Goal: Task Accomplishment & Management: Manage account settings

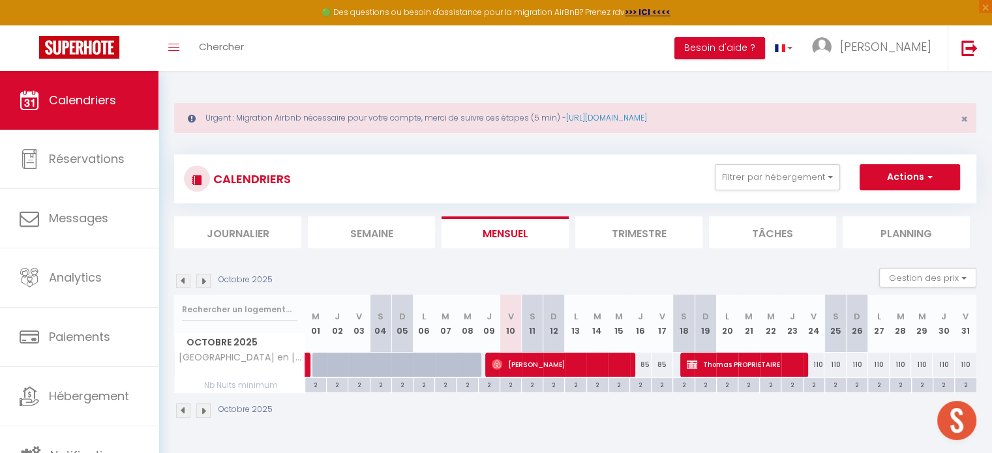
click at [809, 163] on div "CALENDRIERS Filtrer par hébergement Tous T2 Le Club *WIFI *CLIM *[GEOGRAPHIC_DA…" at bounding box center [575, 179] width 802 height 49
click at [804, 173] on button "Filtrer par hébergement" at bounding box center [777, 177] width 125 height 26
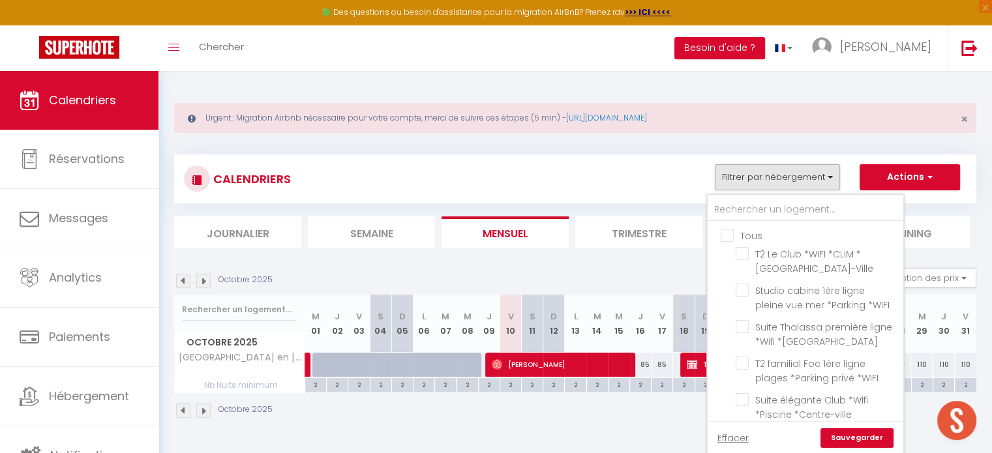
click at [732, 233] on input "Tous" at bounding box center [819, 234] width 196 height 13
checkbox input "true"
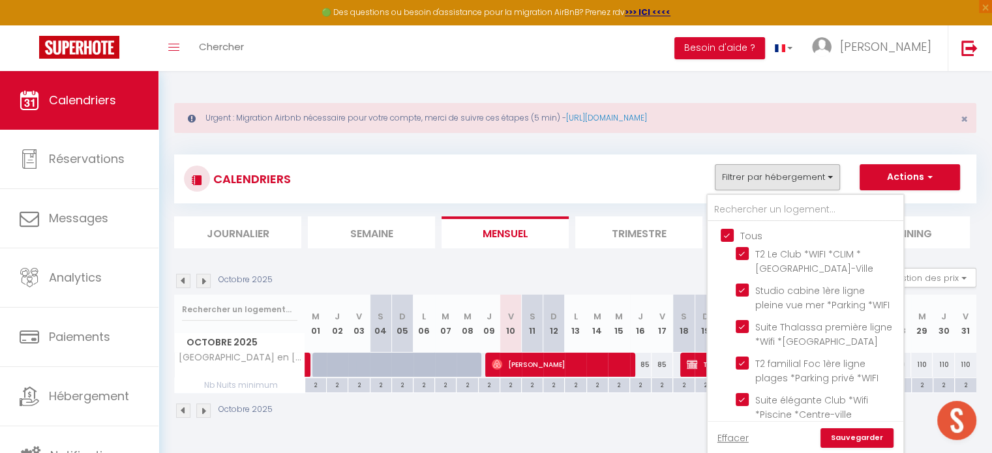
checkbox input "true"
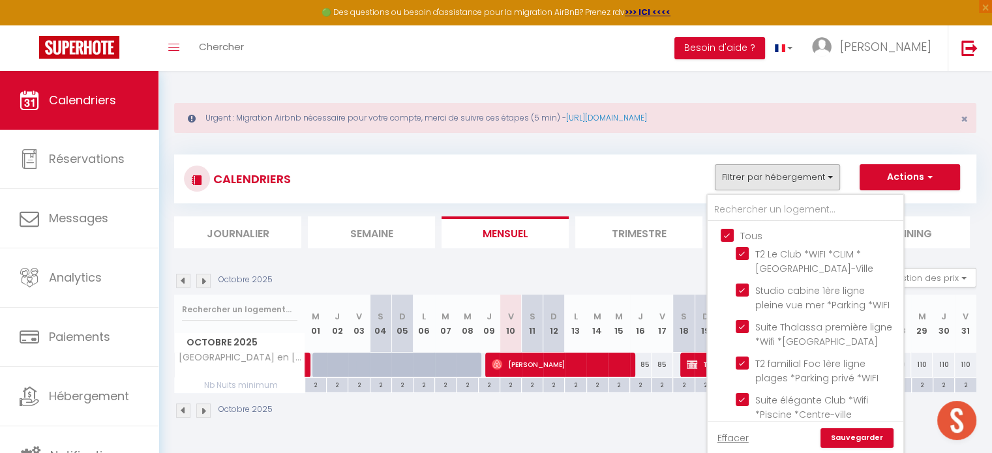
checkbox input "true"
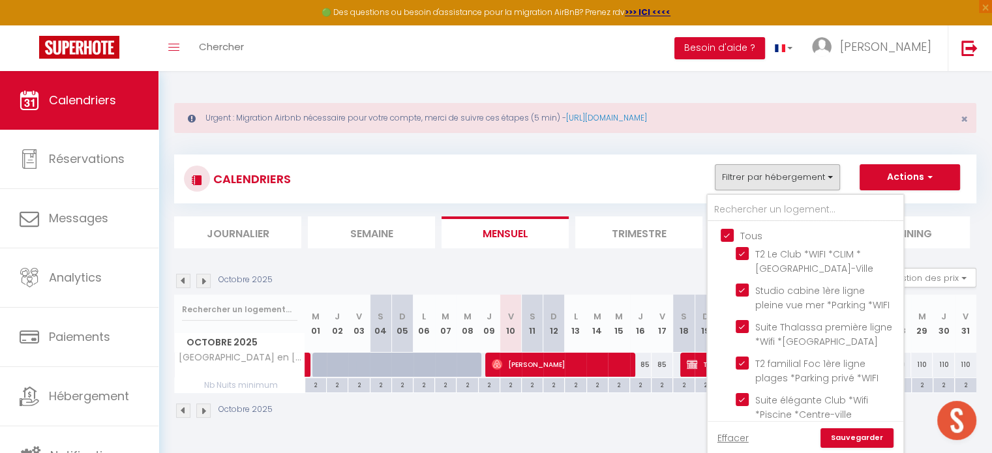
checkbox input "true"
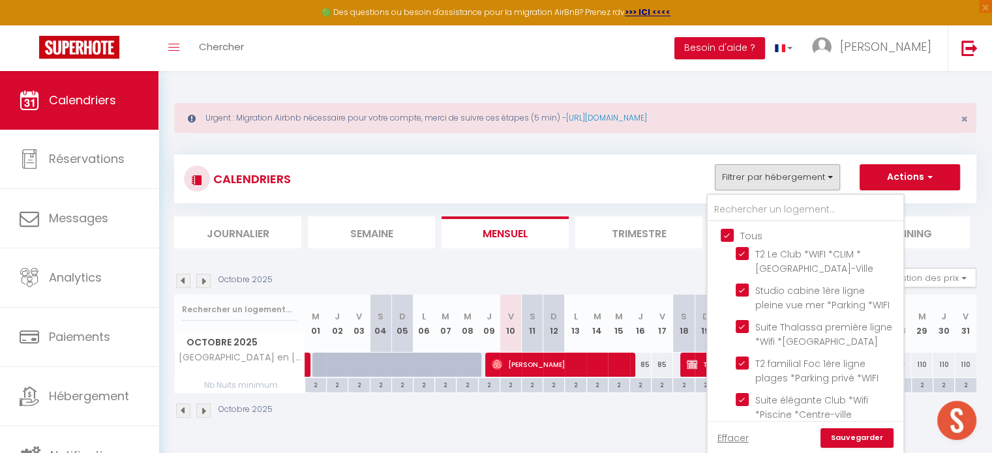
checkbox input "true"
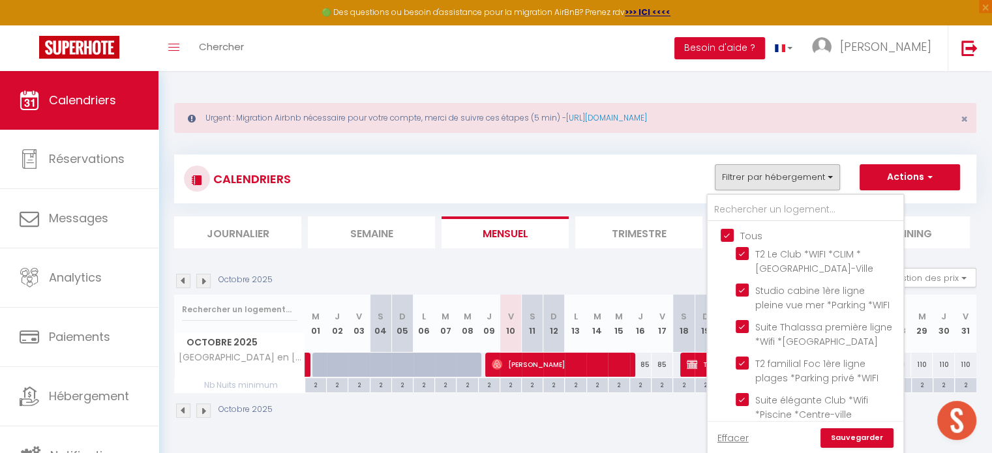
checkbox input "true"
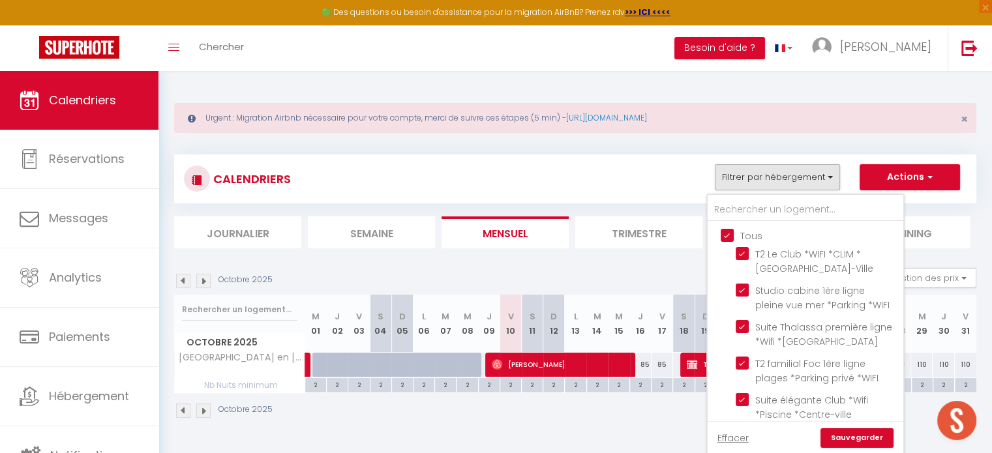
checkbox input "true"
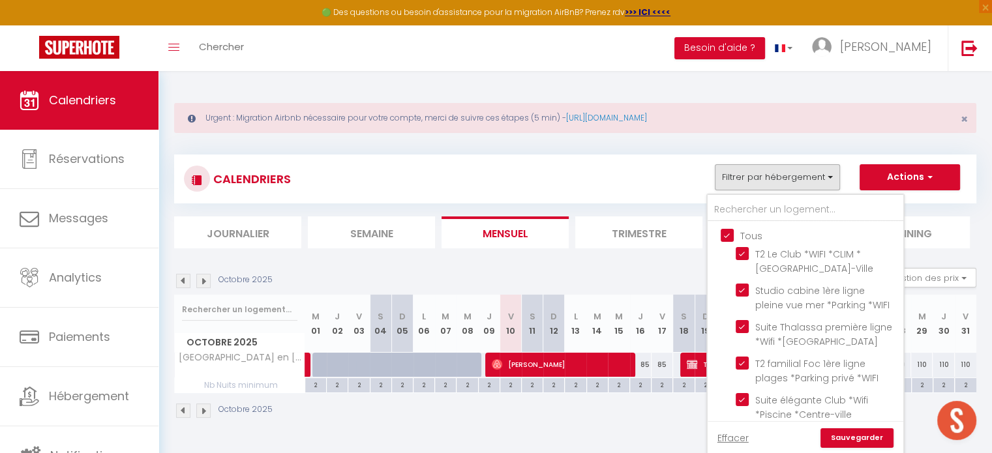
click at [848, 440] on link "Sauvegarder" at bounding box center [857, 439] width 73 height 20
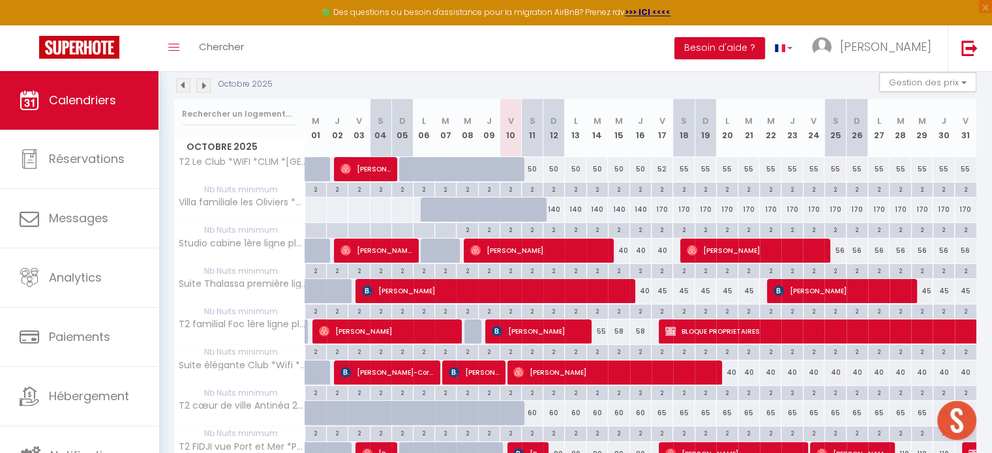
scroll to position [261, 0]
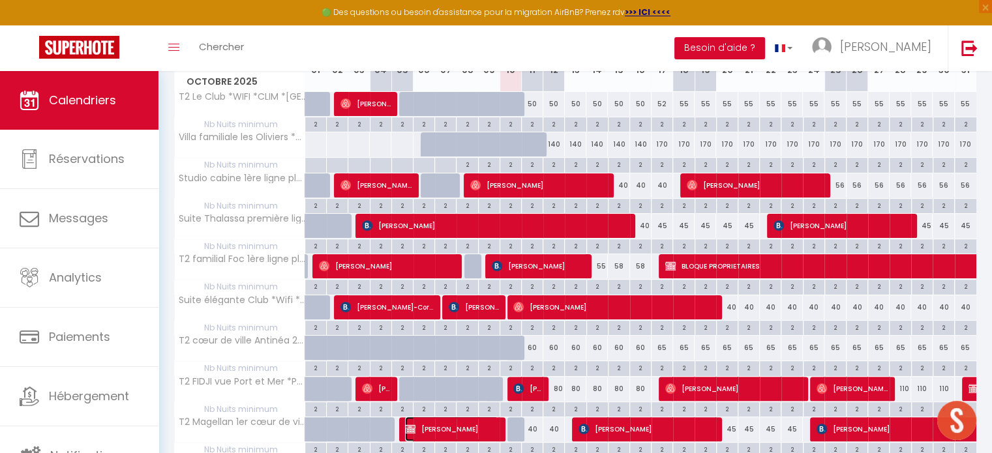
click at [464, 429] on span "[PERSON_NAME]" at bounding box center [451, 429] width 93 height 25
select select "OK"
select select "1"
select select "0"
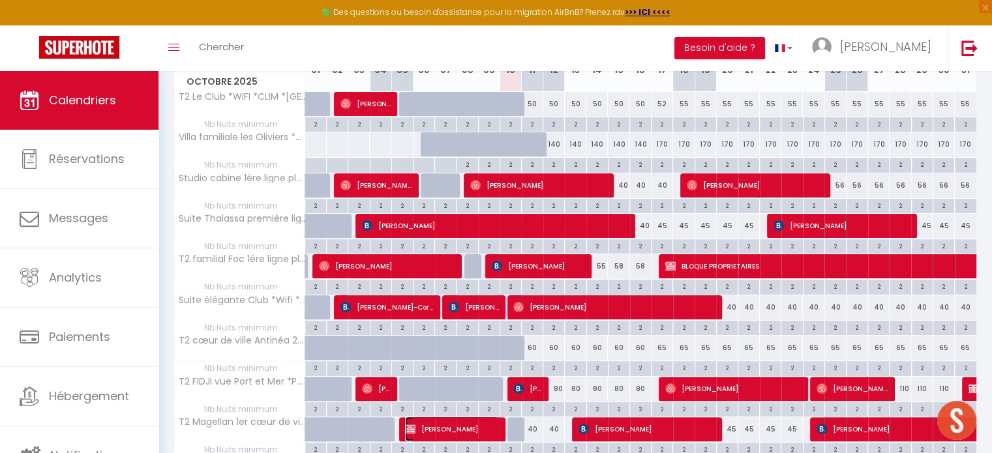
select select "1"
select select
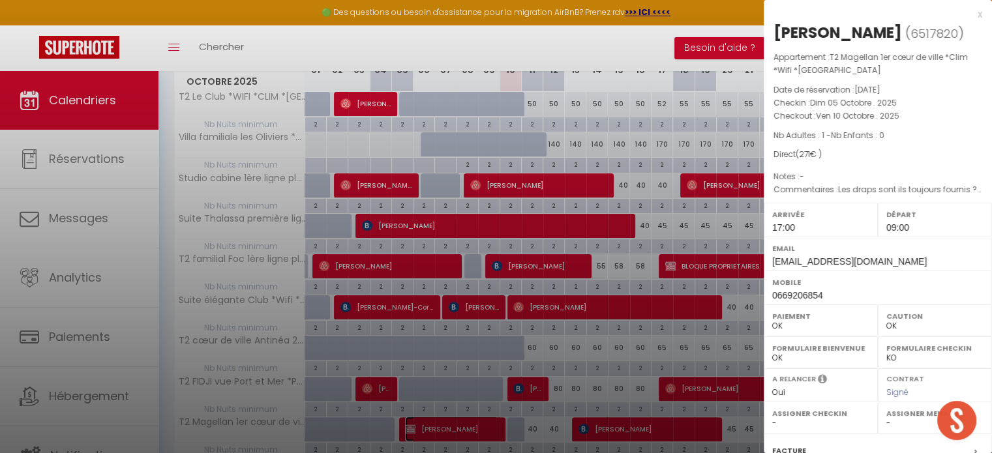
select select "25456"
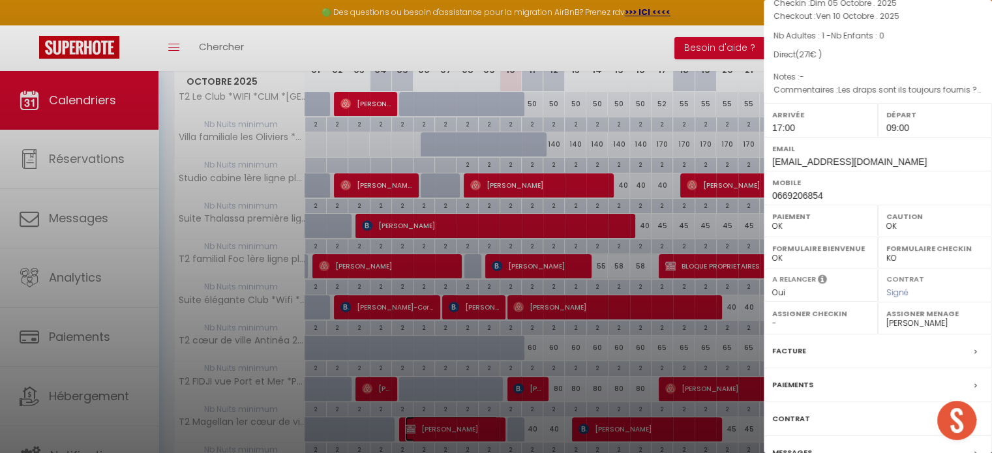
scroll to position [165, 0]
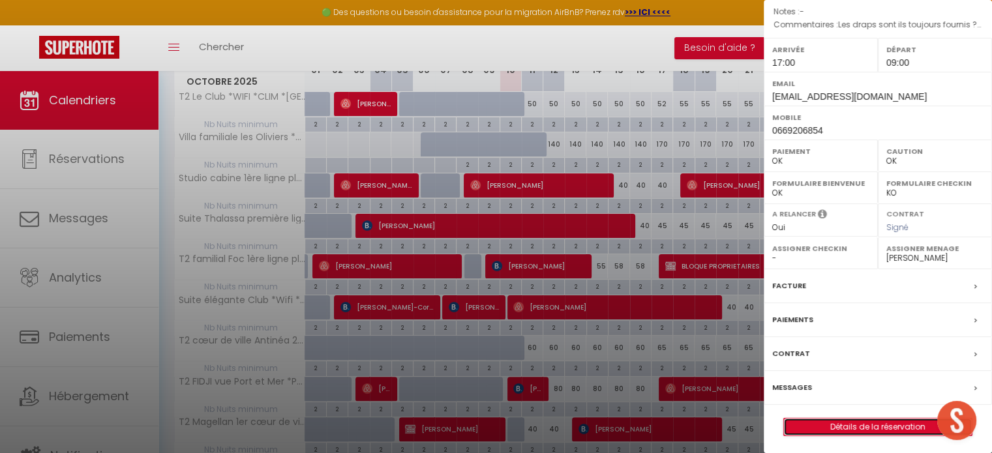
click at [827, 427] on link "Détails de la réservation" at bounding box center [878, 427] width 188 height 17
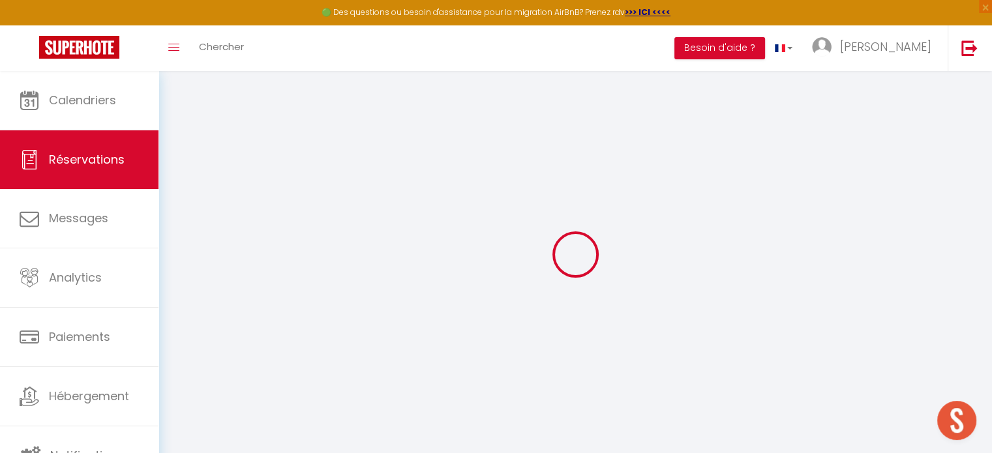
type input "[PERSON_NAME]"
type input "VEZIGNOL"
type input "[EMAIL_ADDRESS][DOMAIN_NAME]"
type input "0669206854"
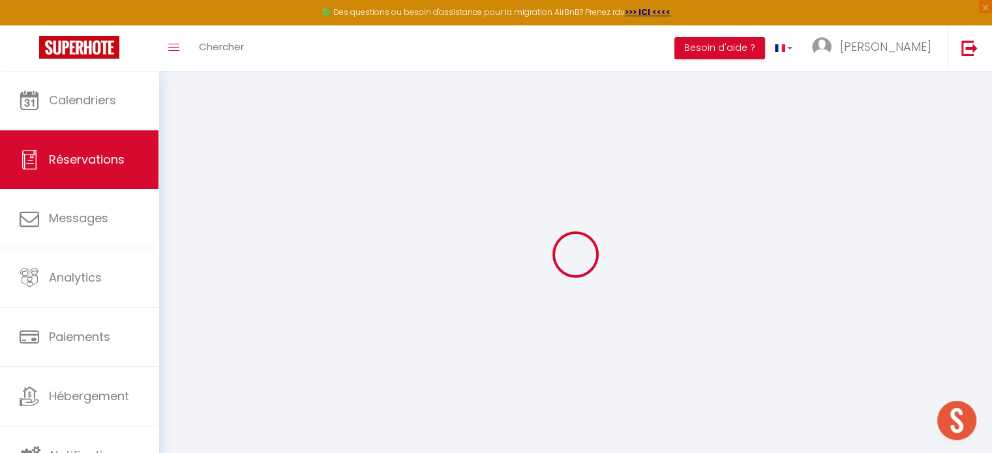
type input "0669206854"
type input "30350"
type input "[STREET_ADDRESS]"
type input "LEZAN"
select select "FR"
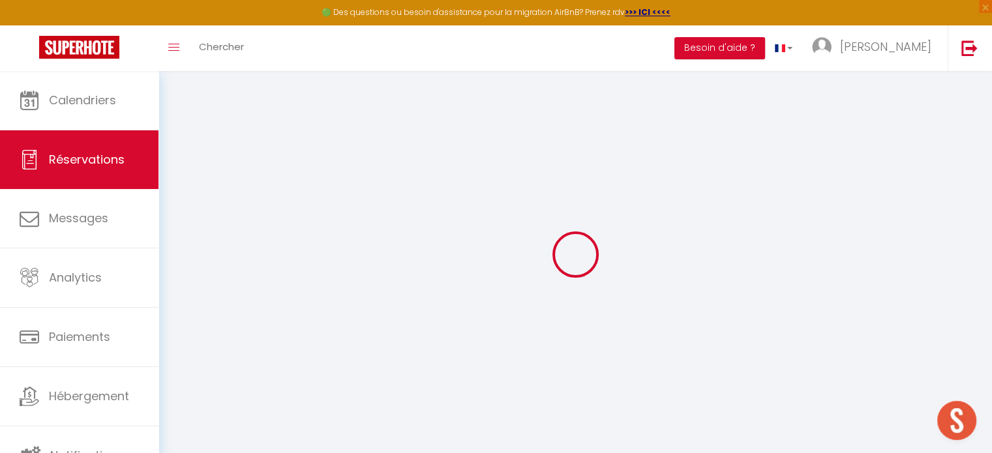
select select "30104"
select select "1"
type input "Dim 05 Octobre 2025"
select select
type input "Ven 10 Octobre 2025"
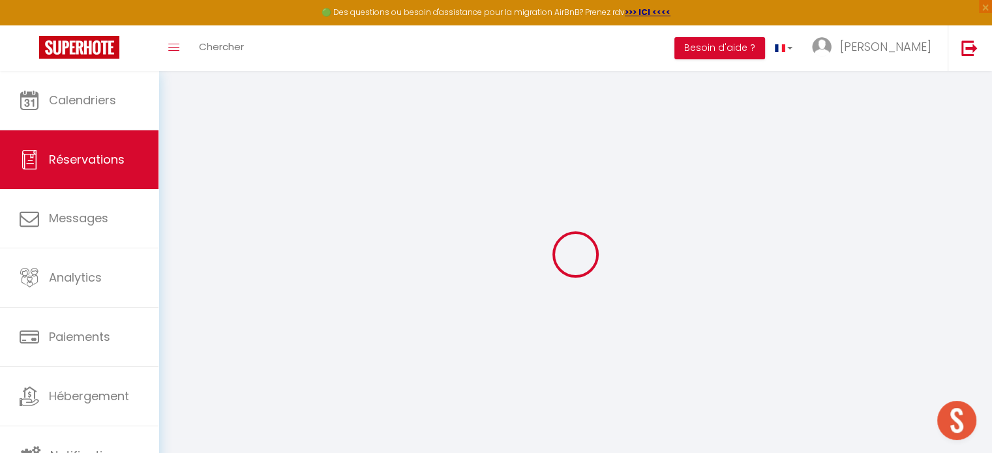
select select
type input "1"
select select "12"
select select "15"
type input "200"
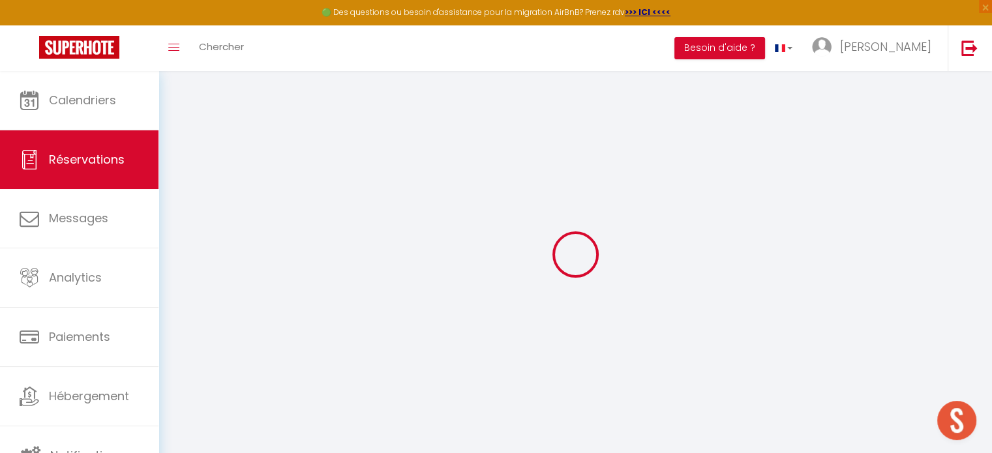
checkbox input "false"
type input "0"
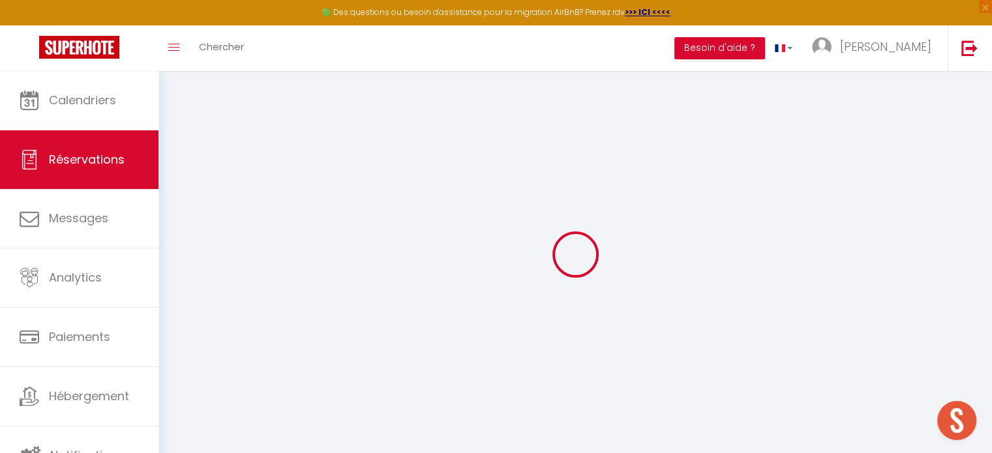
select select
checkbox input "false"
select select
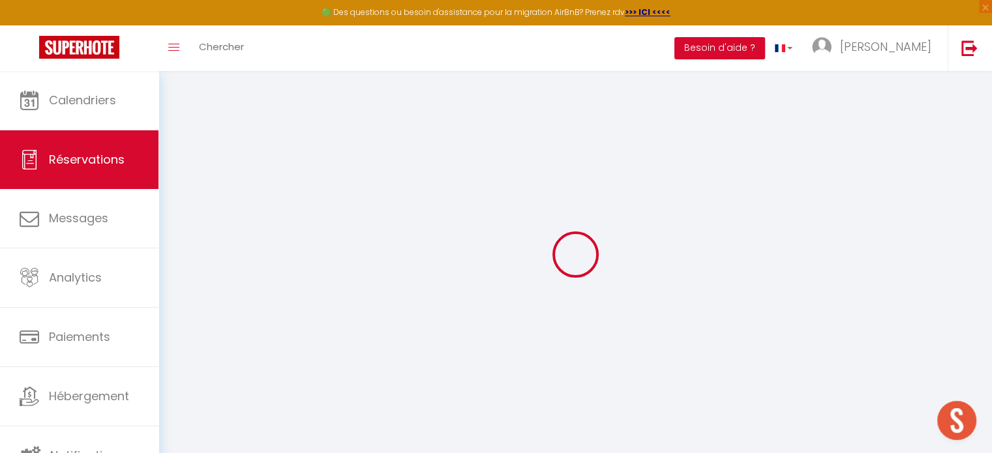
checkbox input "false"
select select
checkbox input "false"
type \?0 "Les draps sont ils toujours fournis ? Ras"
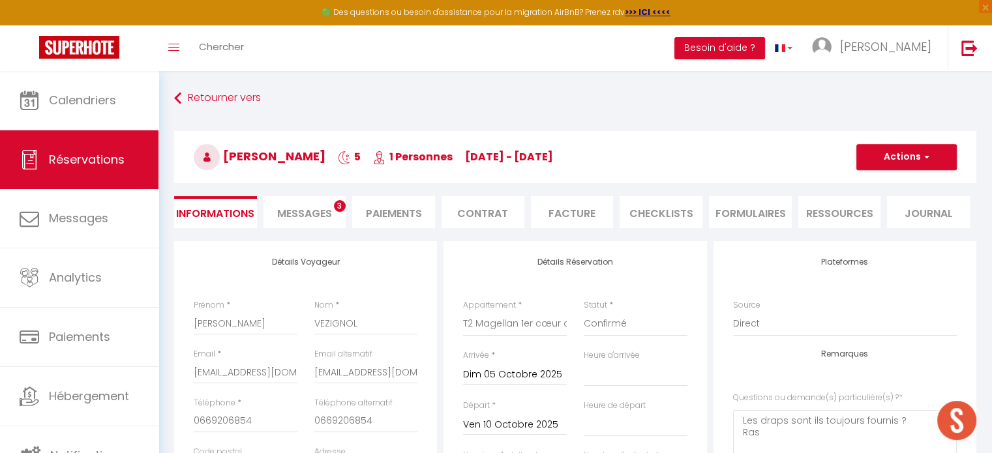
type input "56"
type input "15"
select select
checkbox input "false"
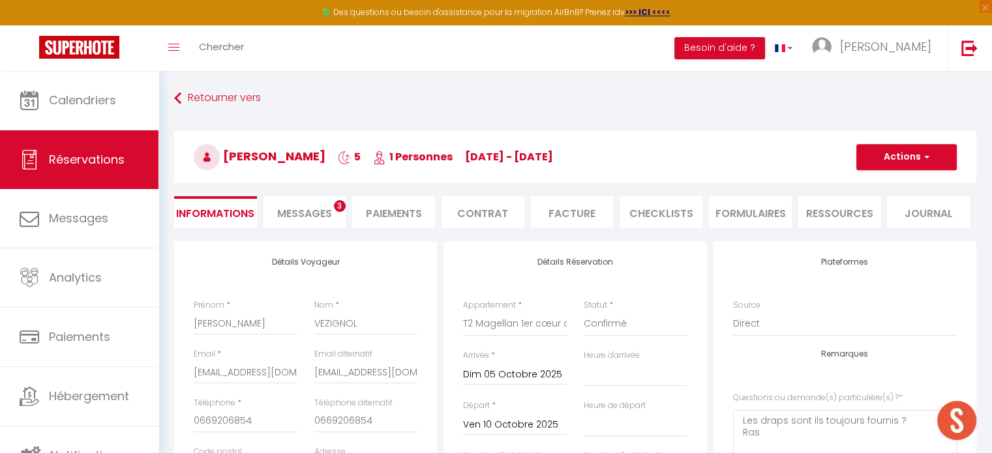
select select "17:00"
select select "09:00"
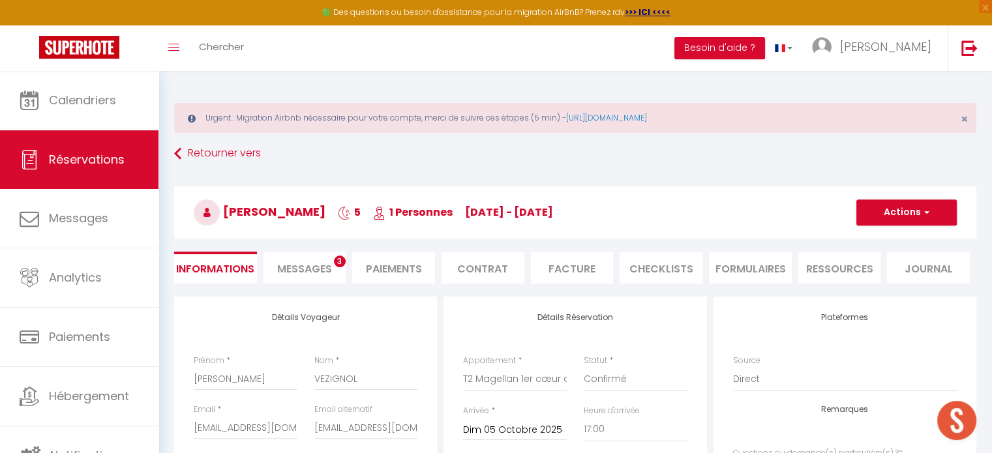
checkbox input "false"
click at [568, 269] on li "Facture" at bounding box center [572, 268] width 83 height 32
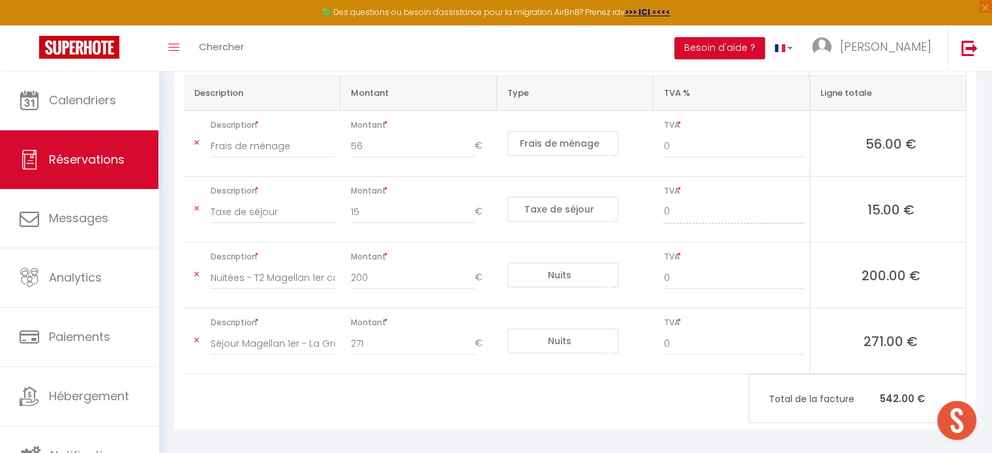
scroll to position [130, 0]
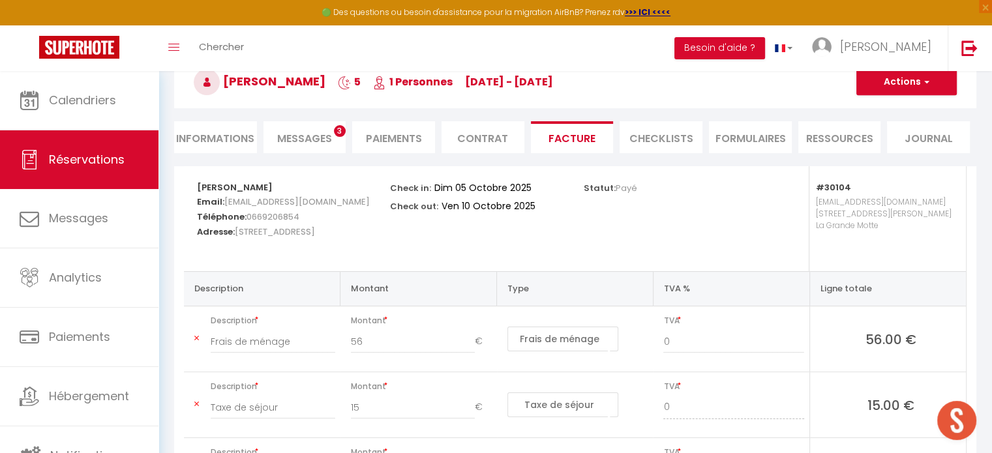
click at [412, 135] on li "Paiements" at bounding box center [393, 137] width 83 height 32
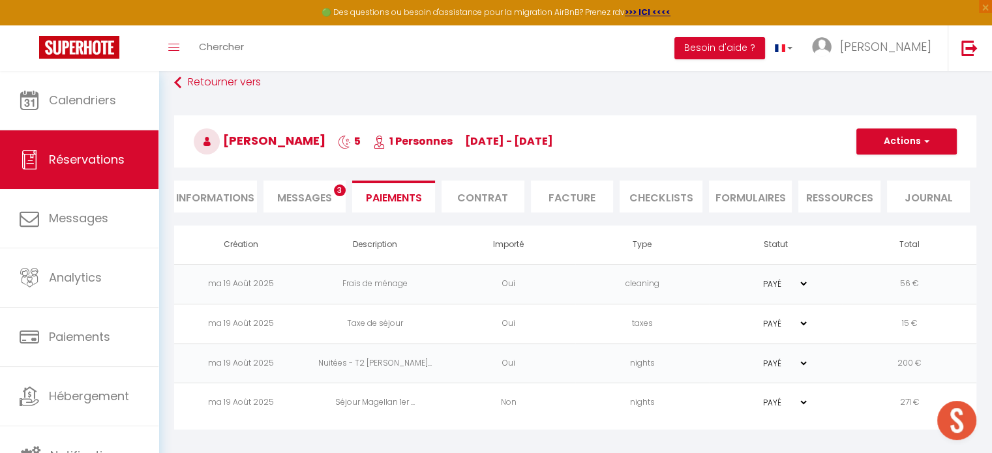
scroll to position [70, 0]
click at [796, 283] on select "PAYÉ EN ATTENTE" at bounding box center [776, 285] width 65 height 12
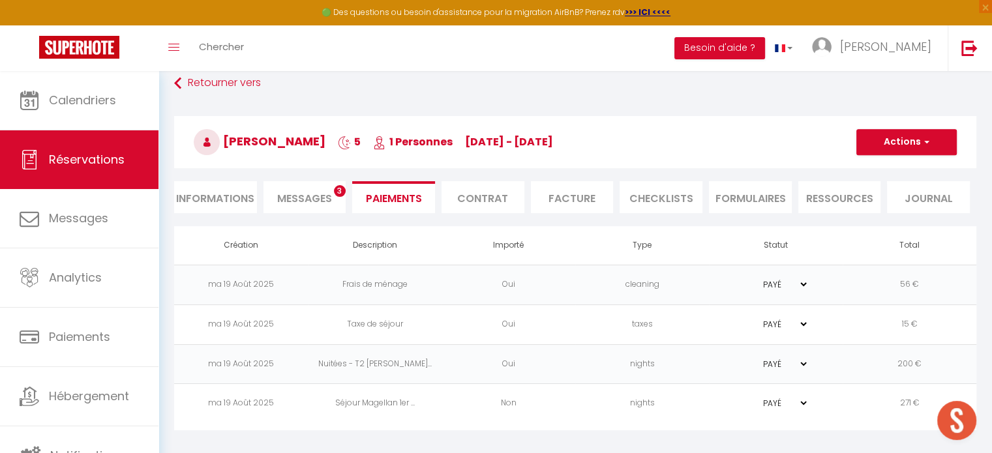
click at [553, 192] on li "Facture" at bounding box center [572, 197] width 83 height 32
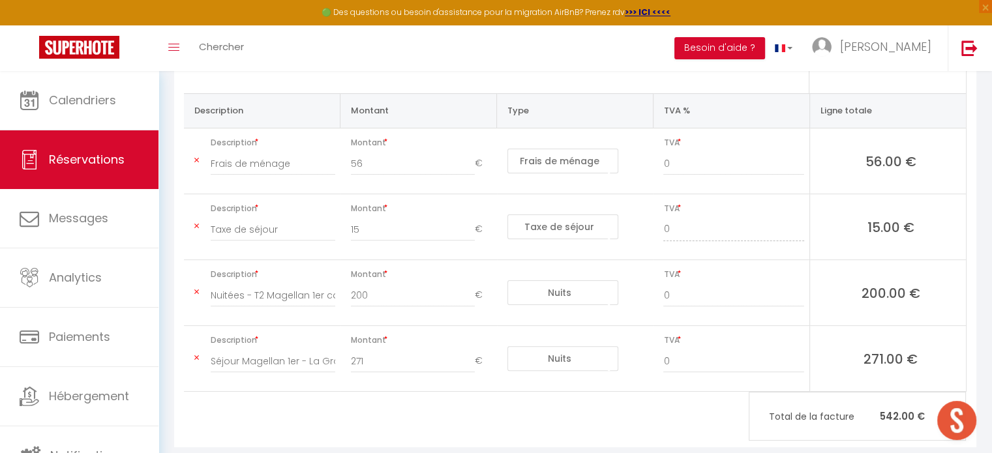
scroll to position [331, 0]
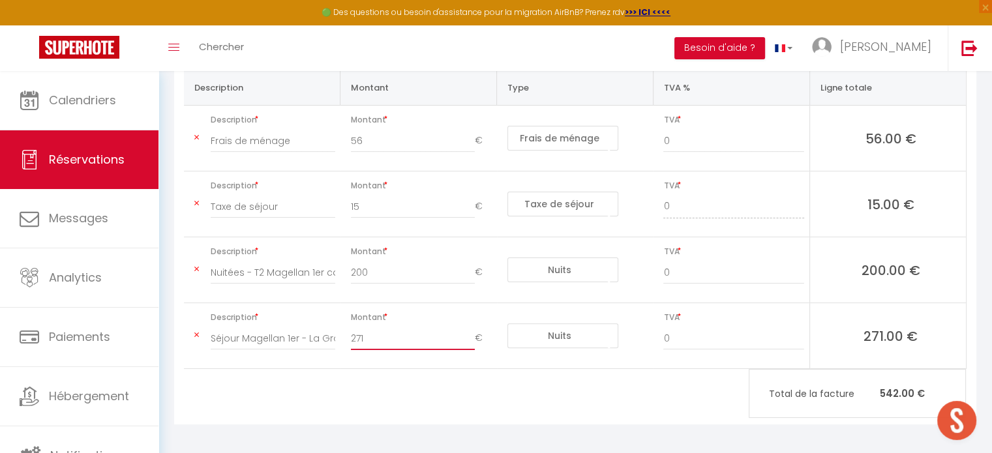
click at [393, 339] on input "271" at bounding box center [413, 338] width 124 height 23
click at [376, 267] on input "200" at bounding box center [413, 272] width 124 height 23
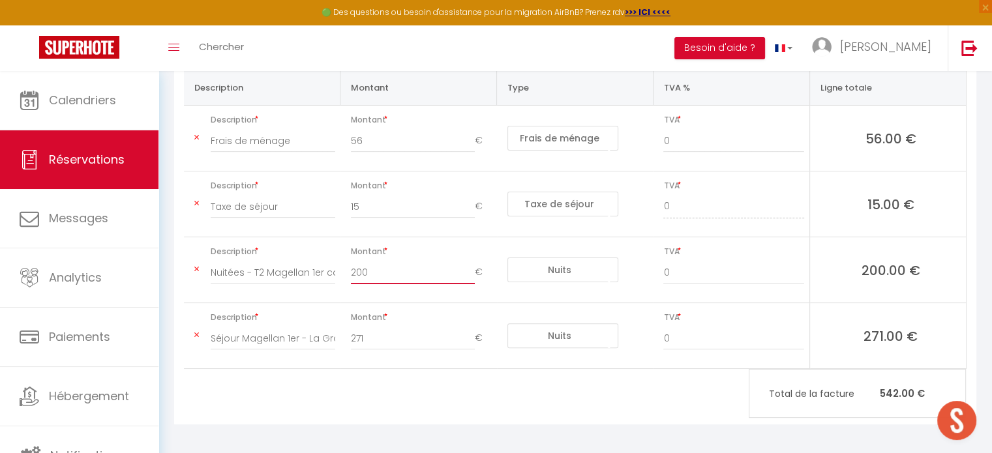
click at [376, 267] on input "200" at bounding box center [413, 272] width 124 height 23
click at [430, 378] on div "[PERSON_NAME] Email: [EMAIL_ADDRESS][DOMAIN_NAME] Téléphone: 0669206854 Adresse…" at bounding box center [575, 194] width 802 height 459
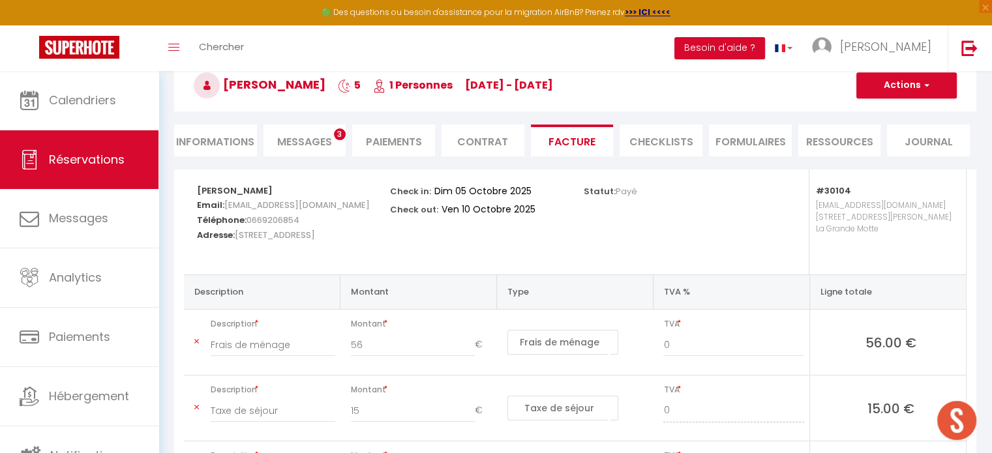
scroll to position [8, 0]
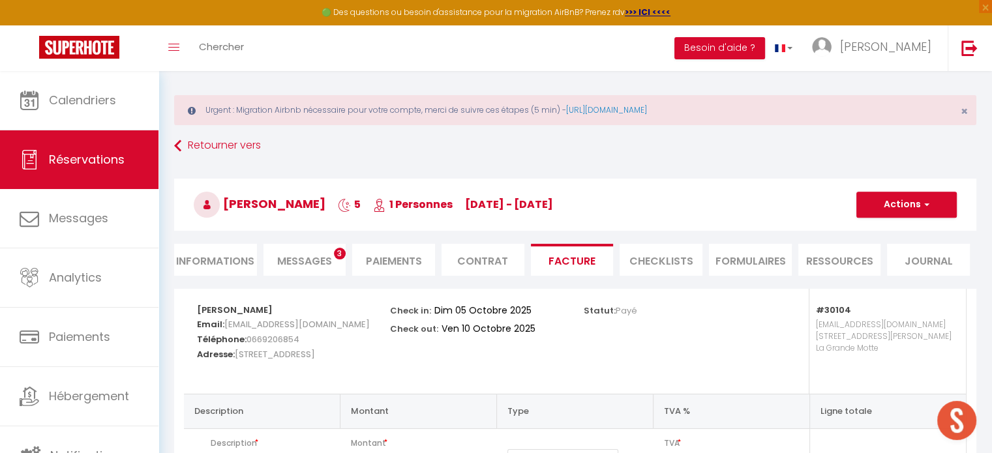
click at [388, 262] on li "Paiements" at bounding box center [393, 260] width 83 height 32
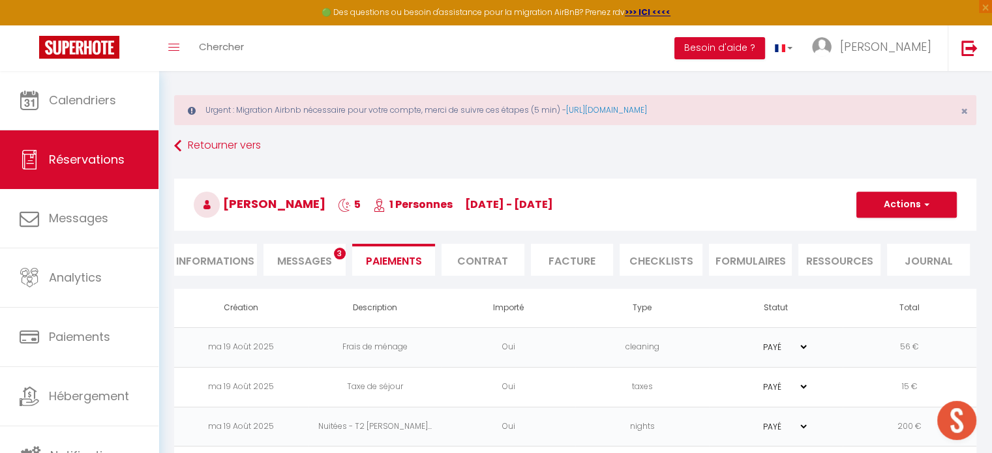
click at [324, 254] on span "Messages" at bounding box center [304, 261] width 55 height 15
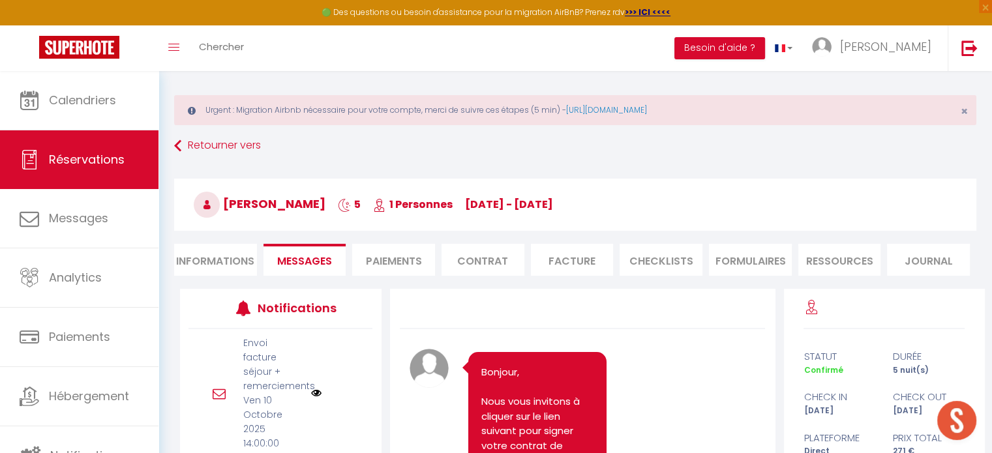
click at [569, 265] on li "Facture" at bounding box center [572, 260] width 83 height 32
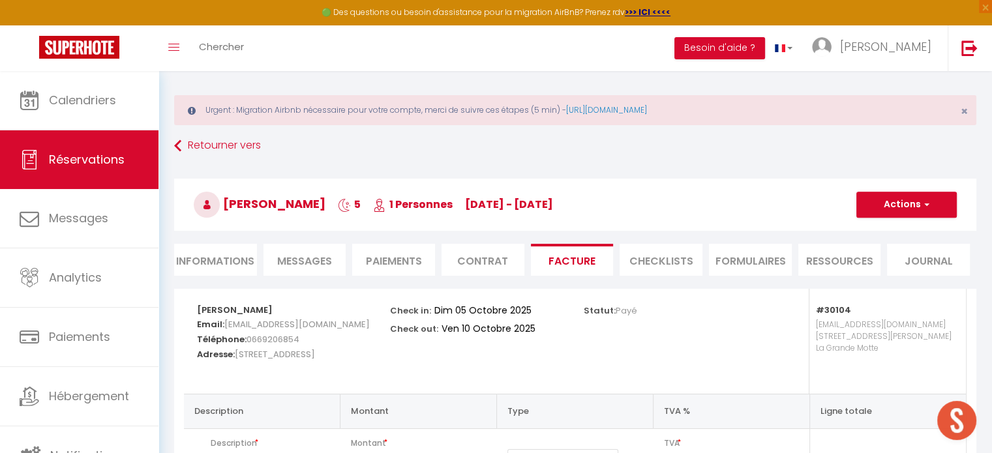
click at [667, 224] on h3 "[PERSON_NAME] 5 1 Personnes [DATE] - [DATE]" at bounding box center [575, 205] width 802 height 52
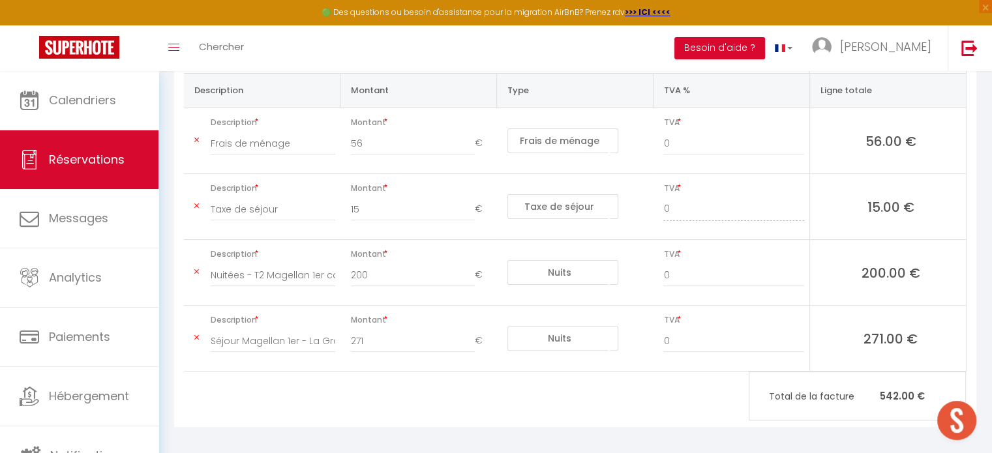
scroll to position [334, 0]
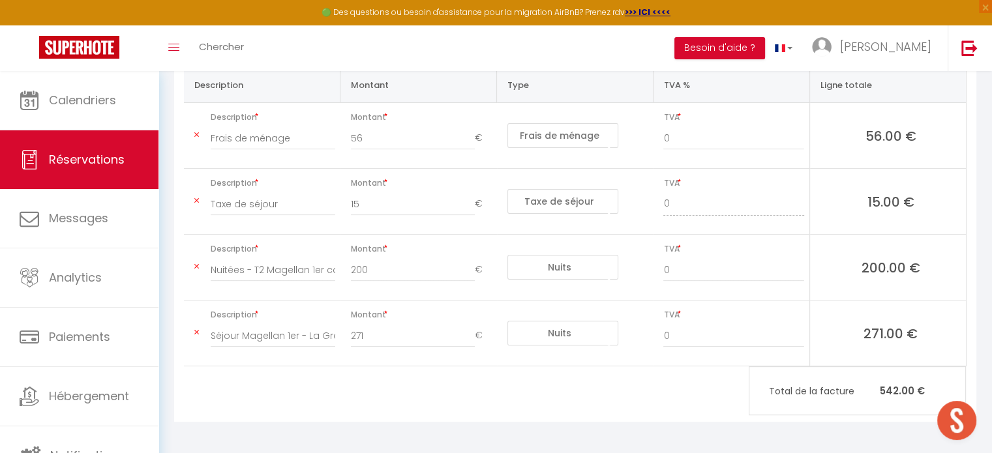
click at [197, 138] on icon at bounding box center [196, 135] width 5 height 8
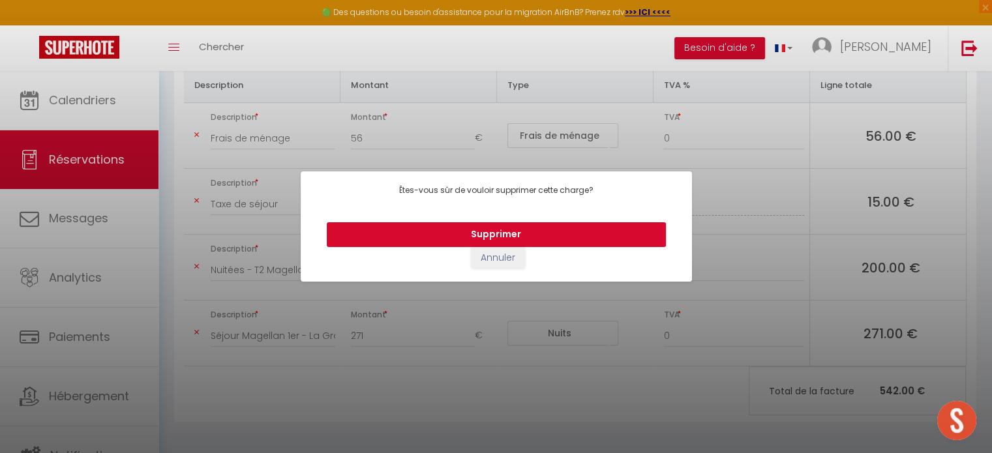
click at [502, 237] on button "Supprimer" at bounding box center [496, 234] width 339 height 25
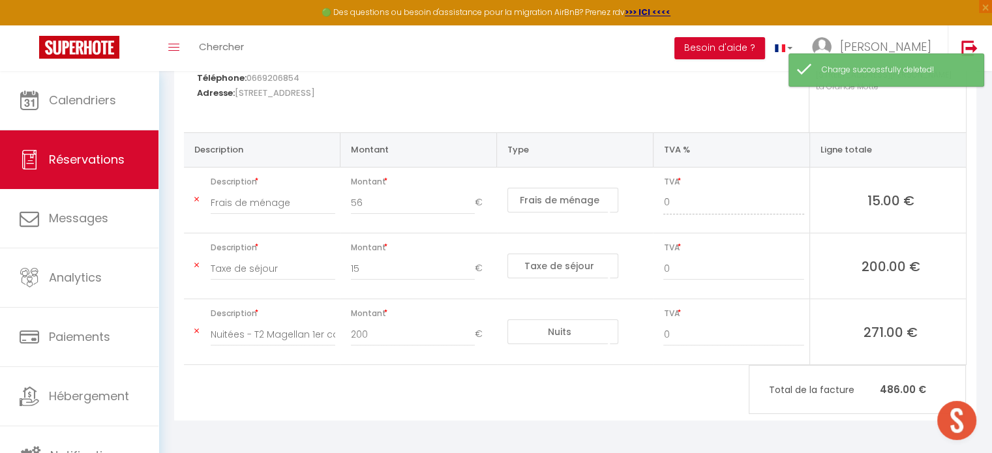
type input "Taxe de séjour"
type input "15"
select select "taxes"
type input "Nuitées - T2 Magellan 1er cœur de ville *Clim *Wifi *Terrasse - [PERSON_NAME]"
type input "200"
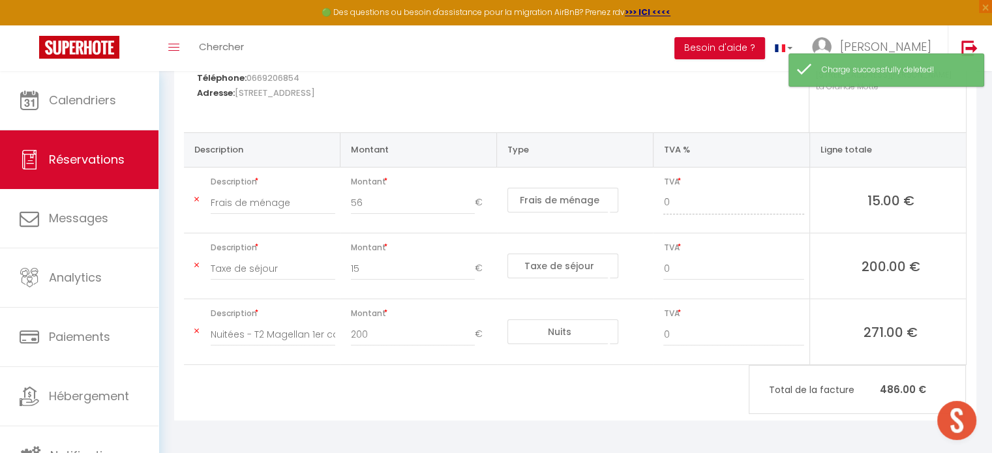
select select "nights"
type input "Séjour Magellan 1er - La Grande Motte du [DATE] au [DATE]"
type input "271"
click at [198, 265] on icon at bounding box center [196, 267] width 5 height 8
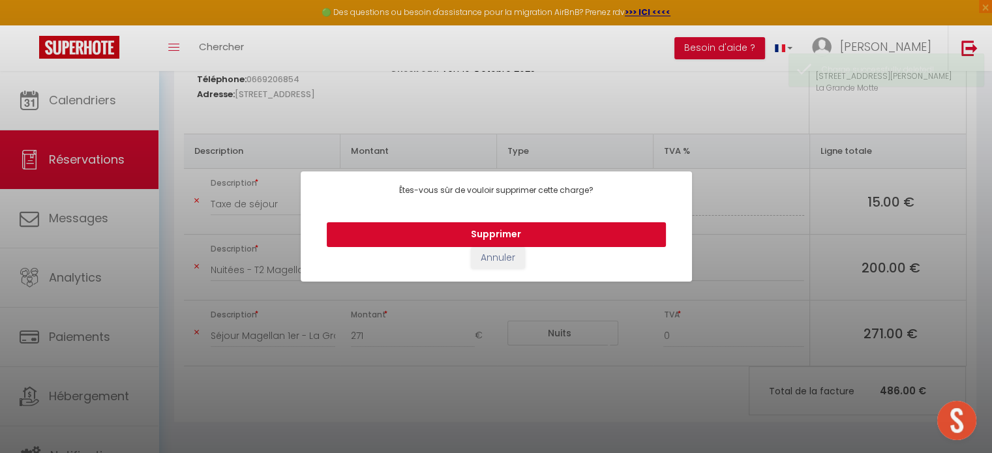
click at [511, 235] on button "Supprimer" at bounding box center [496, 234] width 339 height 25
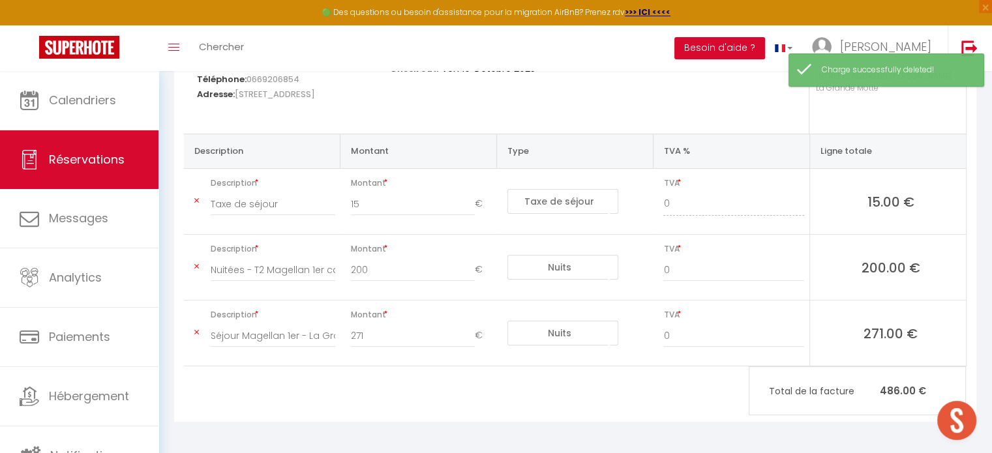
type input "Séjour Magellan 1er - La Grande Motte du [DATE] au [DATE]"
type input "271"
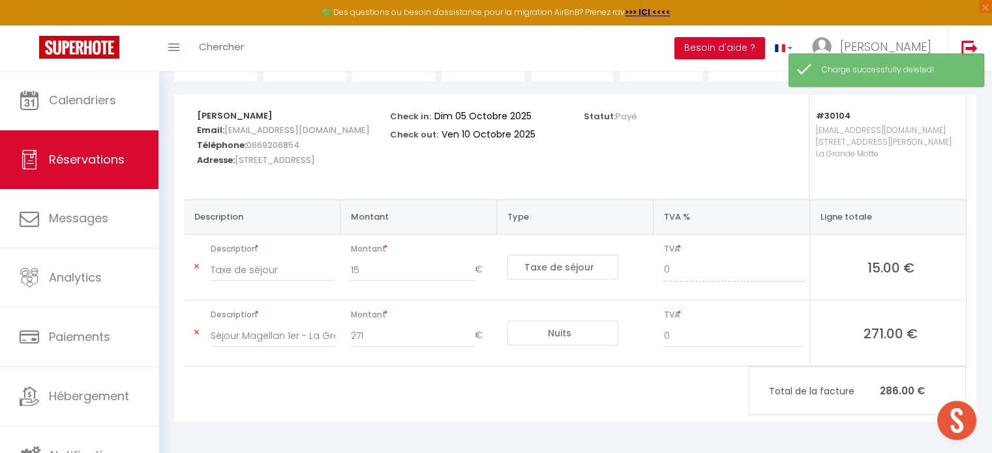
click at [198, 265] on icon at bounding box center [196, 267] width 5 height 8
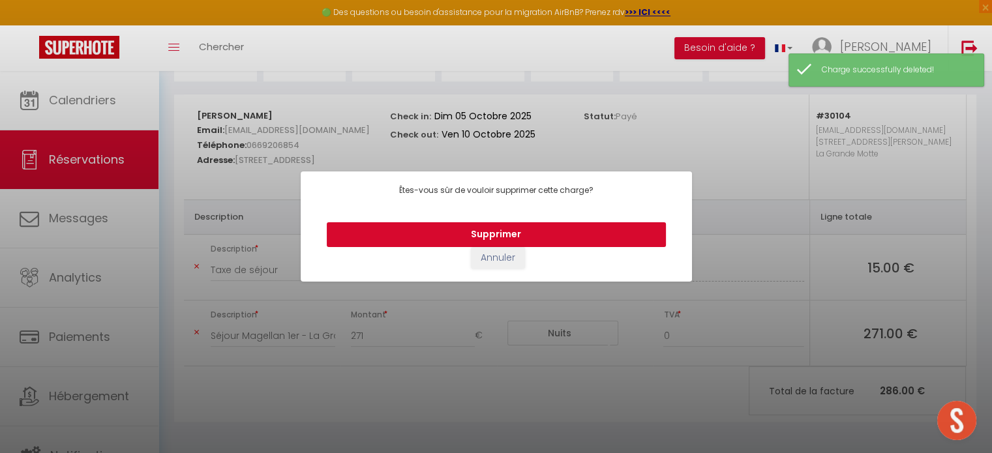
click at [540, 238] on button "Supprimer" at bounding box center [496, 234] width 339 height 25
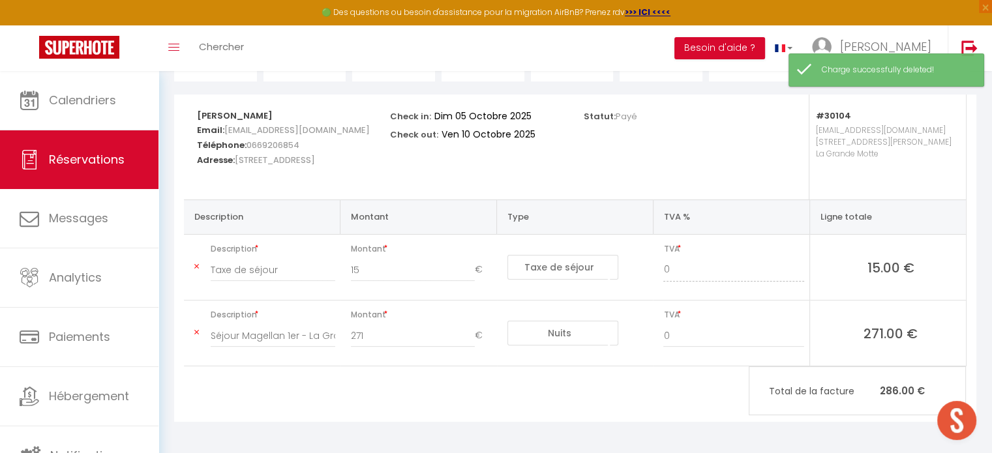
type input "Séjour Magellan 1er - La Grande Motte du [DATE] au [DATE]"
type input "271"
select select "nights"
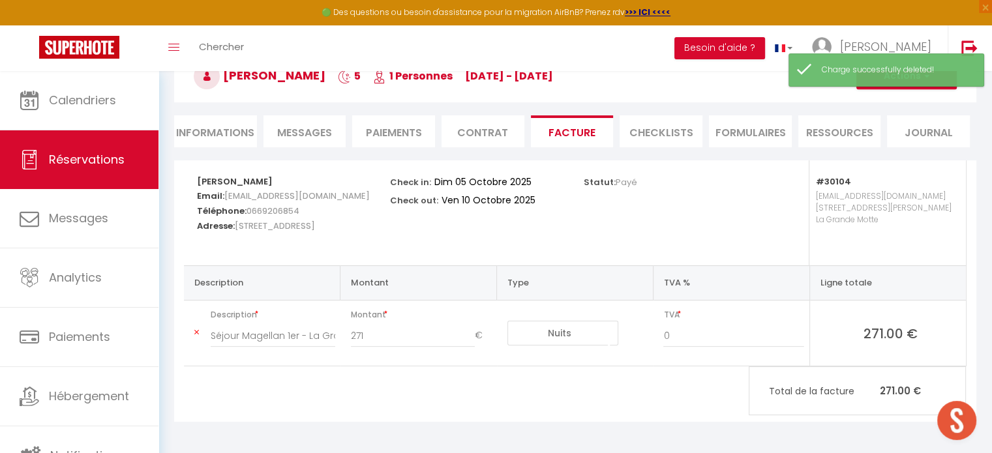
scroll to position [71, 0]
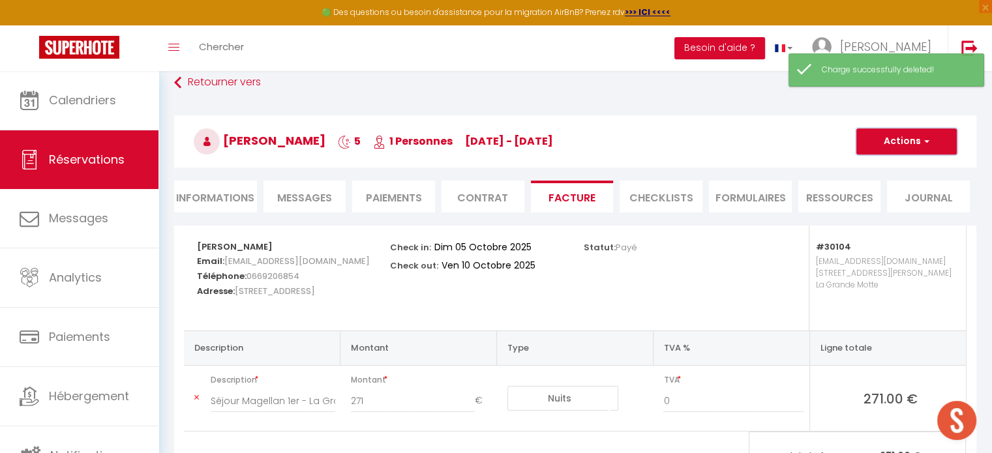
click at [900, 142] on button "Actions" at bounding box center [906, 142] width 100 height 26
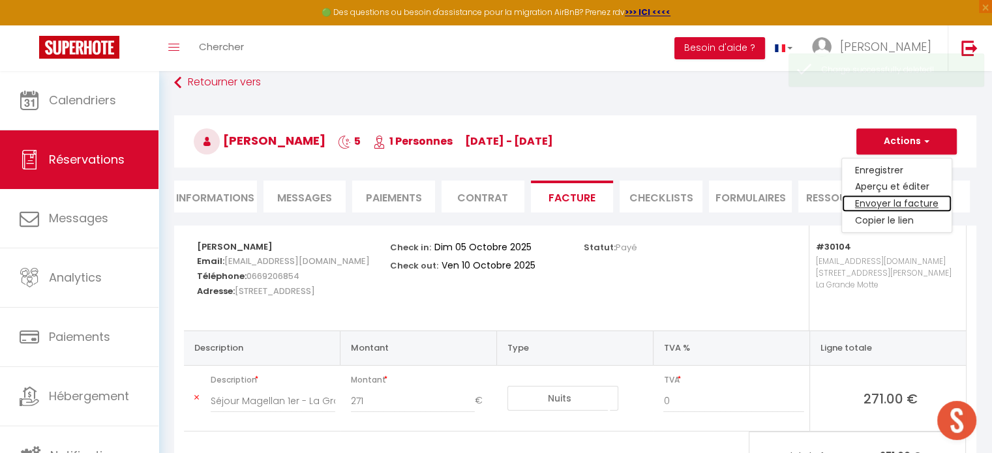
click at [881, 203] on link "Envoyer la facture" at bounding box center [897, 204] width 110 height 17
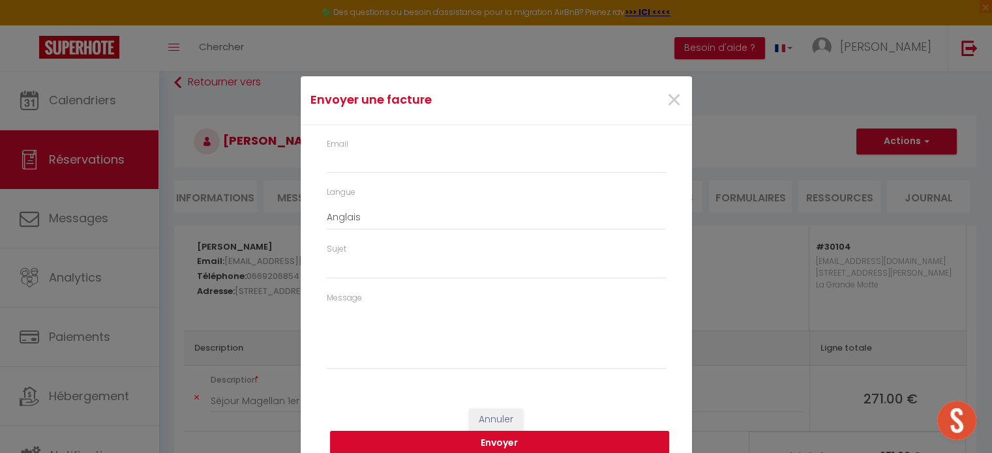
type input "[EMAIL_ADDRESS][DOMAIN_NAME]"
select select "fr"
type input "Votre facture 6517820 - T2 Magellan 1er cœur de ville *Clim *Wifi *Terrasse"
type textarea "Bonjour, Voici le lien pour télécharger votre facture : [URL][DOMAIN_NAME] Déta…"
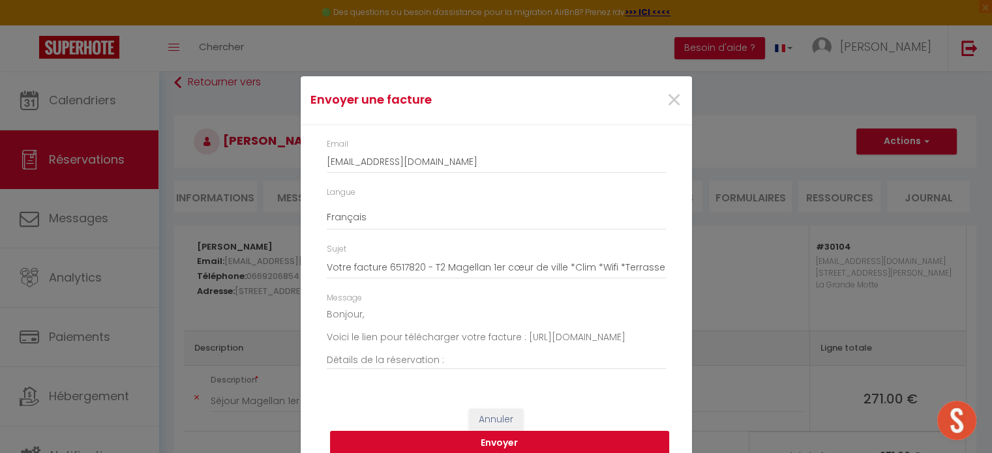
click at [551, 440] on button "Envoyer" at bounding box center [499, 443] width 339 height 25
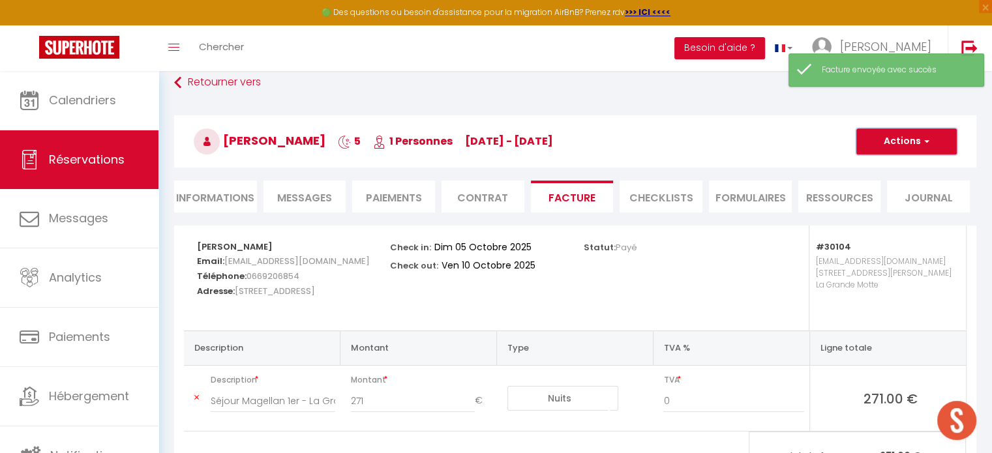
click at [874, 137] on button "Actions" at bounding box center [906, 142] width 100 height 26
click at [873, 166] on link "Enregistrer" at bounding box center [897, 170] width 110 height 17
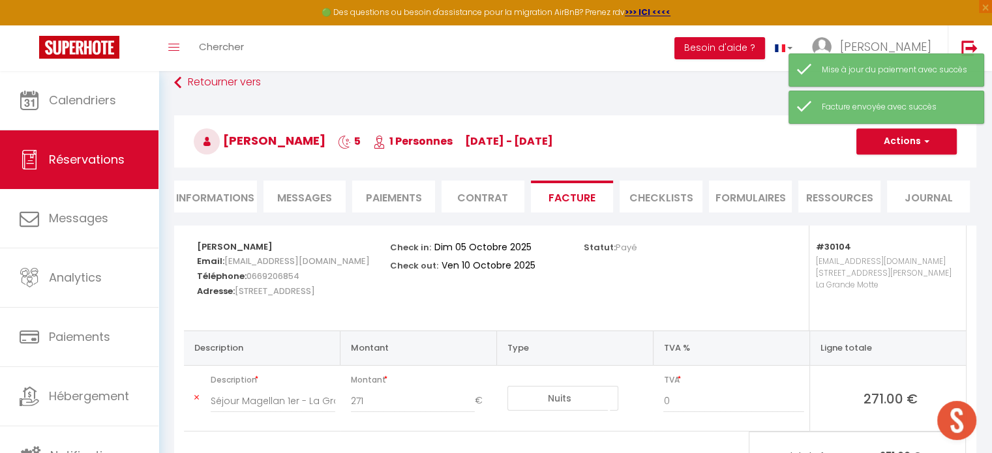
click at [436, 194] on ul "Informations Messages Paiements Contrat Facture CHECKLISTS FORMULAIRES Ressourc…" at bounding box center [575, 197] width 802 height 32
click at [419, 194] on li "Paiements" at bounding box center [393, 197] width 83 height 32
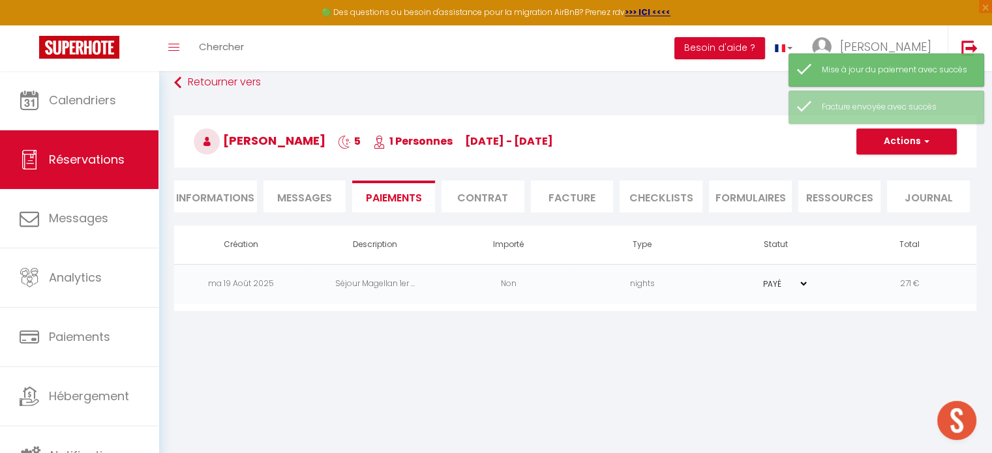
scroll to position [70, 0]
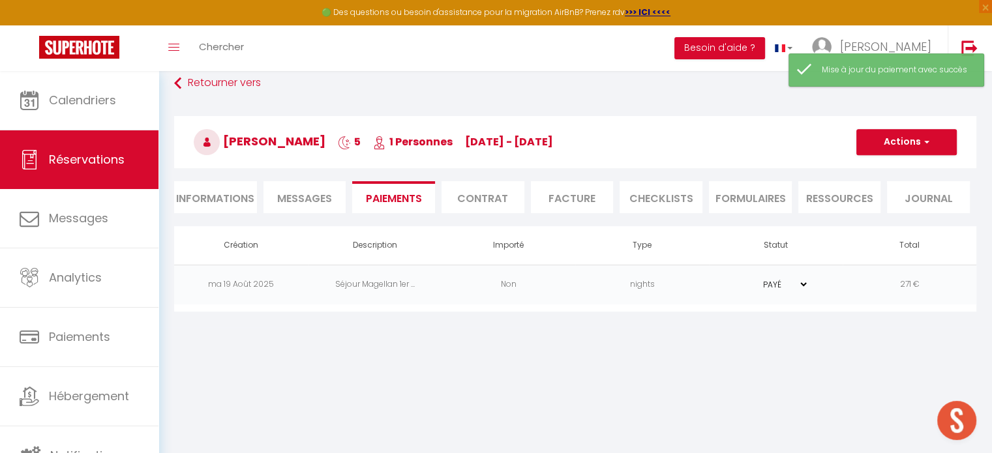
click at [239, 202] on li "Informations" at bounding box center [215, 197] width 83 height 32
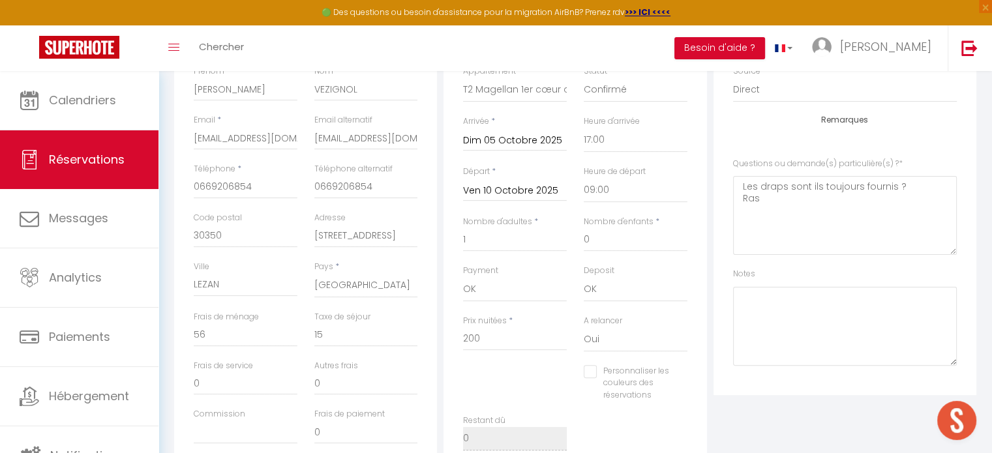
scroll to position [71, 0]
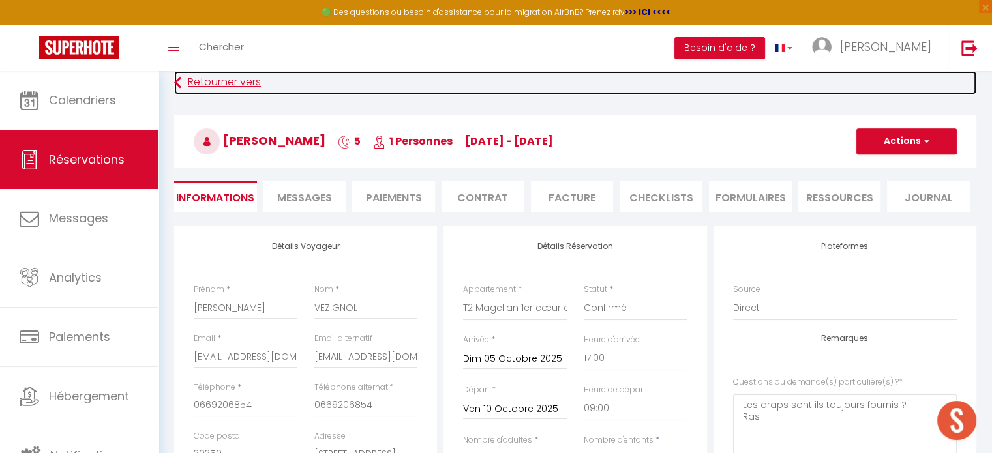
click at [230, 75] on link "Retourner vers" at bounding box center [575, 82] width 802 height 23
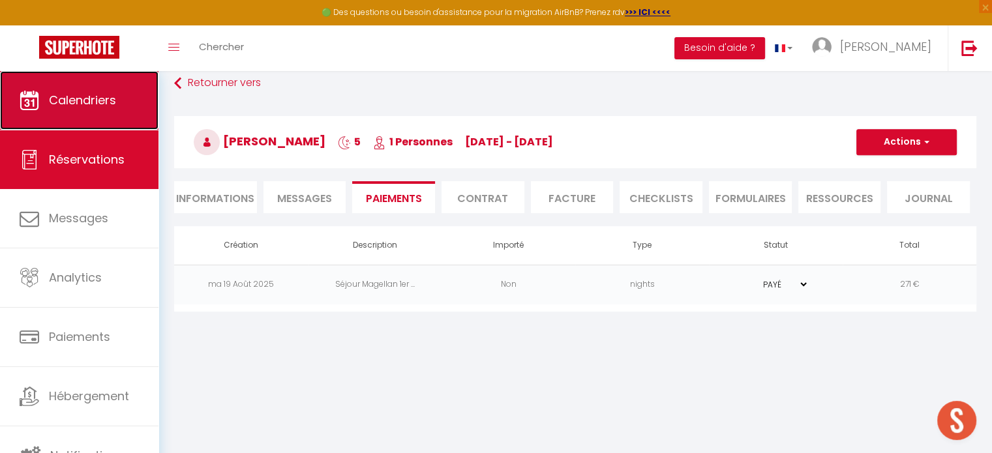
click at [107, 104] on span "Calendriers" at bounding box center [82, 100] width 67 height 16
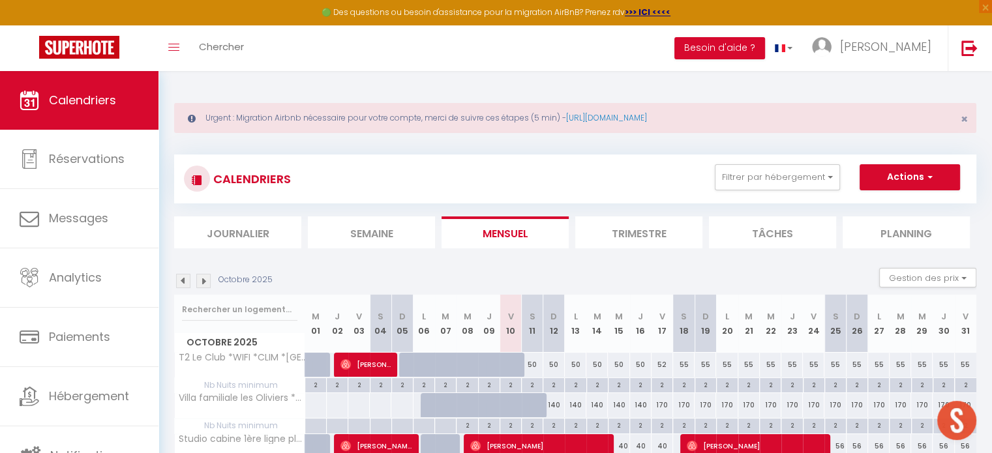
click at [793, 176] on button "Filtrer par hébergement" at bounding box center [777, 177] width 125 height 26
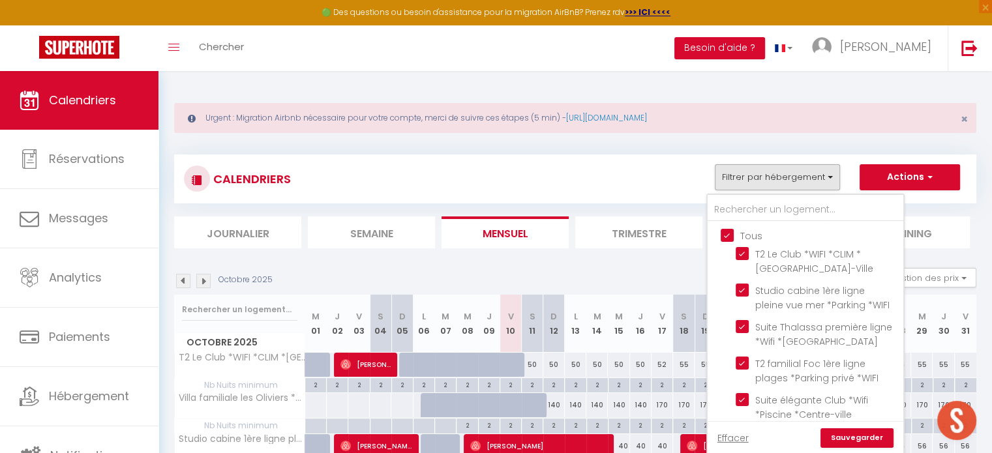
click at [727, 230] on input "Tous" at bounding box center [819, 234] width 196 height 13
checkbox input "false"
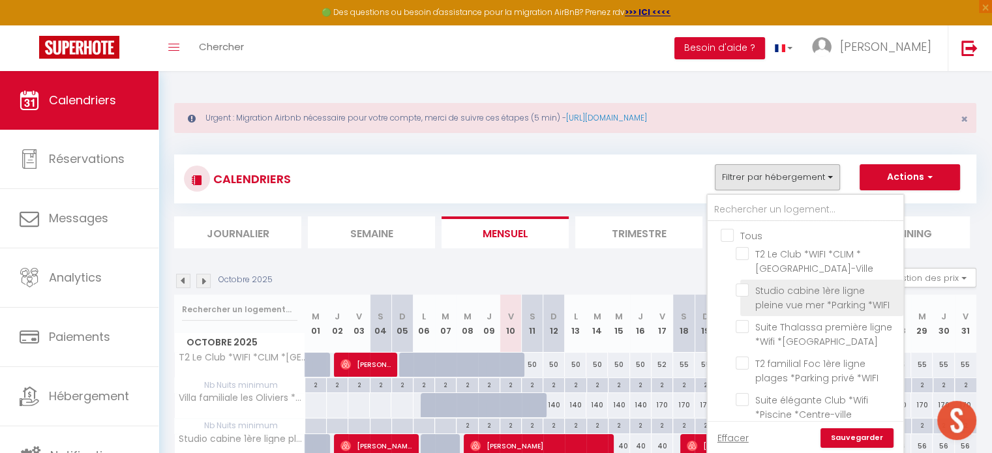
checkbox input "false"
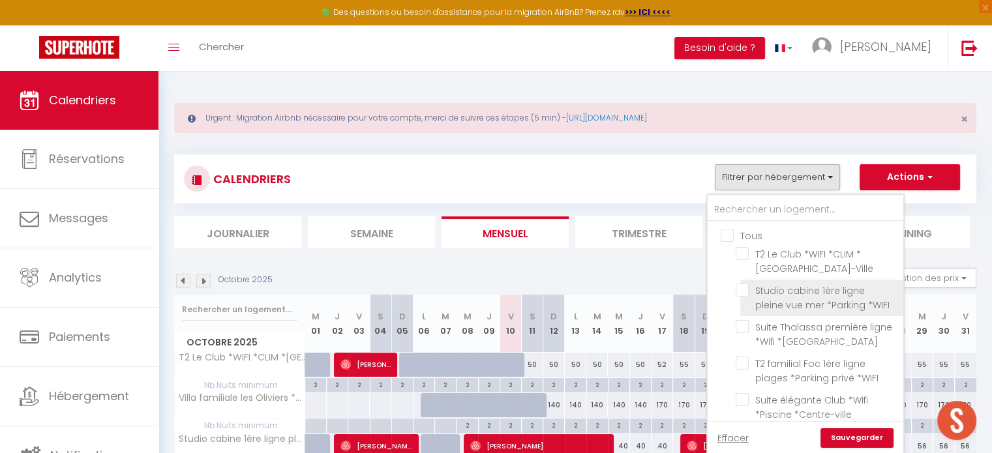
checkbox input "false"
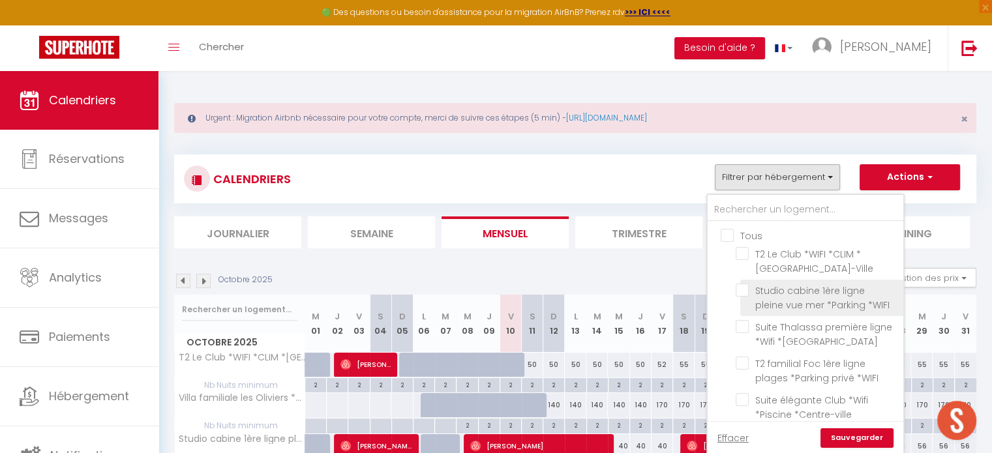
checkbox input "false"
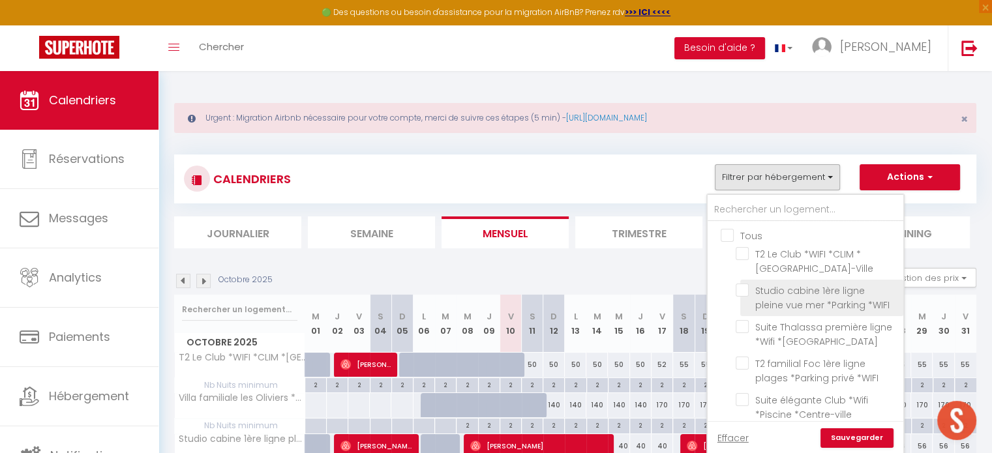
checkbox input "false"
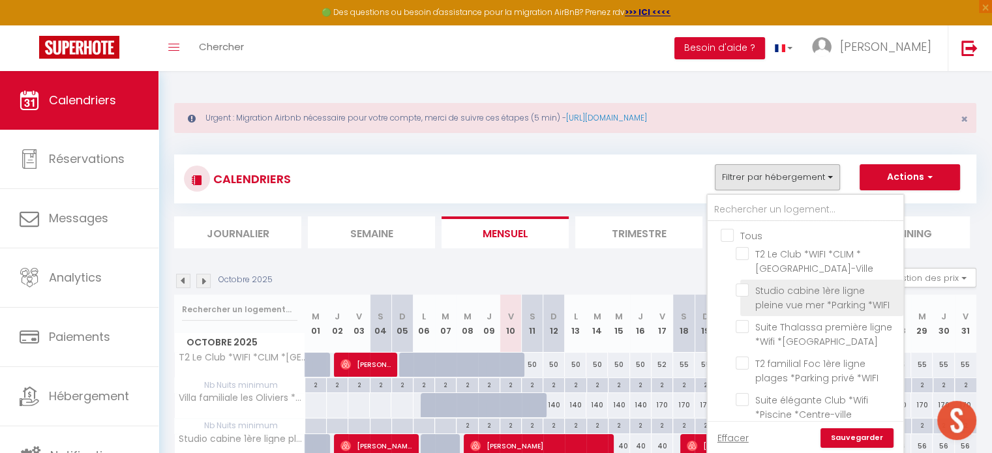
checkbox input "false"
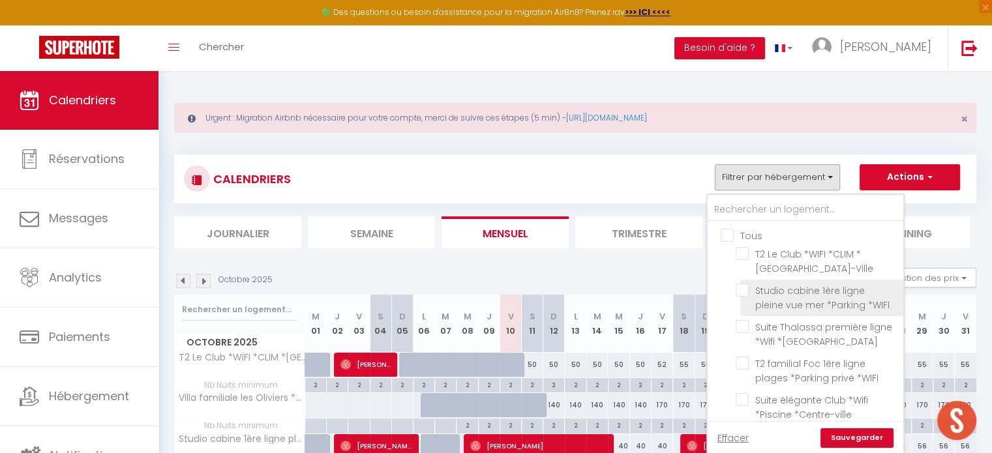
checkbox input "false"
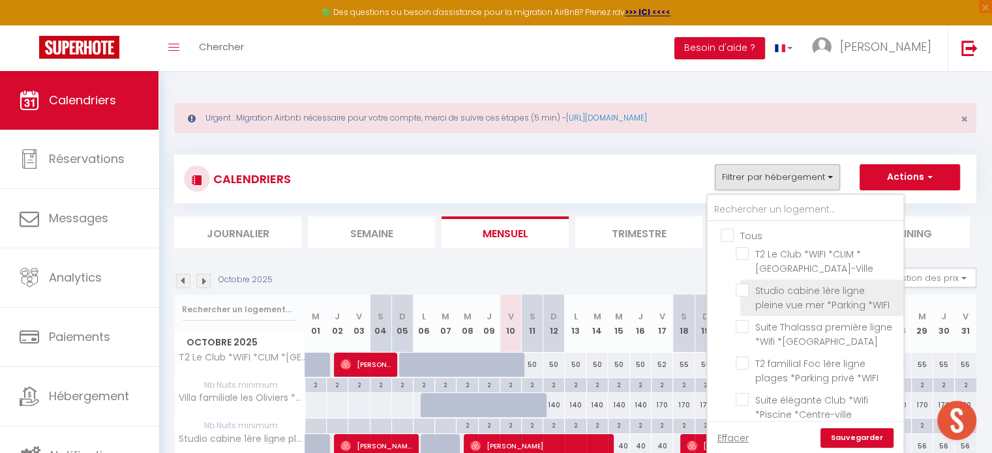
checkbox input "false"
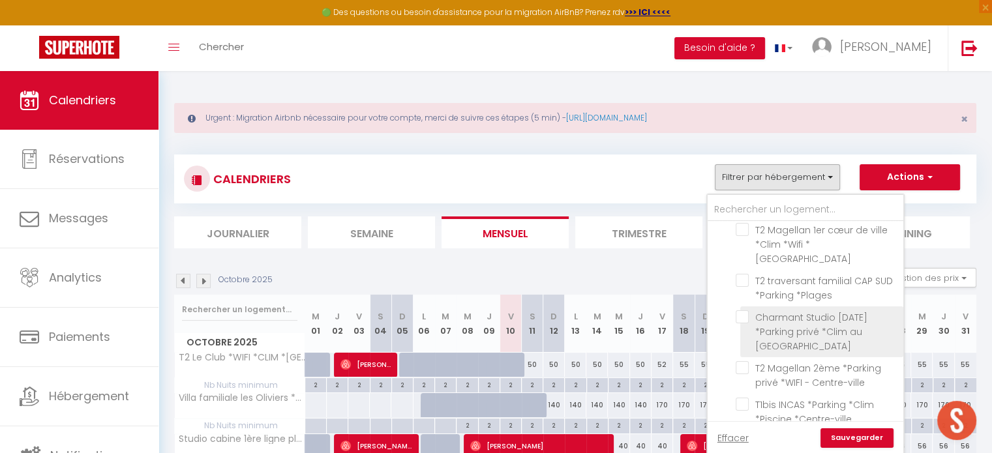
scroll to position [326, 0]
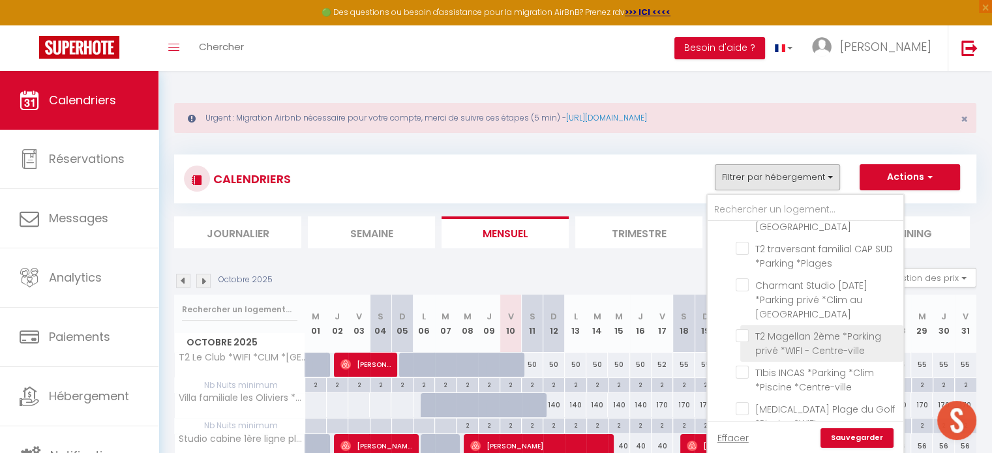
click at [742, 329] on input "T2 Magellan 2ème *Parking privé *WIFI - Centre-ville" at bounding box center [817, 335] width 163 height 13
checkbox input "true"
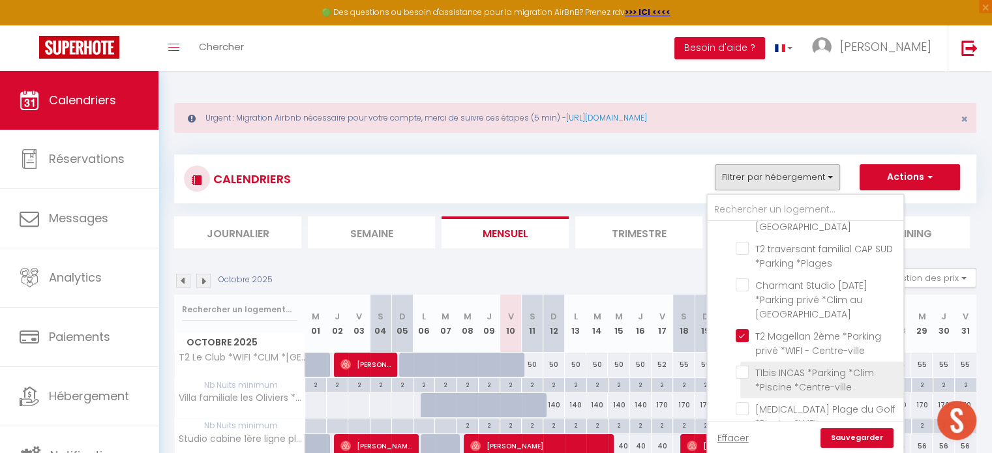
click at [744, 362] on li "T1bis INCAS *Parking *Clim *Piscine *Centre-ville" at bounding box center [821, 380] width 163 height 37
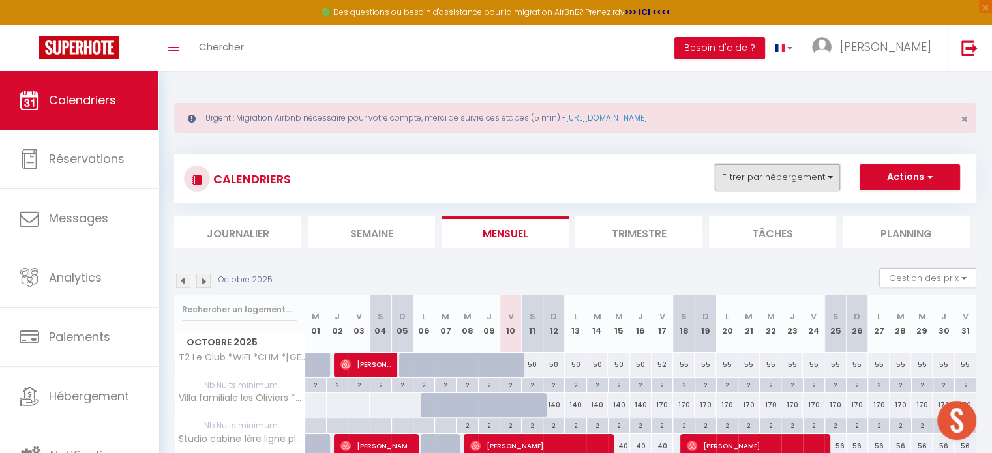
click at [762, 173] on button "Filtrer par hébergement" at bounding box center [777, 177] width 125 height 26
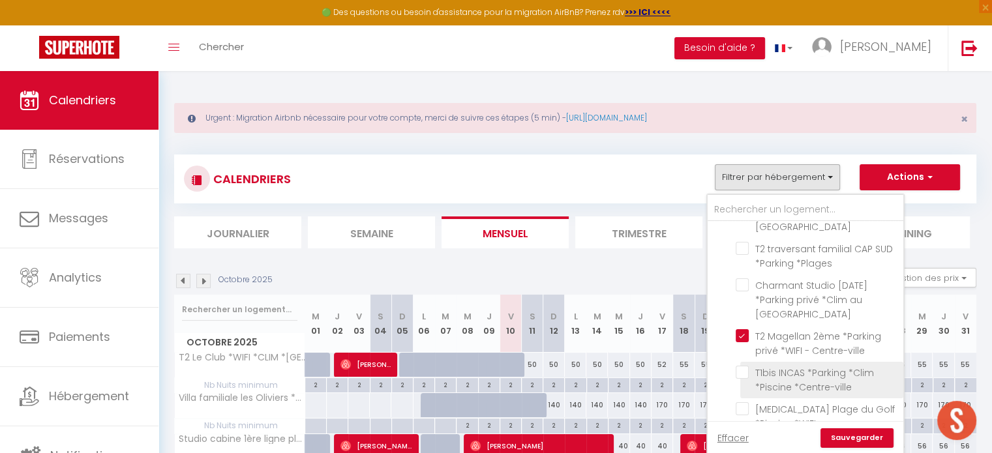
click at [745, 366] on input "T1bis INCAS *Parking *Clim *Piscine *Centre-ville" at bounding box center [817, 372] width 163 height 13
checkbox input "true"
click at [877, 441] on link "Sauvegarder" at bounding box center [857, 439] width 73 height 20
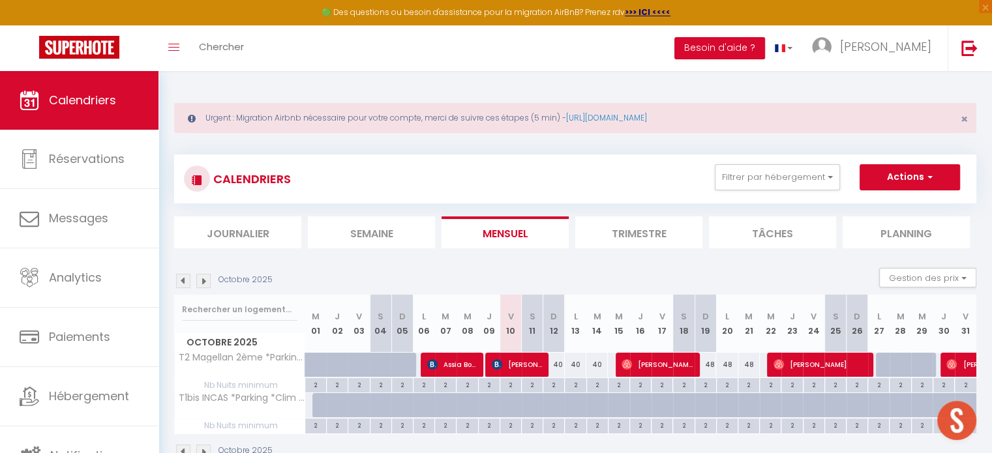
scroll to position [65, 0]
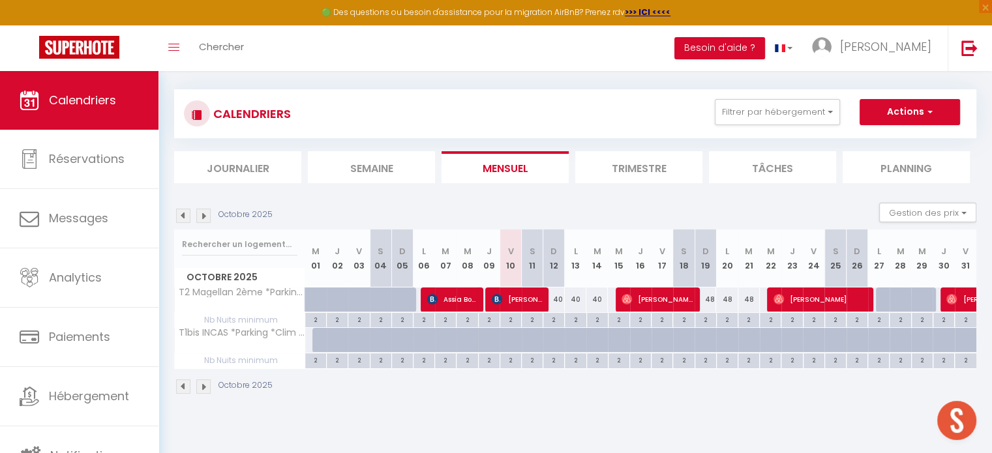
click at [727, 223] on div "Octobre 2025 Gestion des prix Nb Nuits minimum Règles Disponibilité" at bounding box center [575, 216] width 802 height 27
click at [735, 211] on div "Octobre 2025 Gestion des prix Nb Nuits minimum Règles Disponibilité" at bounding box center [575, 216] width 802 height 27
click at [182, 382] on img at bounding box center [183, 387] width 14 height 14
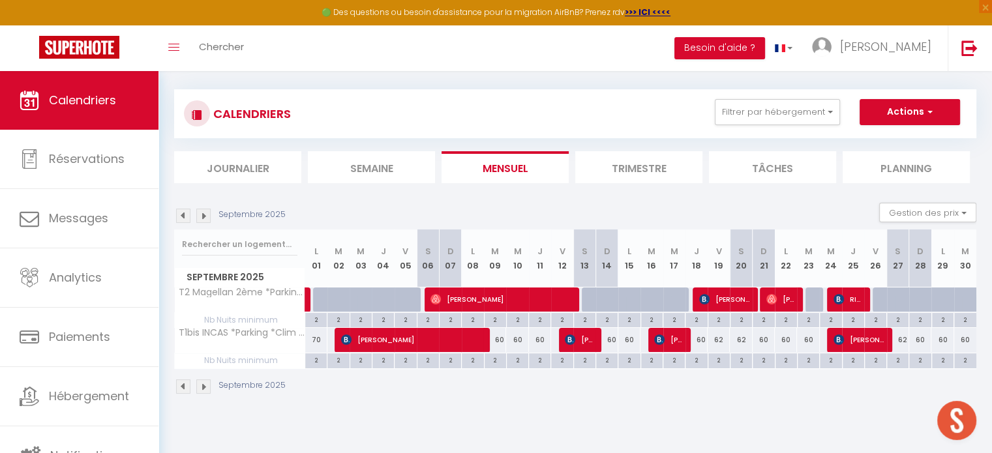
click at [201, 386] on img at bounding box center [203, 387] width 14 height 14
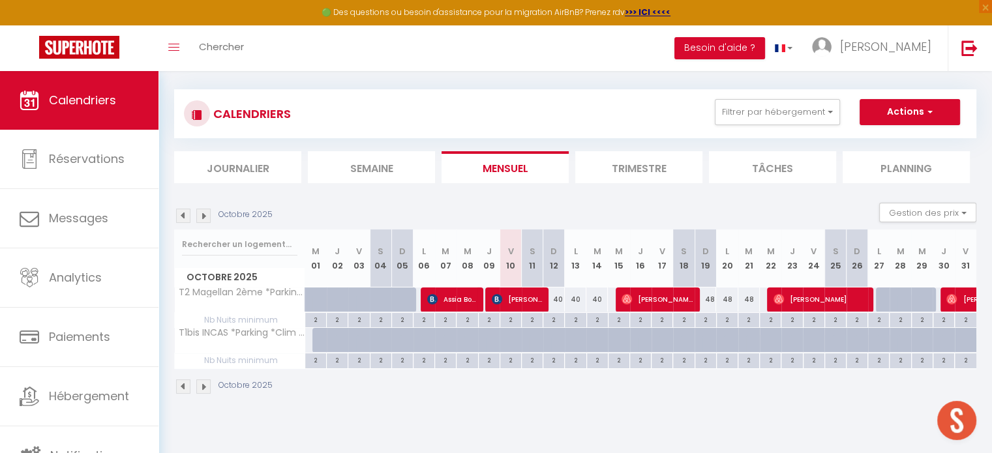
click at [179, 386] on img at bounding box center [183, 387] width 14 height 14
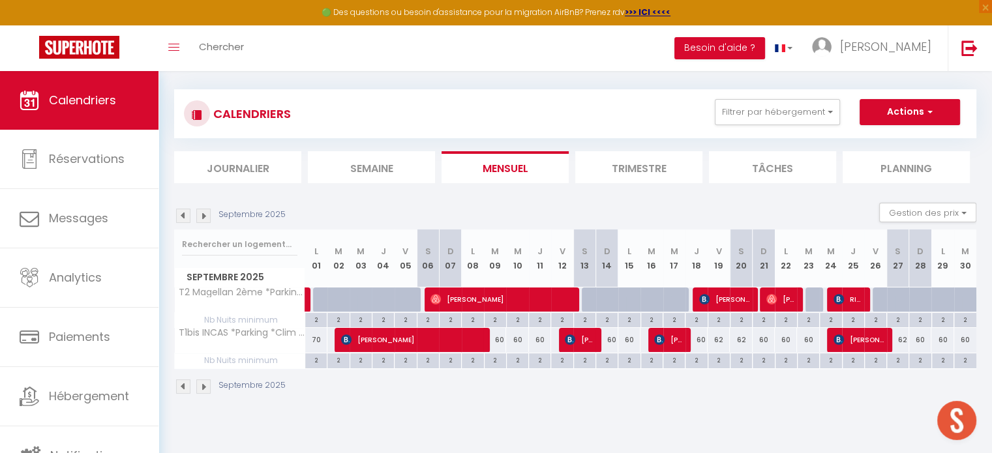
click at [183, 386] on img at bounding box center [183, 387] width 14 height 14
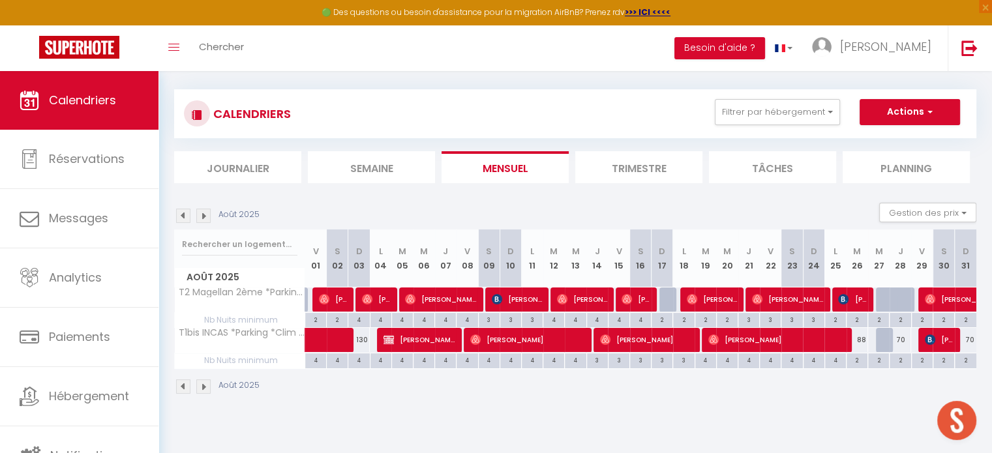
click at [183, 386] on img at bounding box center [183, 387] width 14 height 14
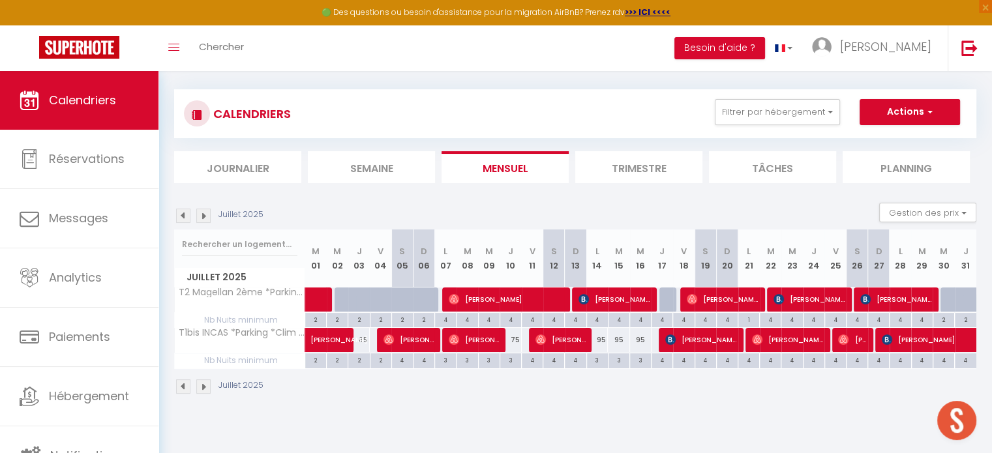
click at [183, 386] on img at bounding box center [183, 387] width 14 height 14
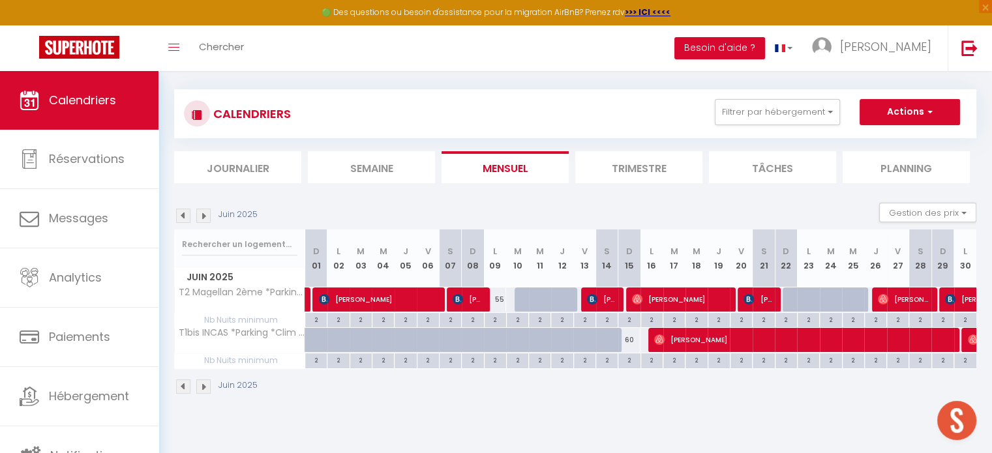
click at [183, 386] on img at bounding box center [183, 387] width 14 height 14
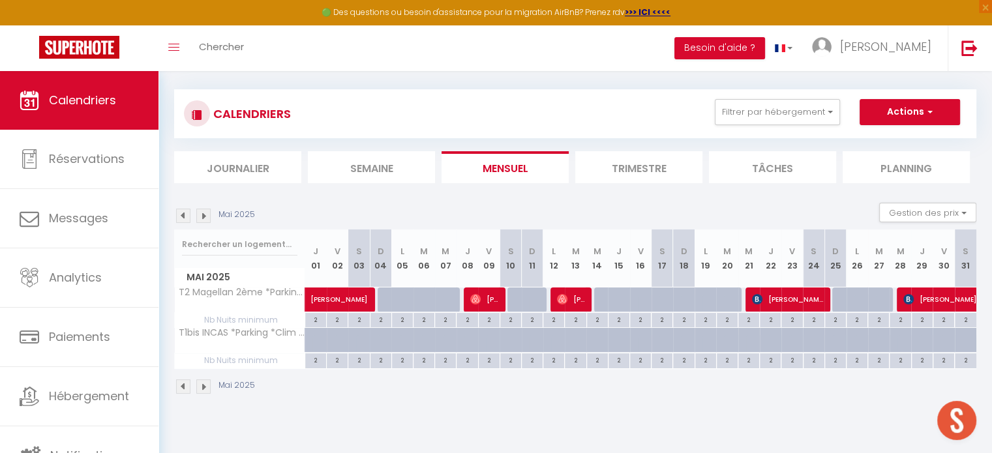
click at [183, 386] on img at bounding box center [183, 387] width 14 height 14
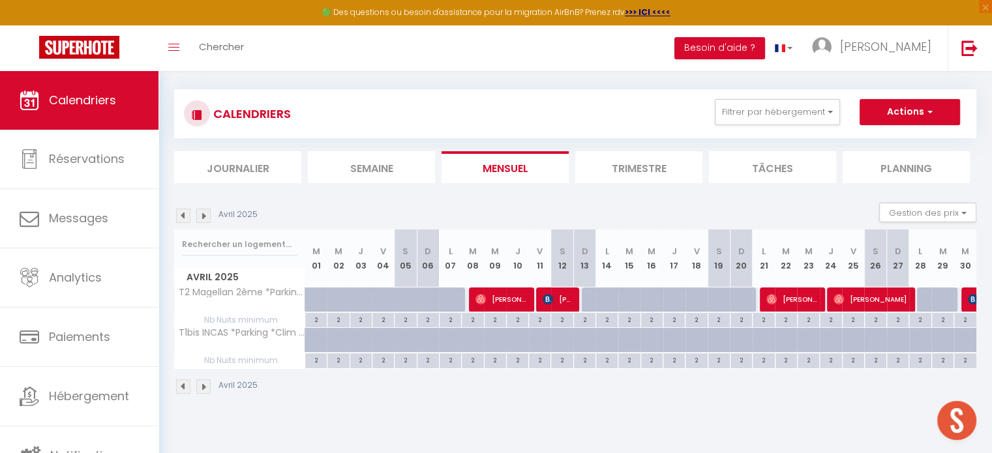
click at [183, 386] on img at bounding box center [183, 387] width 14 height 14
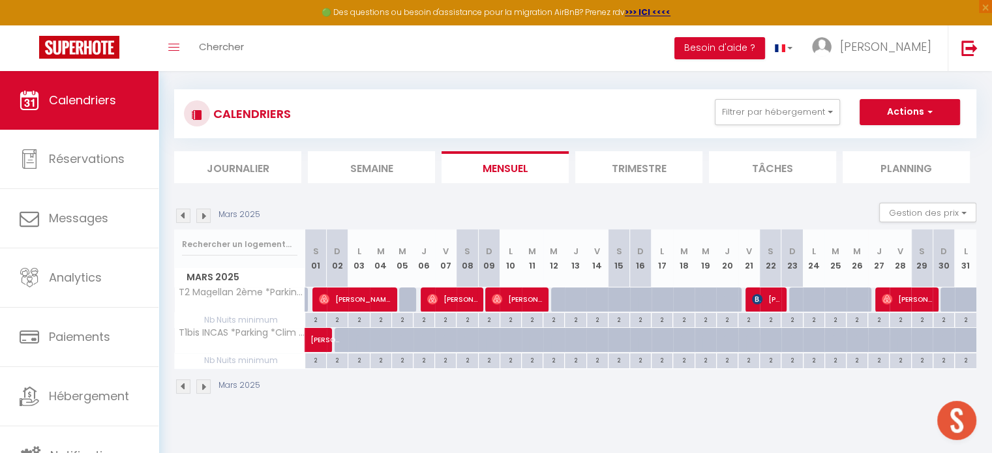
click at [183, 386] on img at bounding box center [183, 387] width 14 height 14
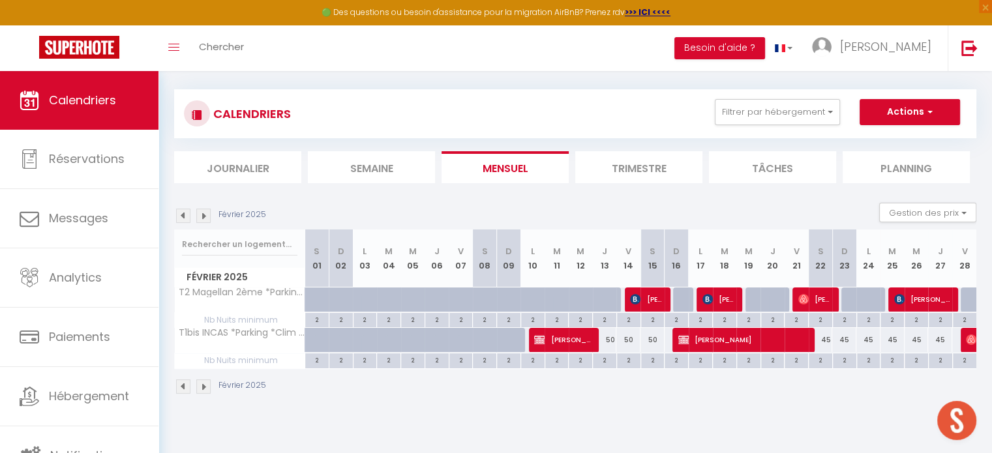
click at [204, 383] on img at bounding box center [203, 387] width 14 height 14
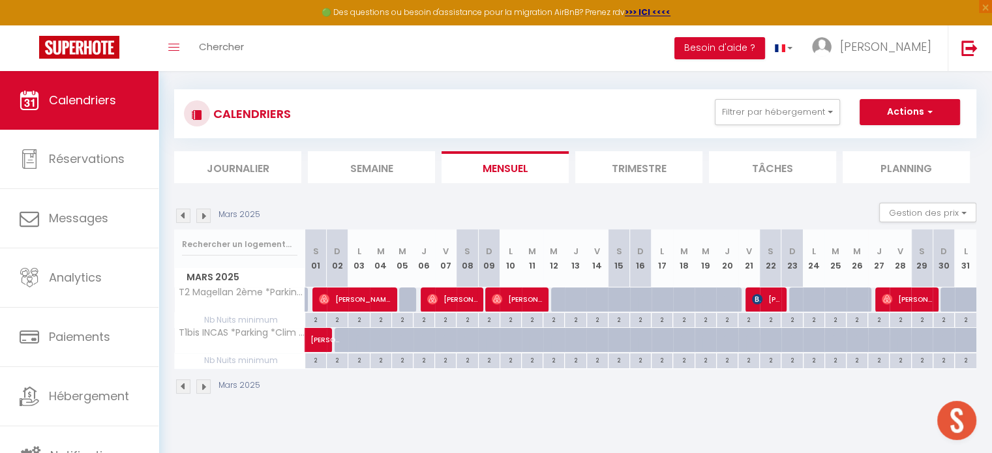
click at [204, 383] on img at bounding box center [203, 387] width 14 height 14
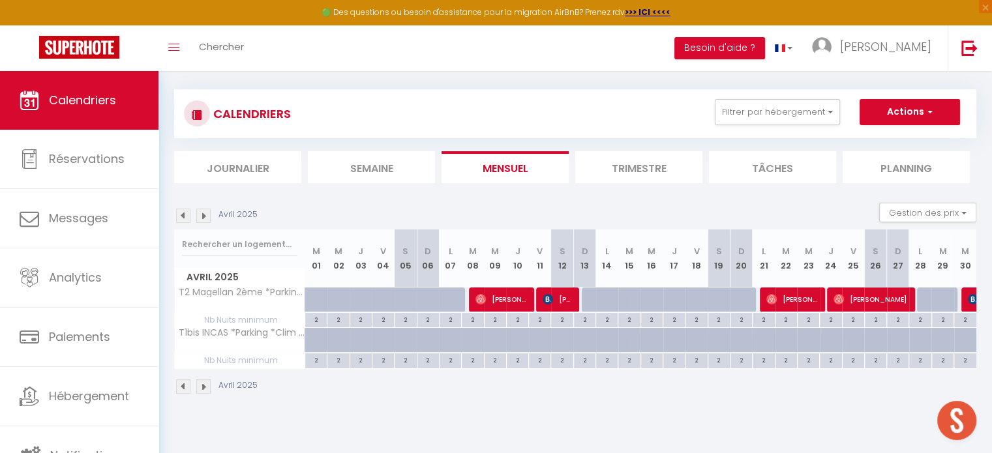
click at [204, 383] on img at bounding box center [203, 387] width 14 height 14
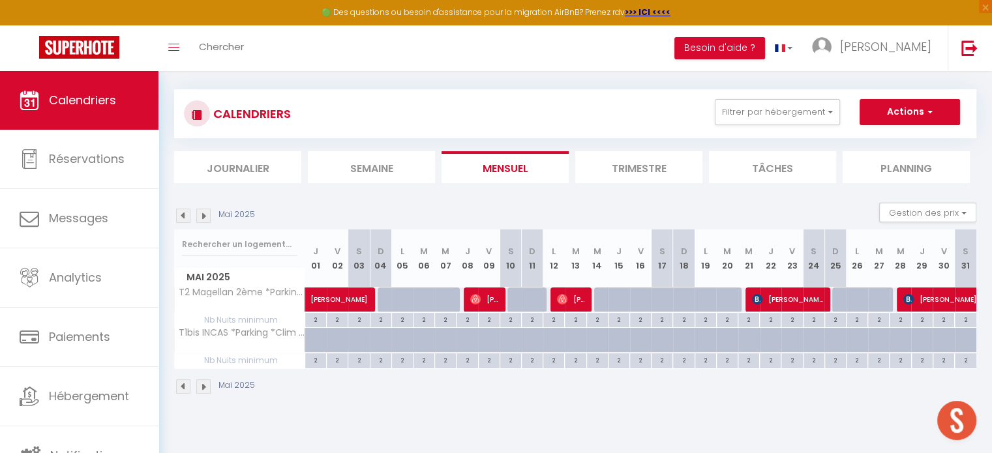
click at [204, 383] on img at bounding box center [203, 387] width 14 height 14
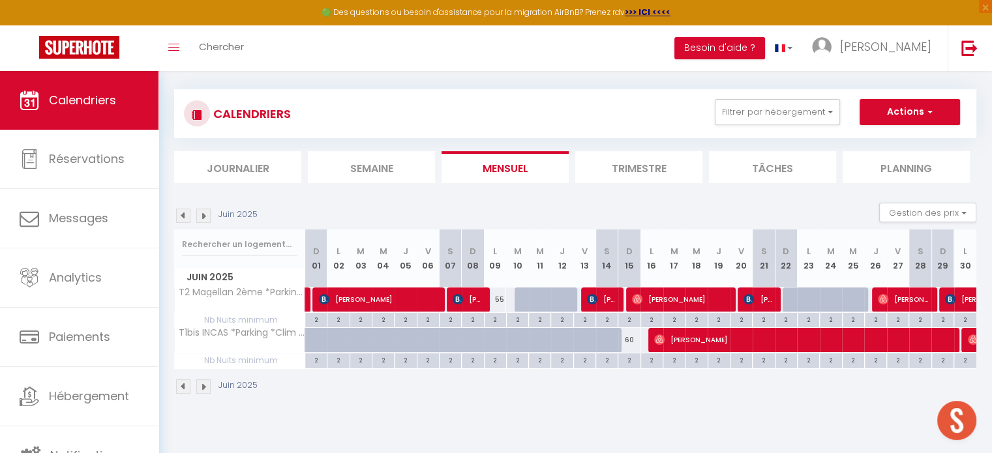
click at [204, 383] on img at bounding box center [203, 387] width 14 height 14
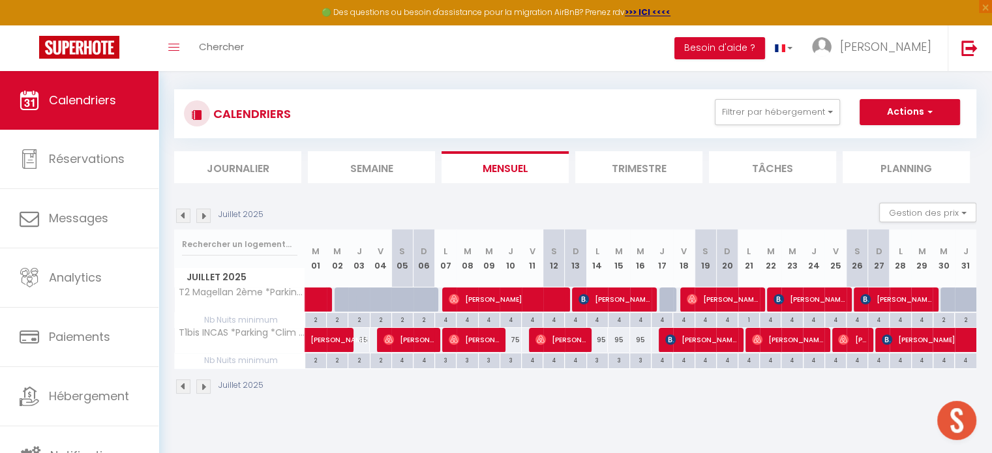
click at [204, 383] on img at bounding box center [203, 387] width 14 height 14
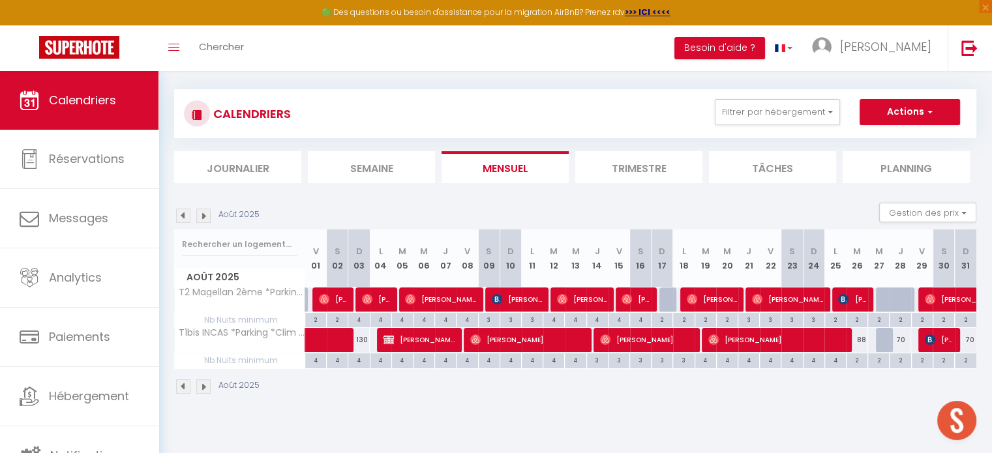
click at [196, 386] on img at bounding box center [203, 387] width 14 height 14
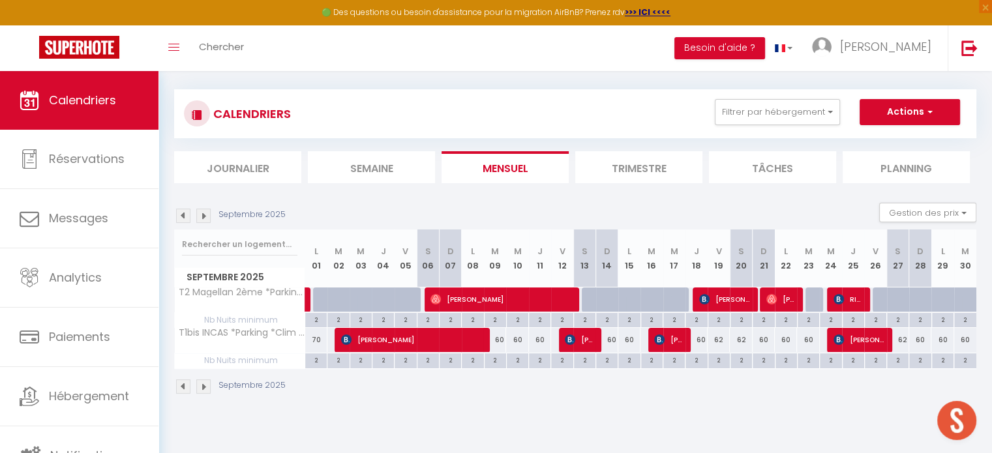
click at [185, 384] on img at bounding box center [183, 387] width 14 height 14
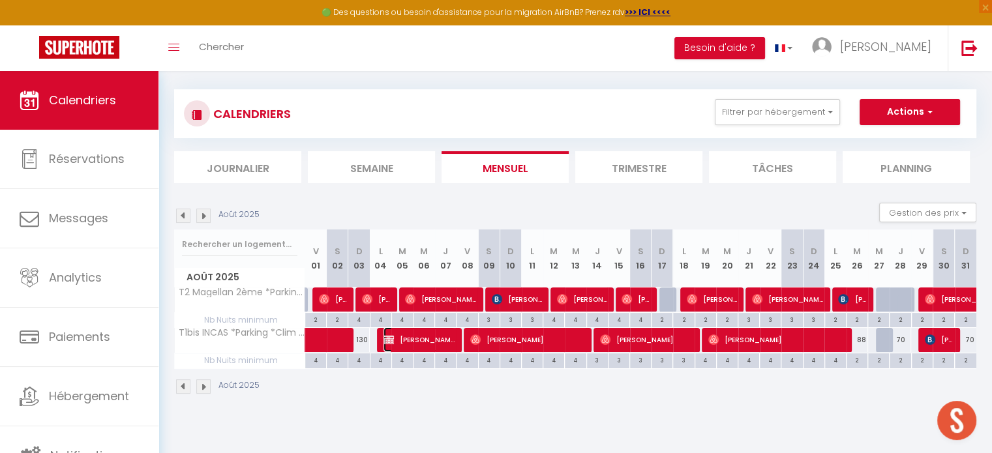
click at [431, 329] on span "[PERSON_NAME]" at bounding box center [420, 339] width 72 height 25
select select "OK"
select select "0"
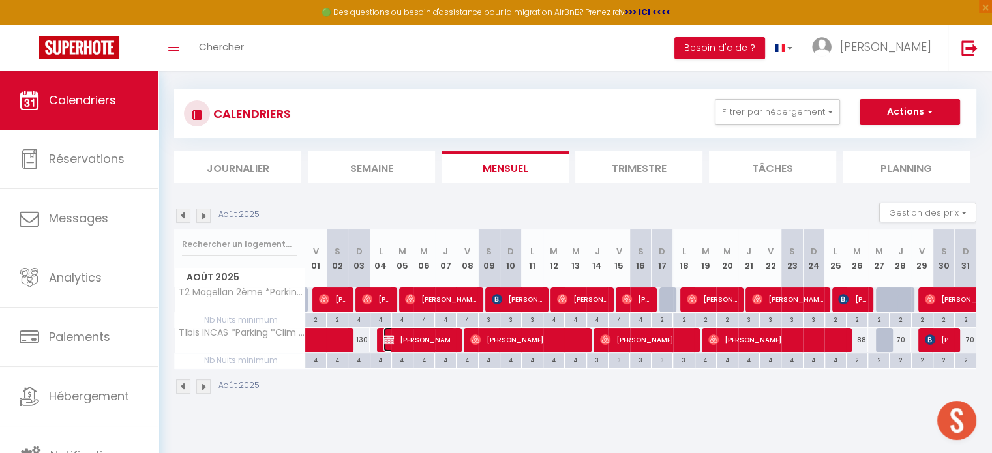
select select "1"
select select
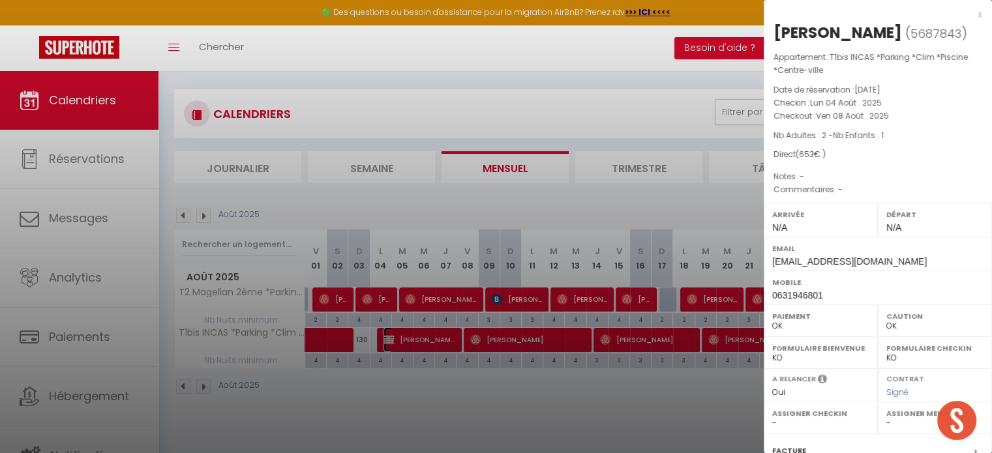
select select "43627"
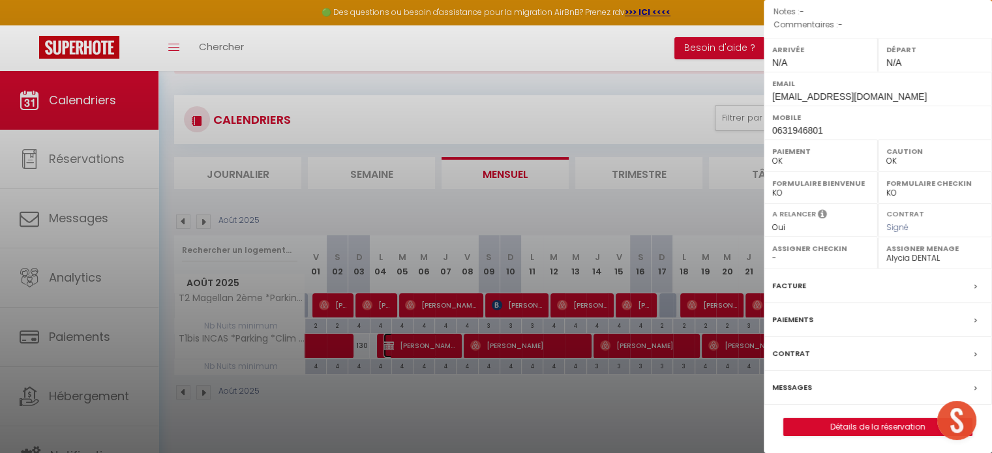
scroll to position [70, 0]
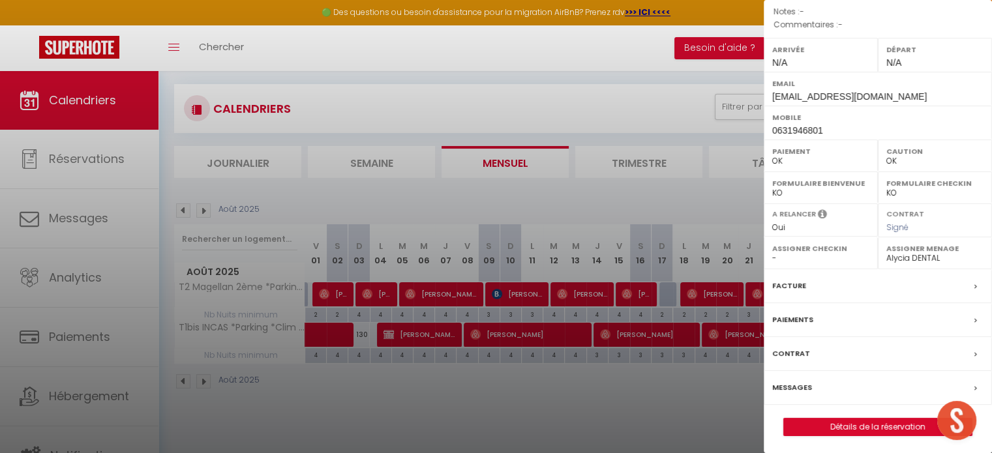
click at [625, 192] on div at bounding box center [496, 226] width 992 height 453
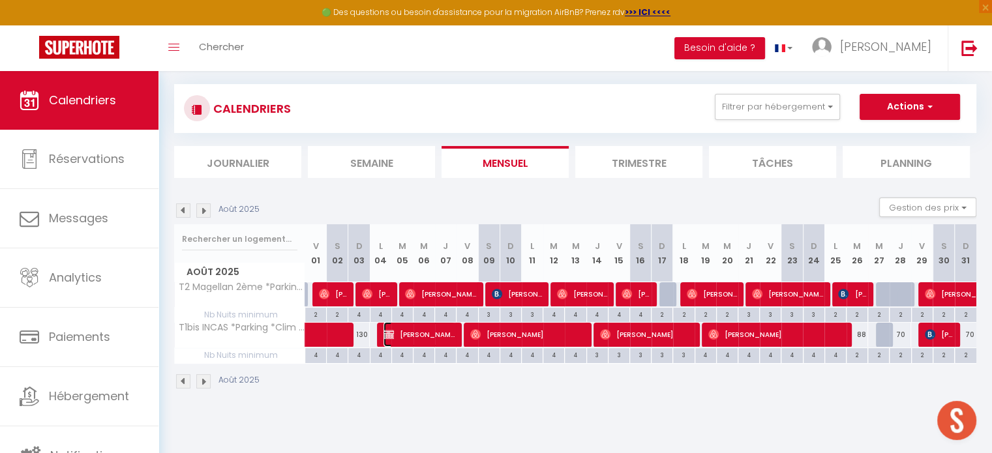
click at [415, 327] on span "[PERSON_NAME]" at bounding box center [420, 334] width 72 height 25
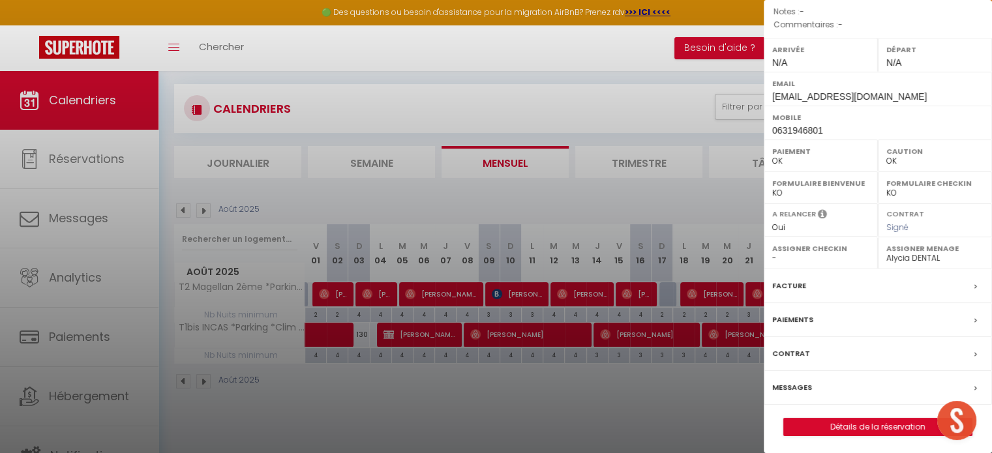
click at [797, 317] on label "Paiements" at bounding box center [792, 320] width 41 height 14
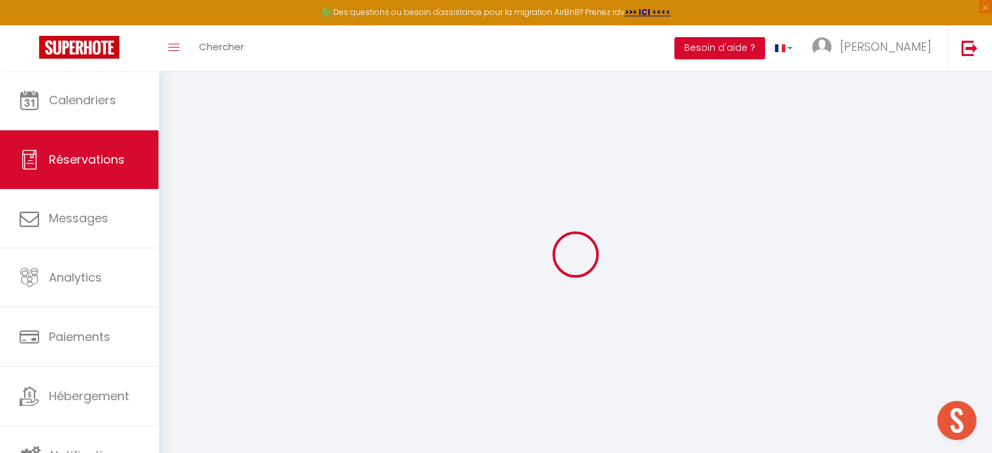
type input "[PERSON_NAME]"
type input "JOLY"
type input "[EMAIL_ADDRESS][DOMAIN_NAME]"
type input "0631946801"
type input "25660"
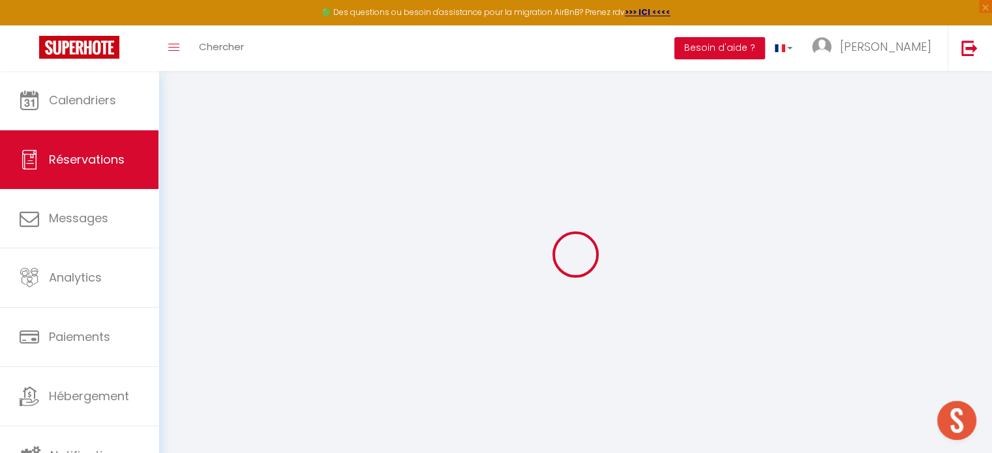
type input "[STREET_ADDRESS][PERSON_NAME]"
type input "La VEZE"
select select "FR"
select select "54334"
select select "1"
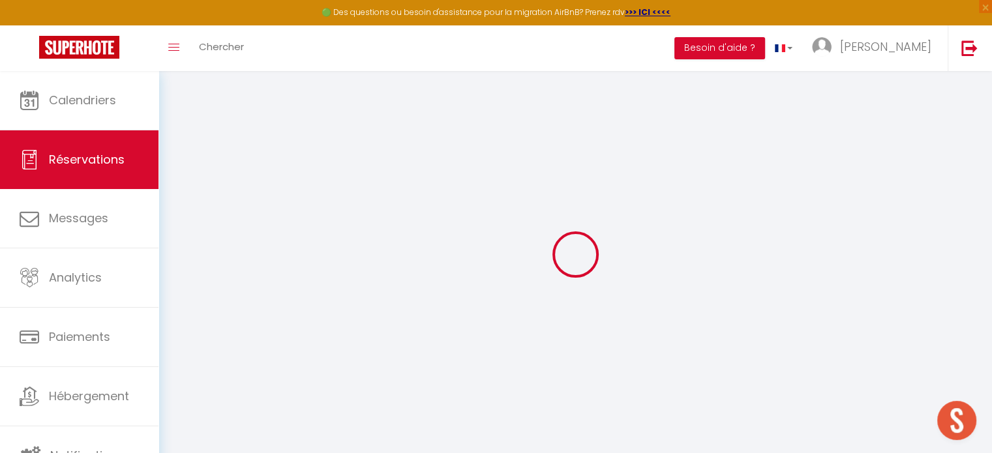
type input "Lun 04 Août 2025"
select select
type input "Ven 08 Août 2025"
select select
type input "2"
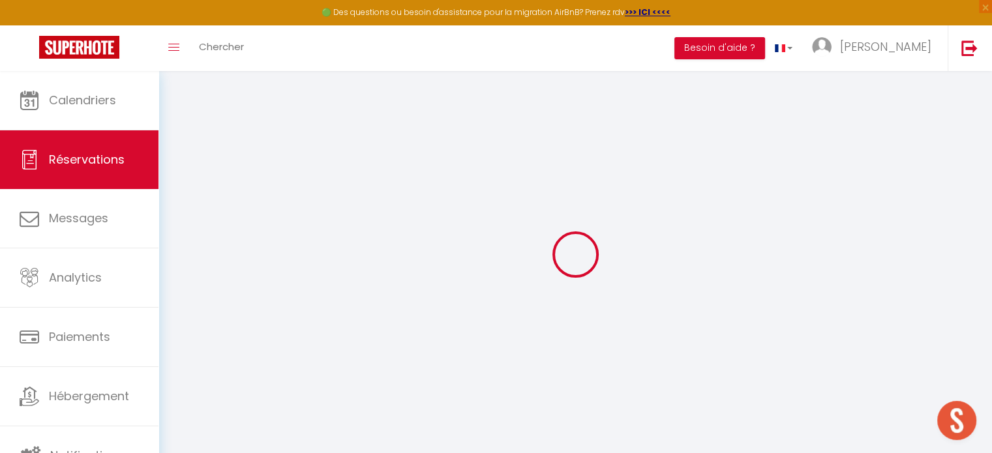
type input "1"
select select "12"
select select "15"
type input "560"
checkbox input "false"
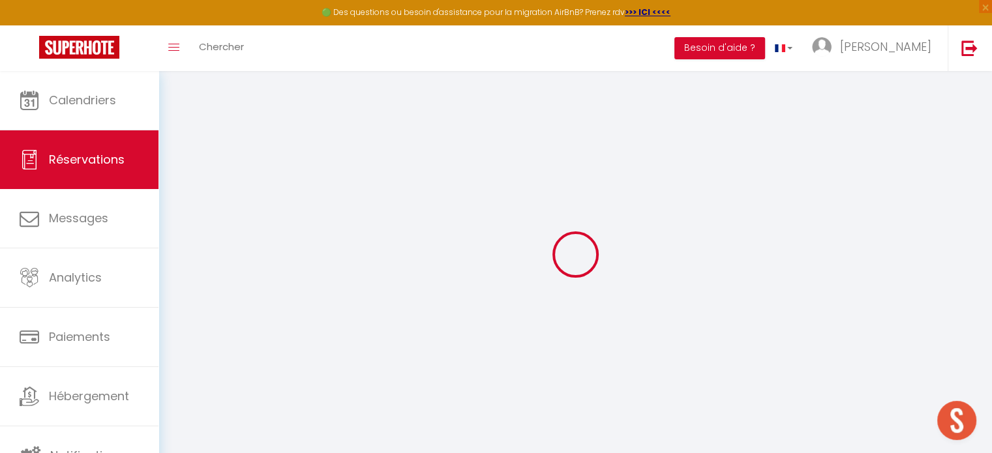
type input "0"
select select
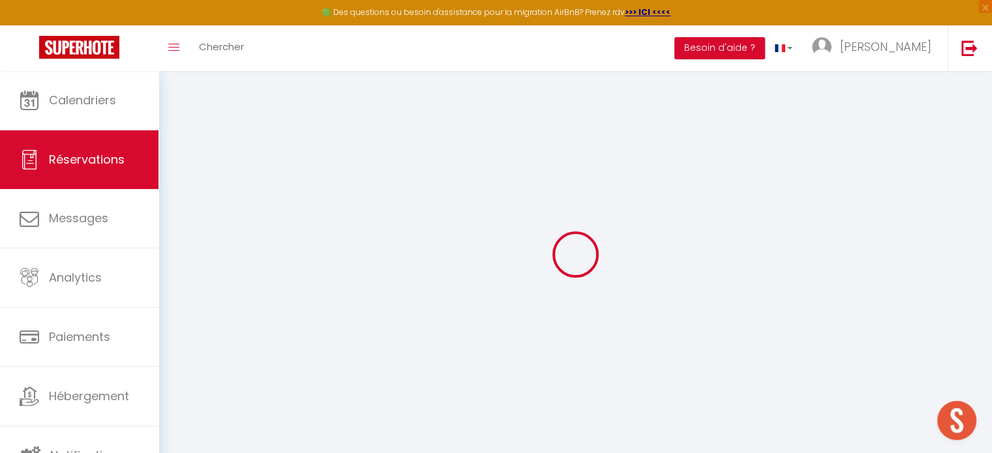
select select
checkbox input "false"
select select
checkbox input "false"
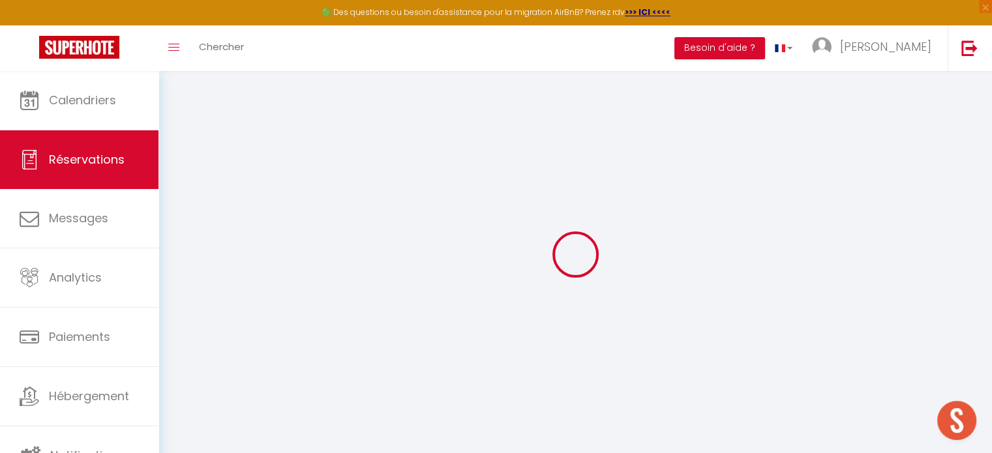
select select
checkbox input "false"
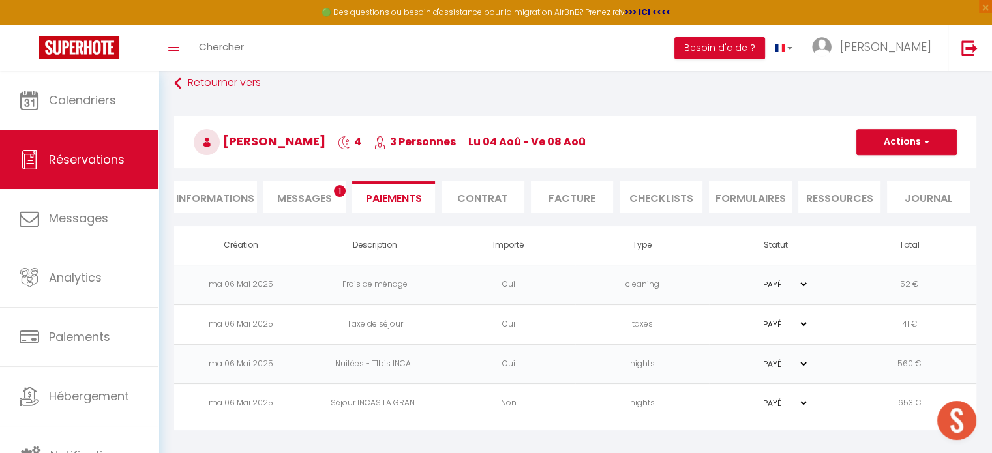
scroll to position [70, 0]
click at [662, 397] on td "nights" at bounding box center [642, 404] width 134 height 40
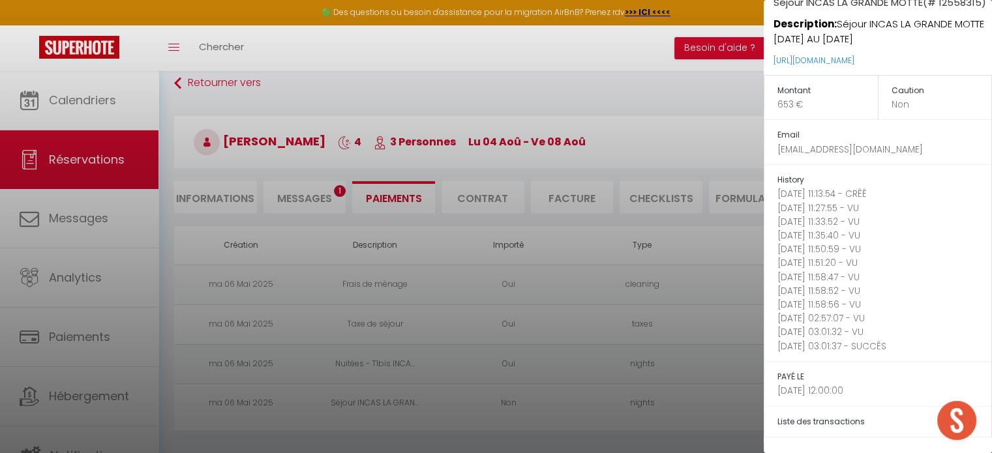
scroll to position [66, 0]
click at [838, 417] on span "Liste des transactions" at bounding box center [821, 421] width 87 height 11
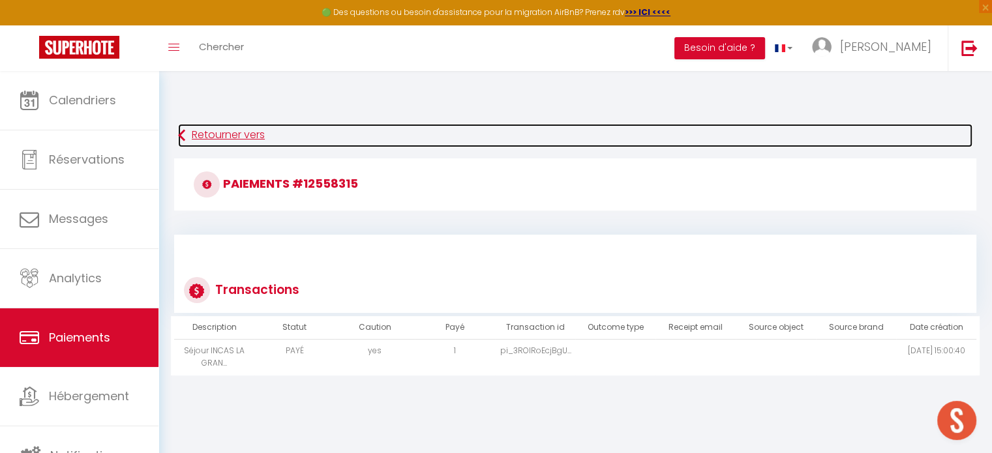
click at [204, 138] on link "Retourner vers" at bounding box center [575, 135] width 795 height 23
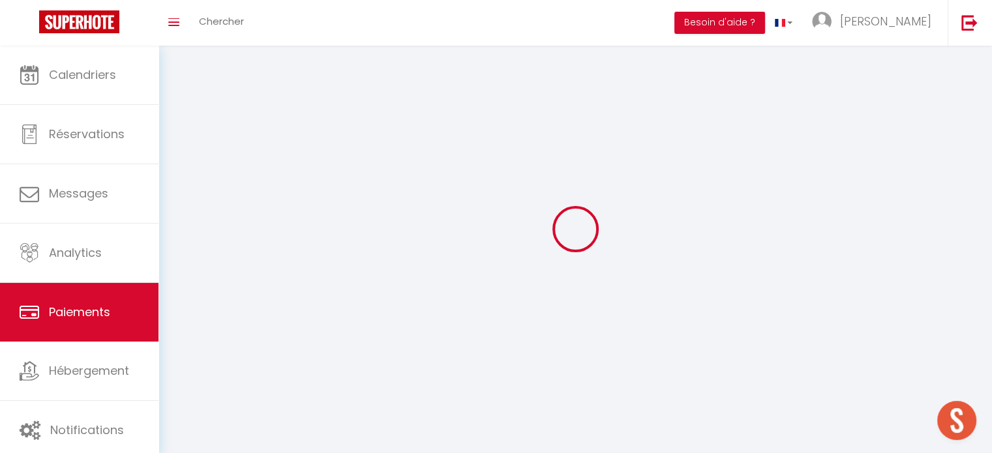
select select "2"
select select "0"
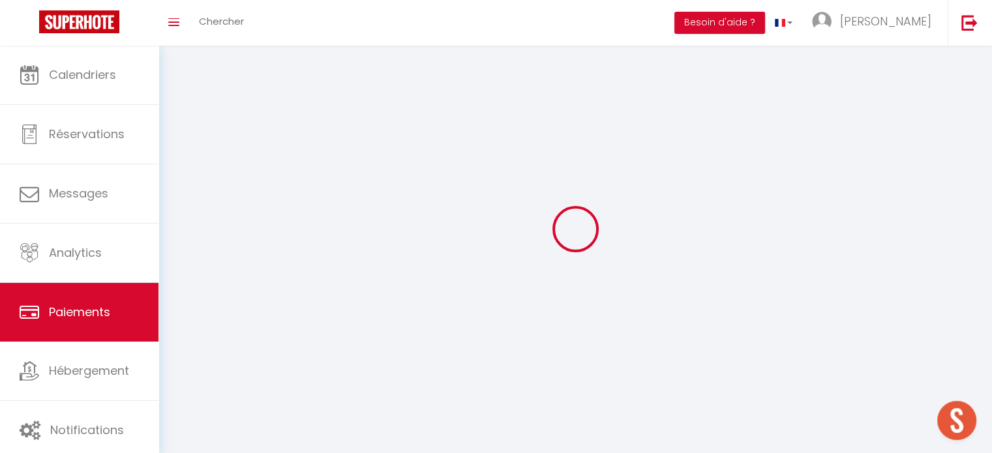
select select "0"
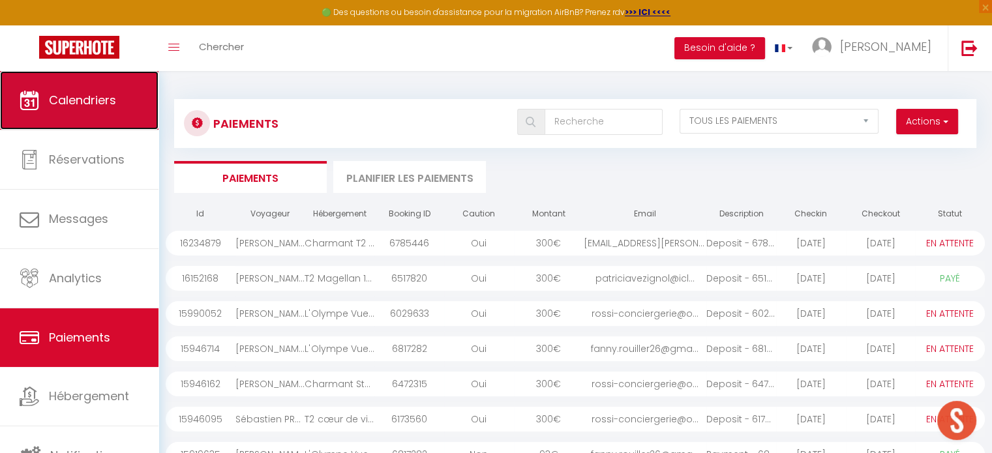
click at [89, 99] on span "Calendriers" at bounding box center [82, 100] width 67 height 16
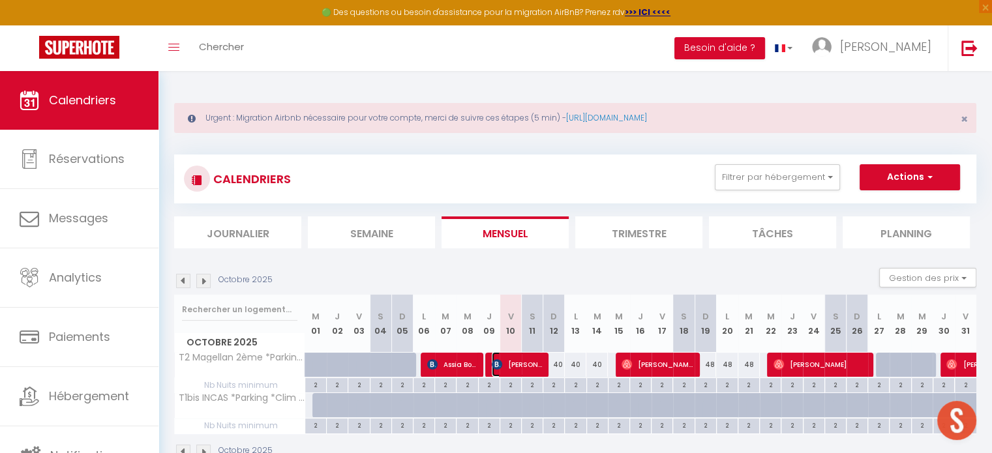
click at [521, 357] on span "[PERSON_NAME]" at bounding box center [517, 364] width 50 height 25
select select "OK"
select select "KO"
select select "1"
select select "0"
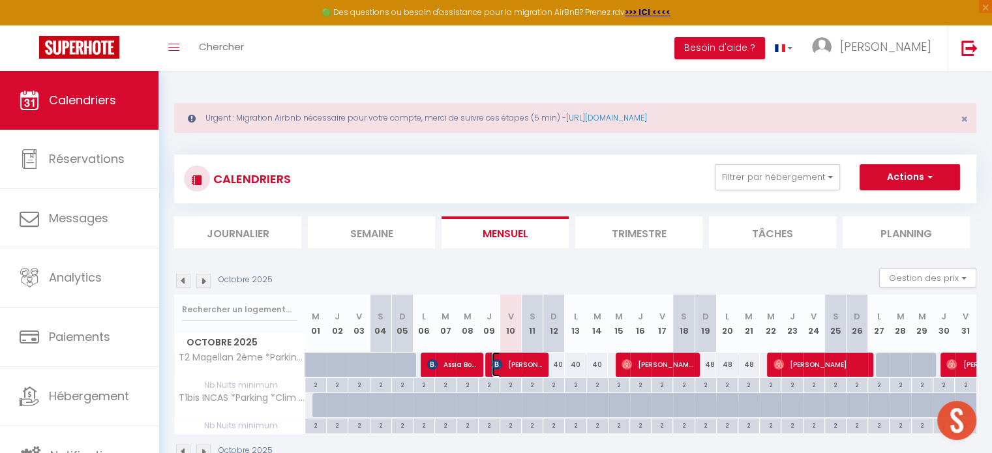
select select "1"
select select
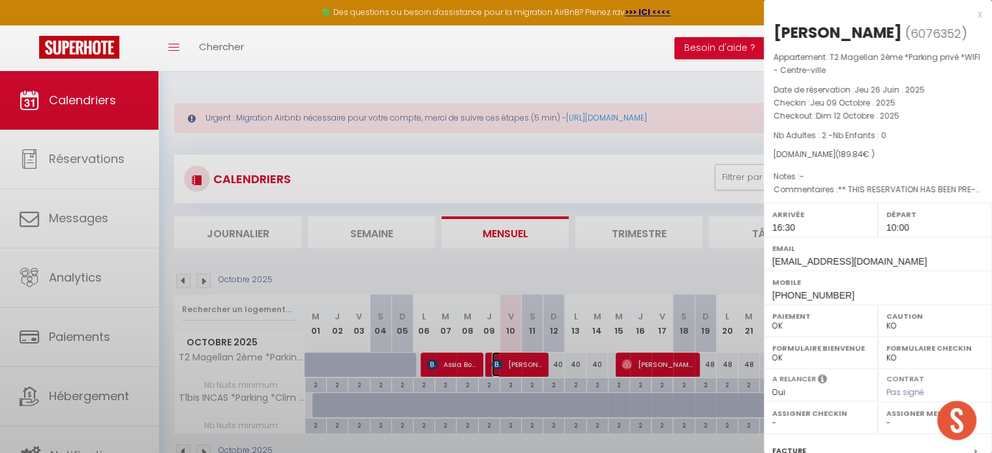
select select "25456"
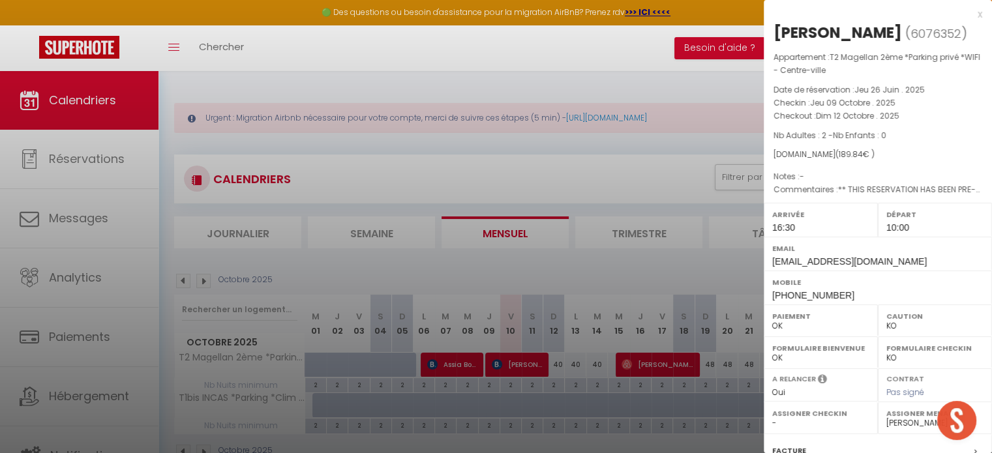
click at [672, 273] on div at bounding box center [496, 226] width 992 height 453
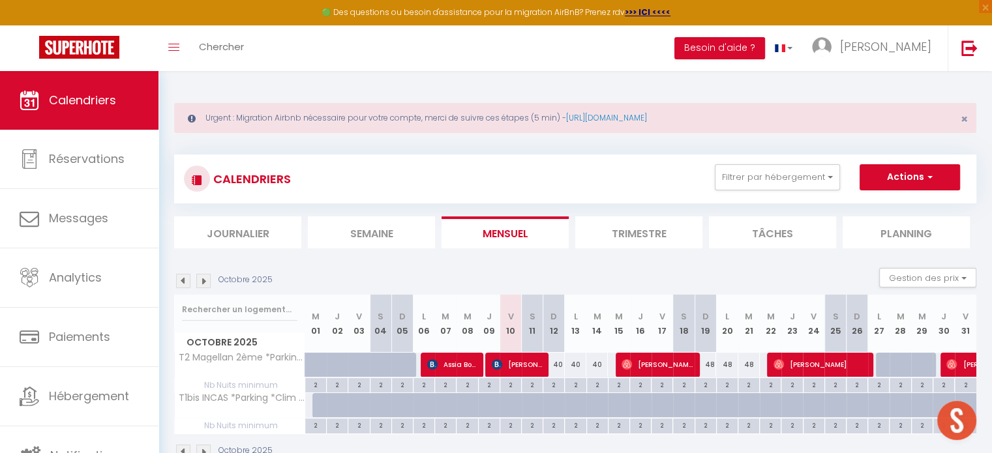
click at [636, 268] on div "Octobre 2025 Gestion des prix Nb Nuits minimum Règles Disponibilité" at bounding box center [575, 281] width 802 height 27
click at [185, 279] on img at bounding box center [183, 281] width 14 height 14
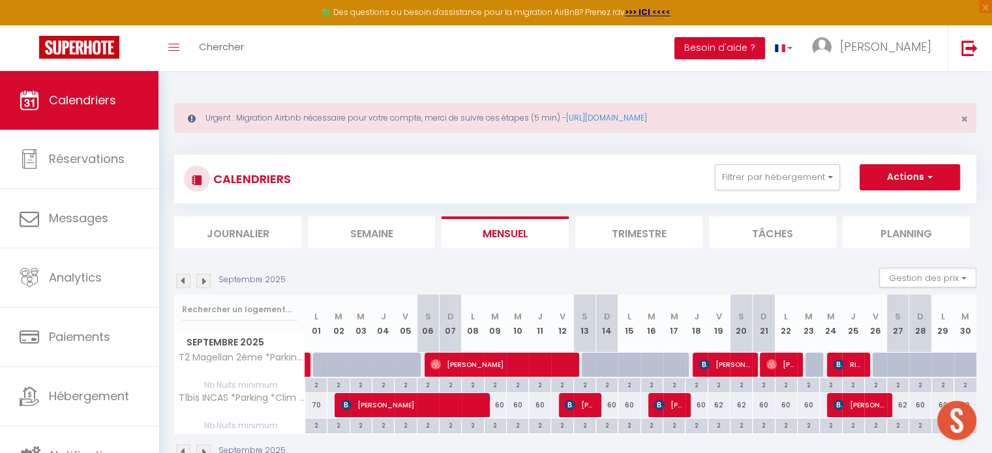
click at [185, 279] on img at bounding box center [183, 281] width 14 height 14
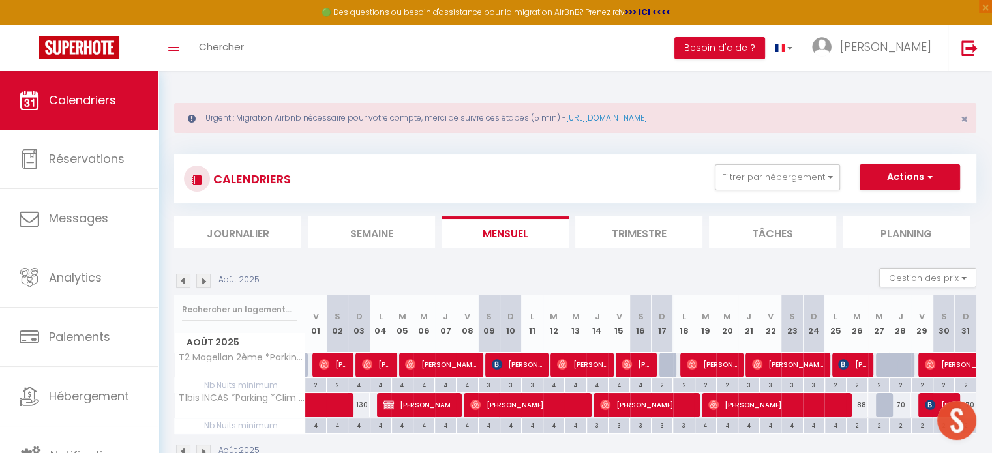
click at [185, 279] on img at bounding box center [183, 281] width 14 height 14
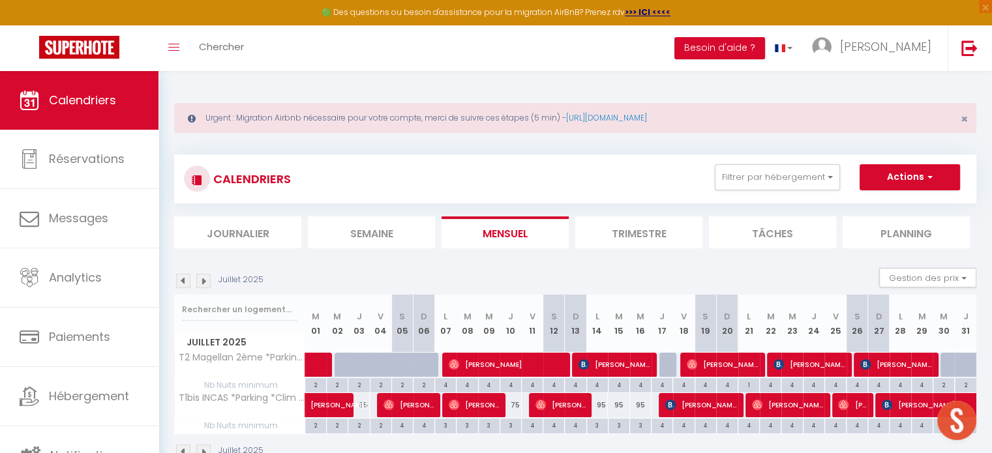
click at [201, 281] on img at bounding box center [203, 281] width 14 height 14
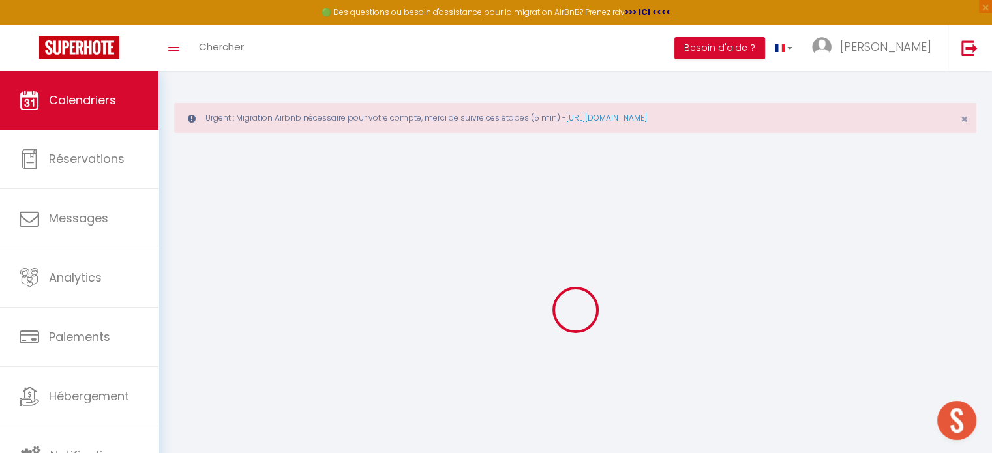
select select "KO"
select select "0"
select select "25456"
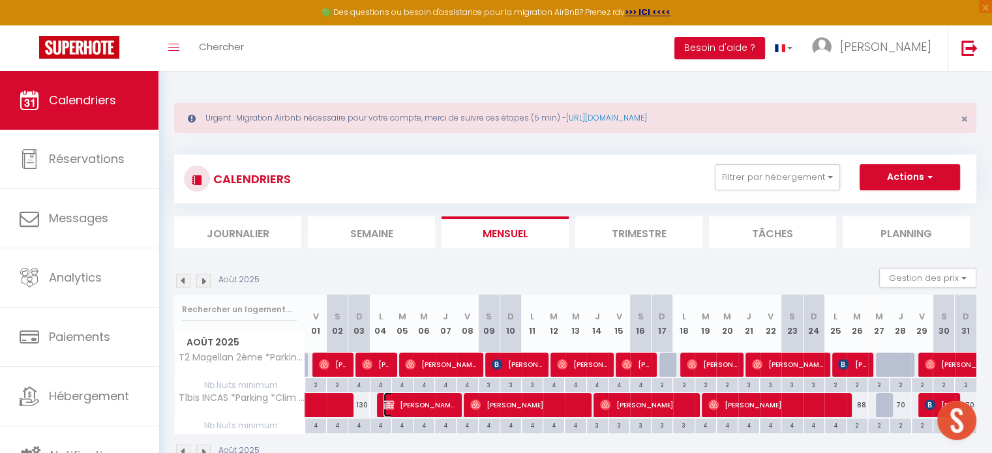
click at [420, 408] on span "[PERSON_NAME]" at bounding box center [420, 405] width 72 height 25
select select "OK"
select select "43627"
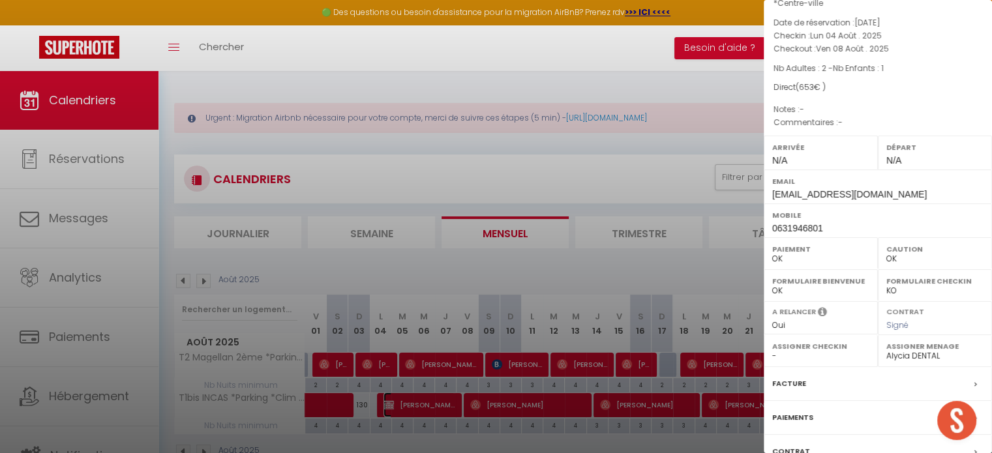
scroll to position [165, 0]
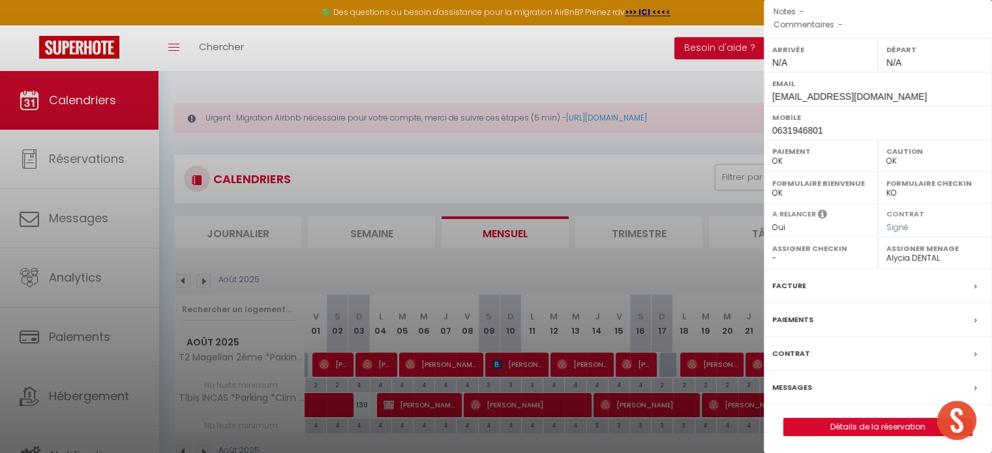
click at [273, 71] on div at bounding box center [496, 226] width 992 height 453
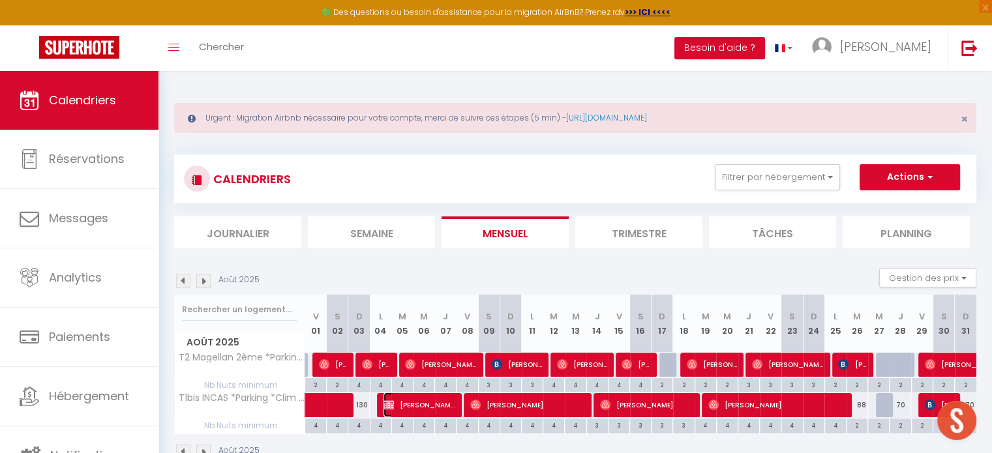
click at [417, 408] on span "[PERSON_NAME]" at bounding box center [420, 405] width 72 height 25
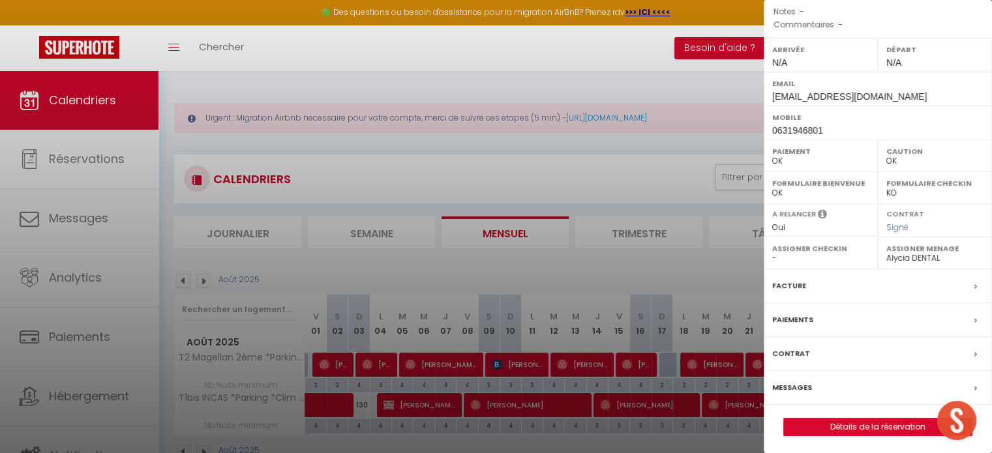
click at [802, 314] on label "Paiements" at bounding box center [792, 320] width 41 height 14
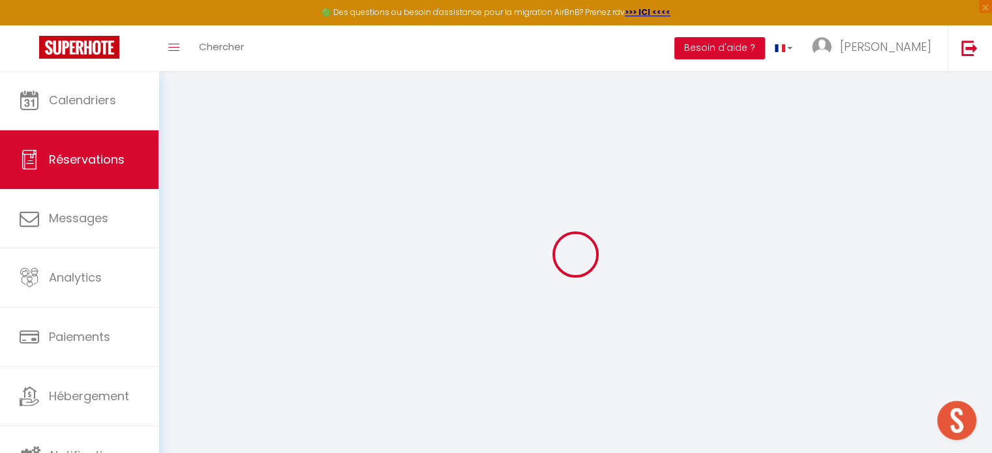
select select
checkbox input "false"
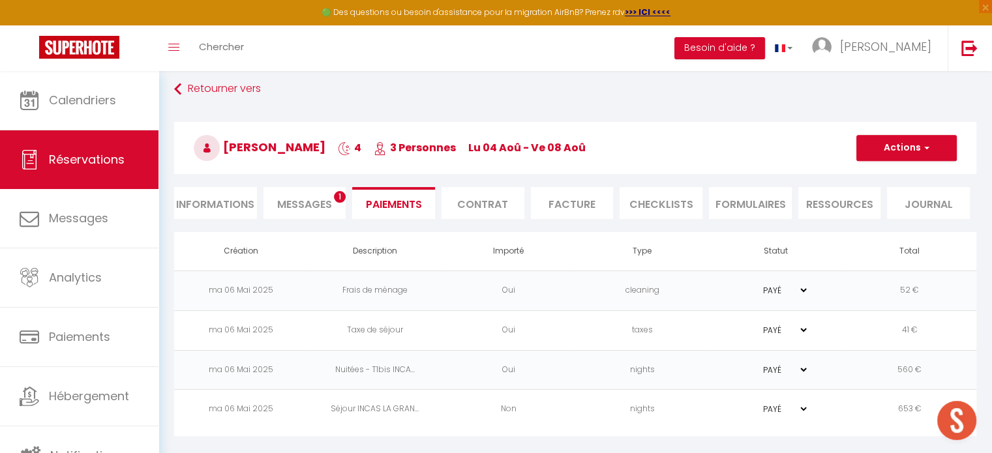
scroll to position [65, 0]
click at [413, 410] on td "Séjour INCAS LA GRAN..." at bounding box center [375, 409] width 134 height 40
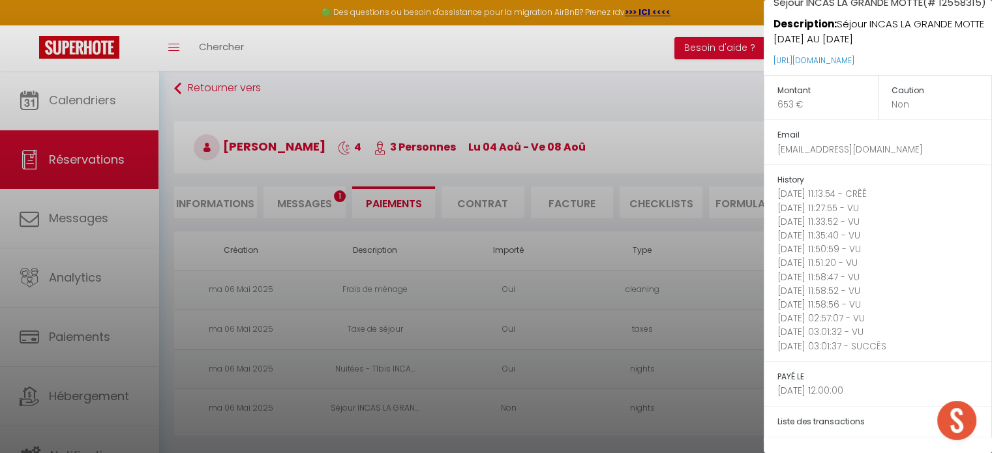
scroll to position [66, 0]
click at [631, 110] on div at bounding box center [496, 226] width 992 height 453
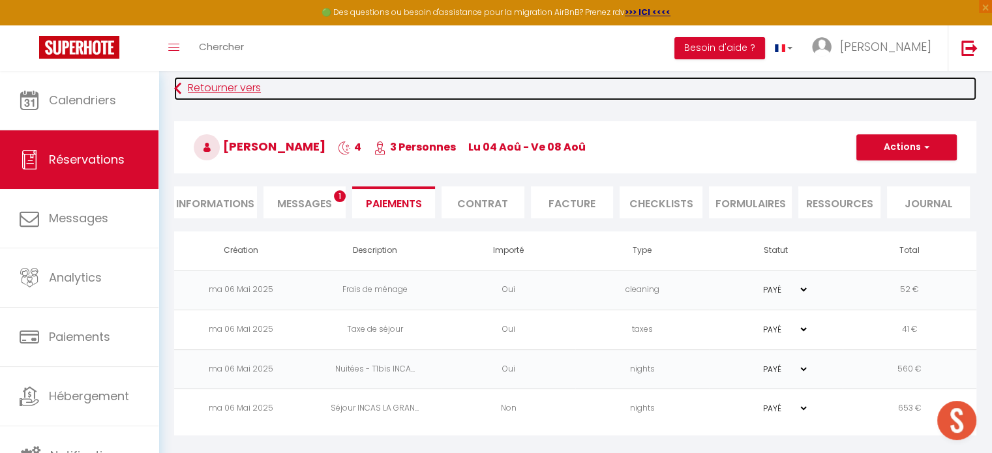
click at [231, 85] on link "Retourner vers" at bounding box center [575, 88] width 802 height 23
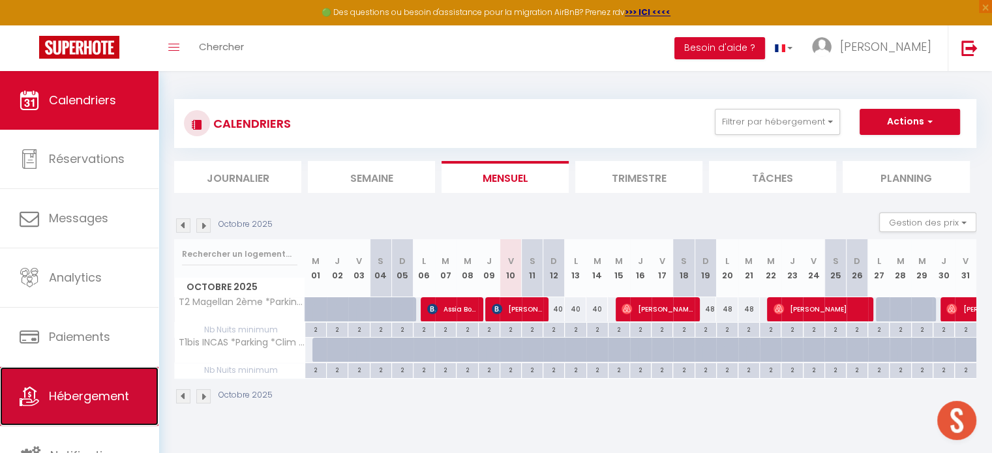
click at [89, 402] on span "Hébergement" at bounding box center [89, 396] width 80 height 16
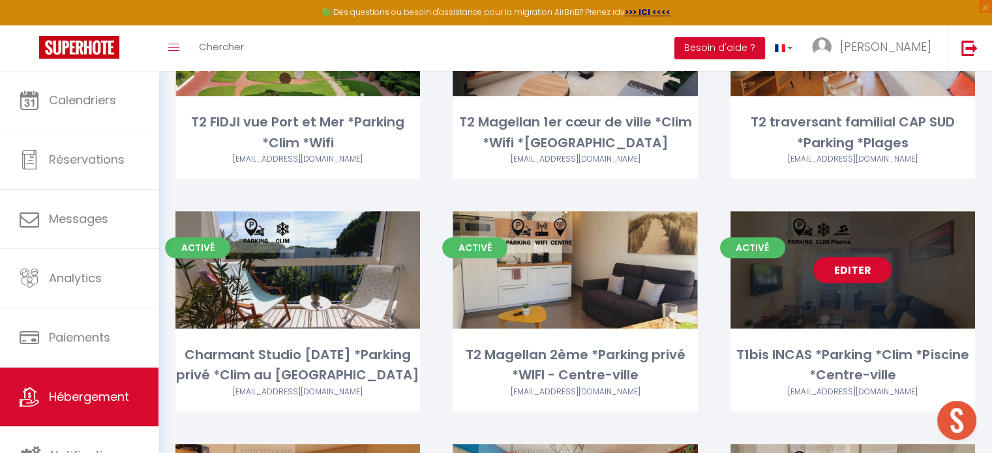
scroll to position [677, 0]
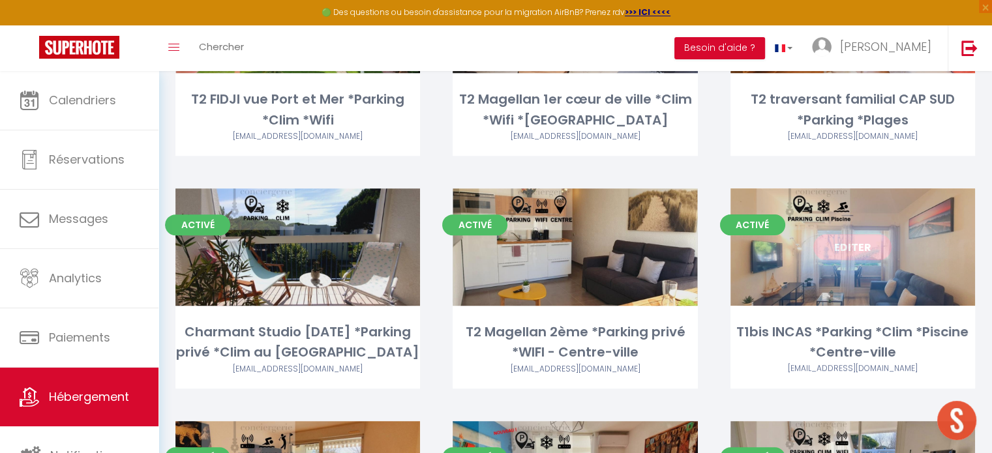
click at [838, 247] on link "Editer" at bounding box center [852, 247] width 78 height 26
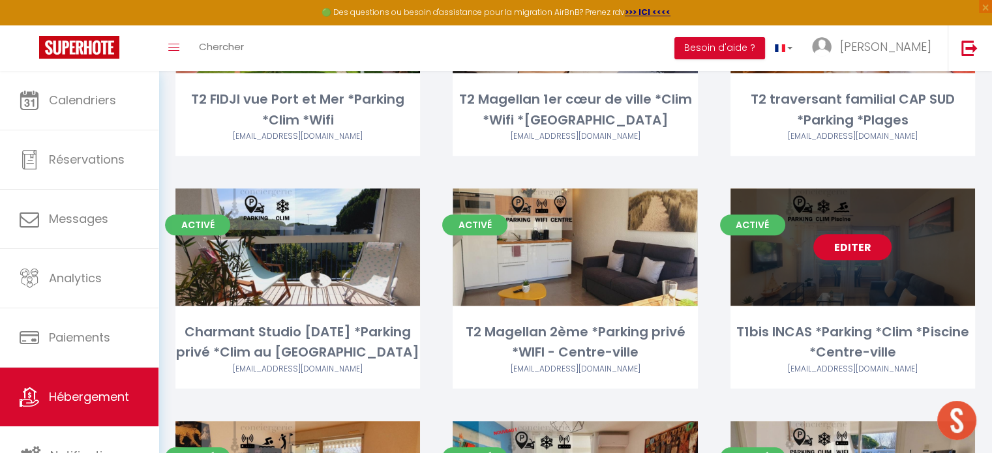
click at [838, 247] on link "Editer" at bounding box center [852, 247] width 78 height 26
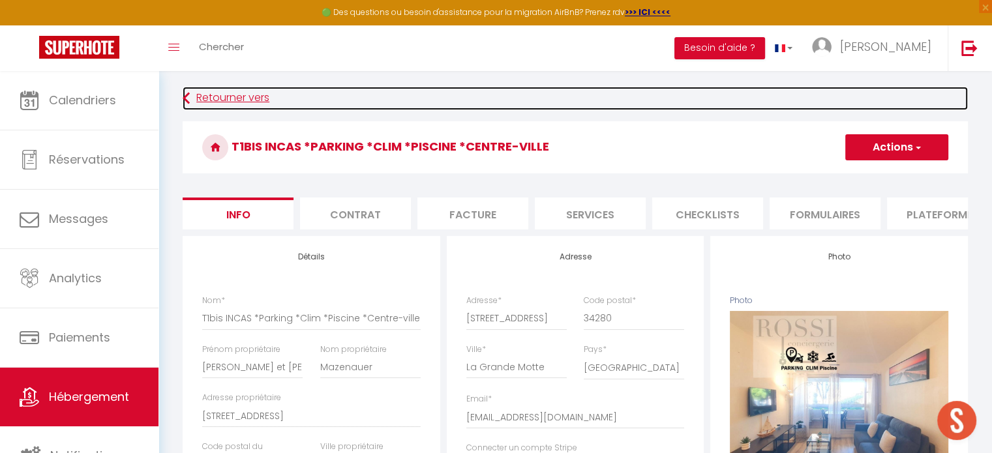
click at [224, 102] on link "Retourner vers" at bounding box center [575, 98] width 785 height 23
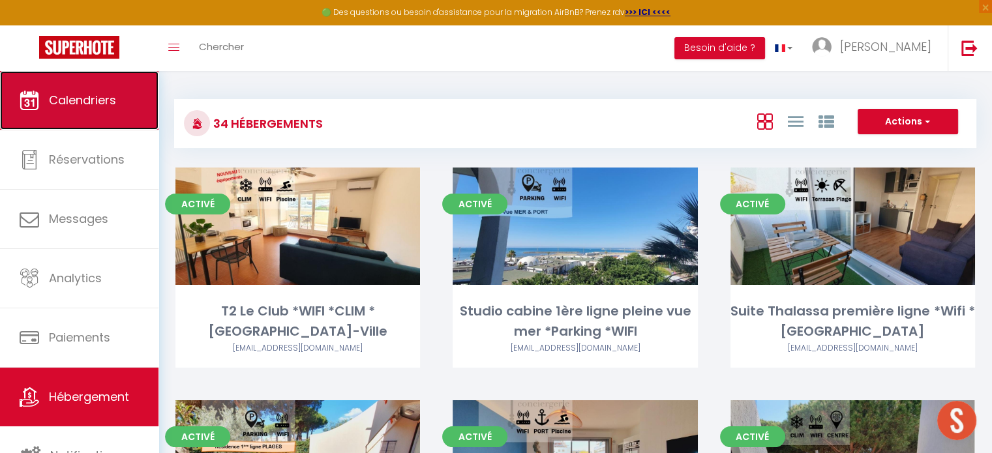
click at [91, 97] on span "Calendriers" at bounding box center [82, 100] width 67 height 16
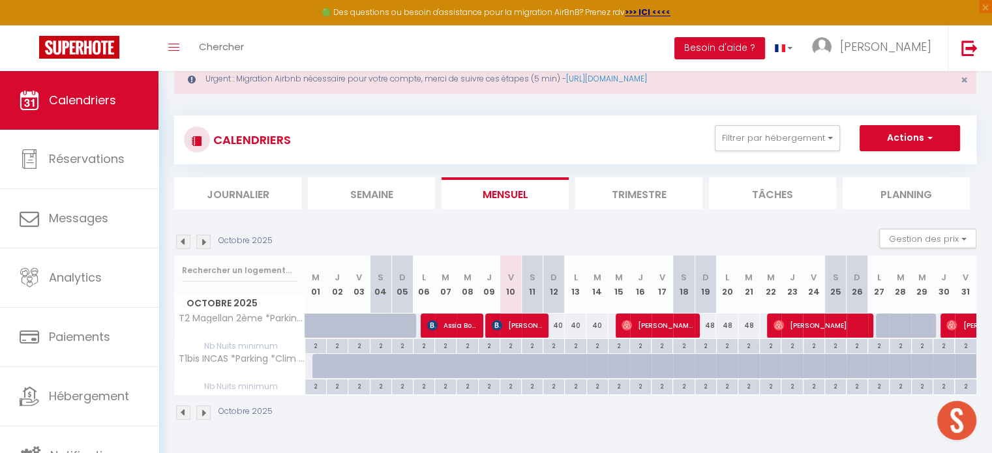
scroll to position [70, 0]
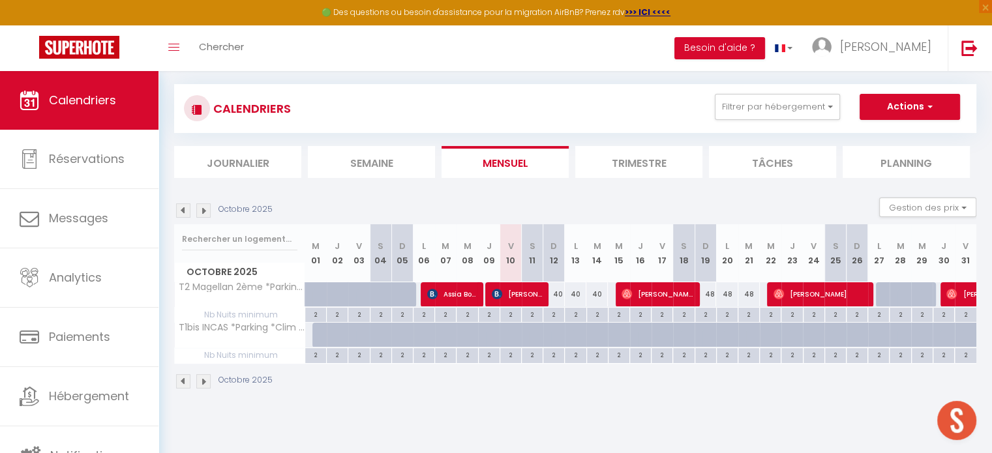
click at [879, 291] on div at bounding box center [887, 294] width 22 height 25
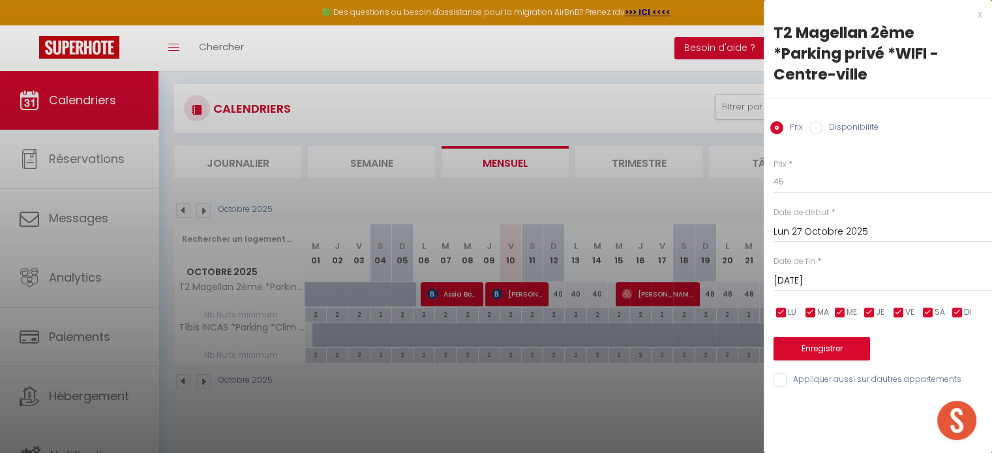
click at [821, 279] on input "[DATE]" at bounding box center [883, 281] width 219 height 17
click at [887, 276] on input "[DATE]" at bounding box center [883, 281] width 219 height 17
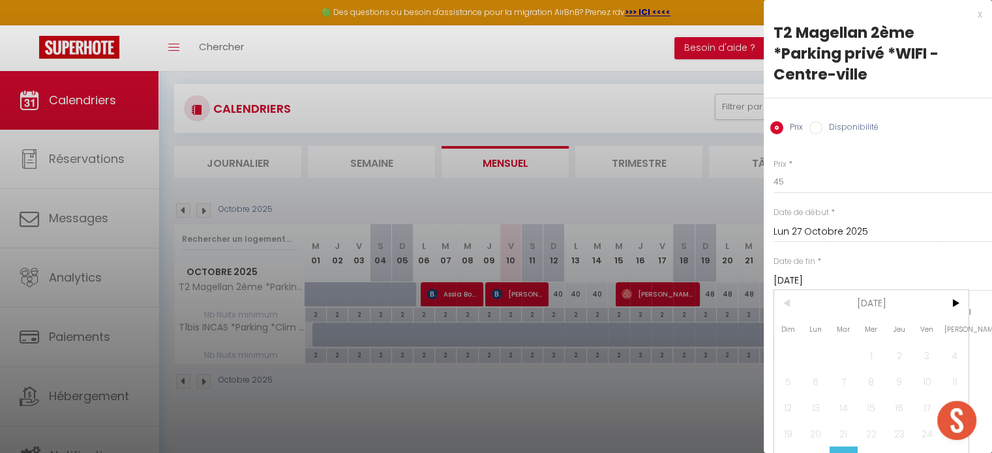
scroll to position [29, 0]
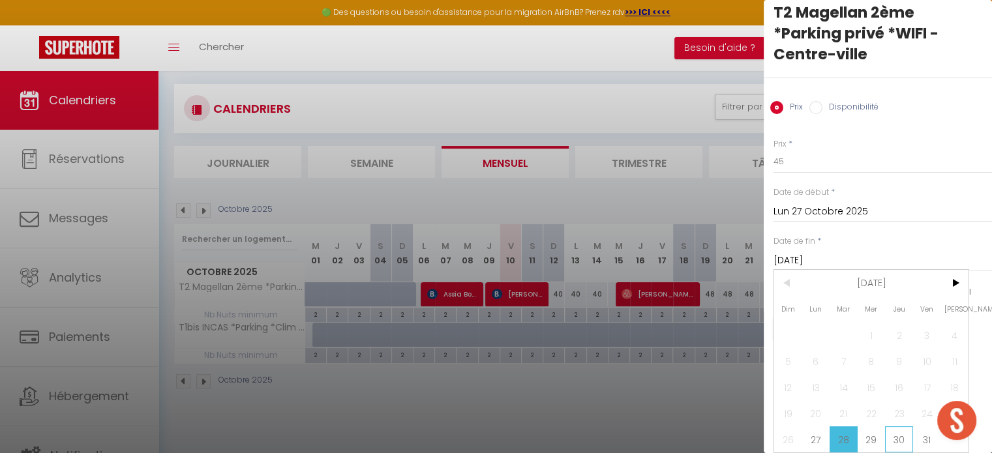
click at [903, 427] on span "30" at bounding box center [899, 440] width 28 height 26
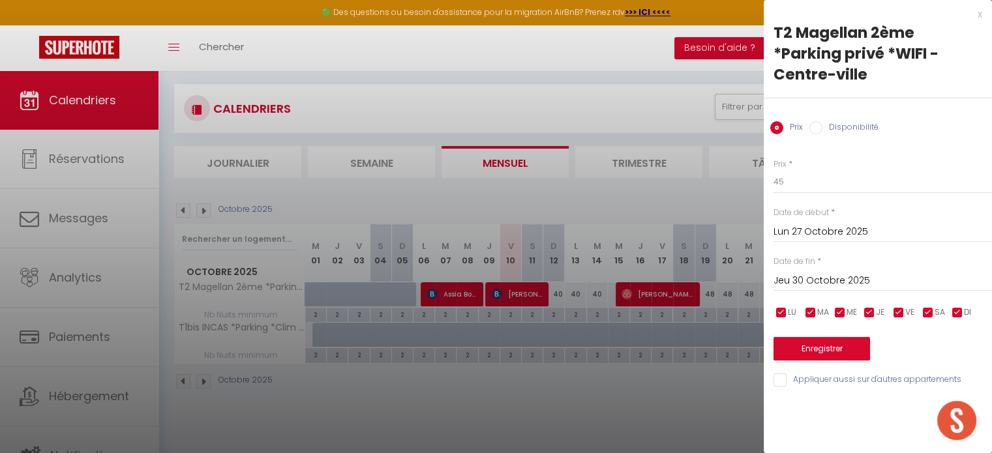
click at [816, 129] on input "Disponibilité" at bounding box center [816, 127] width 13 height 13
click at [819, 340] on button "Enregistrer" at bounding box center [822, 350] width 97 height 23
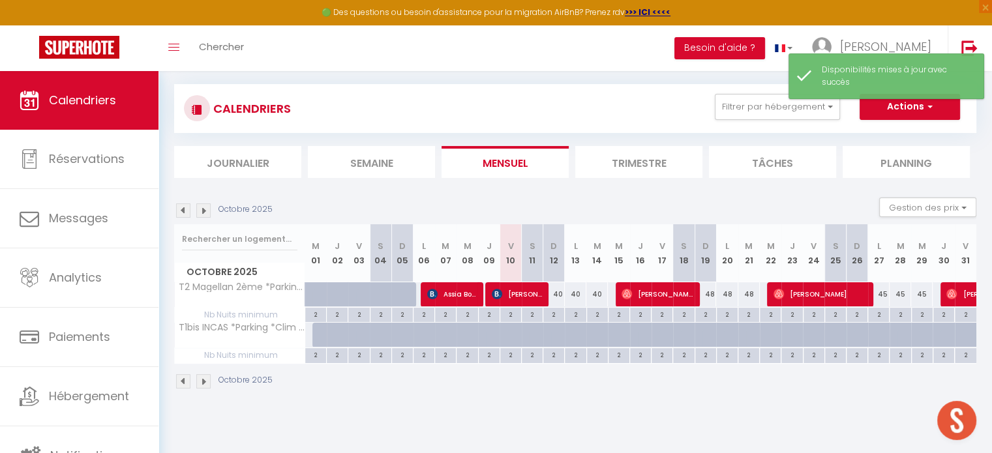
click at [880, 292] on div "45" at bounding box center [879, 294] width 22 height 24
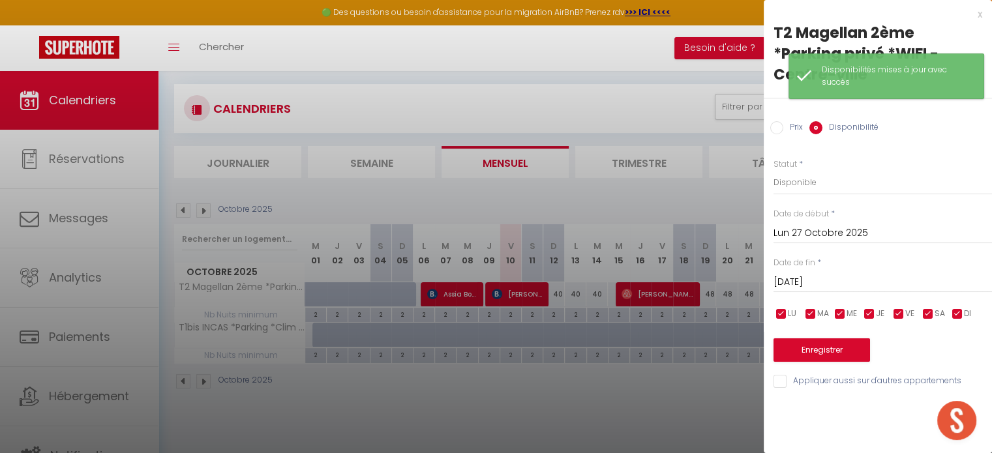
click at [793, 129] on label "Prix" at bounding box center [793, 128] width 20 height 14
click at [783, 129] on input "Prix" at bounding box center [776, 127] width 13 height 13
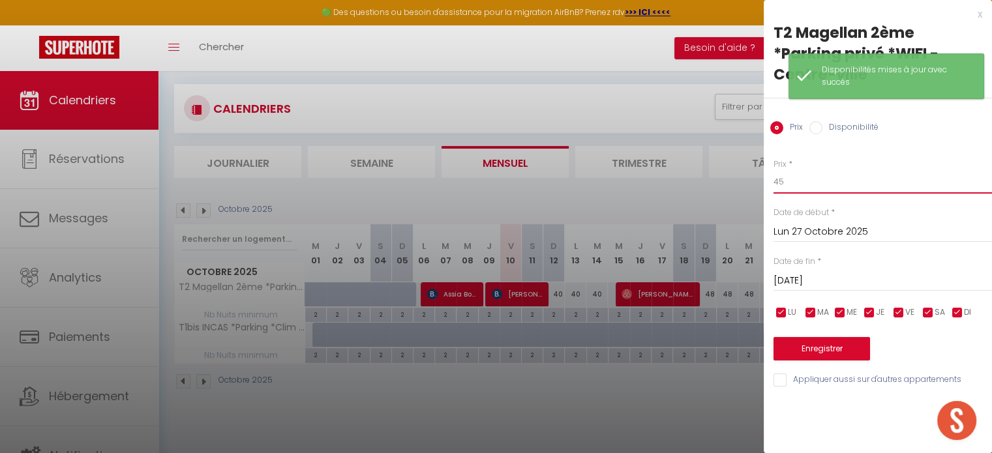
click at [825, 190] on input "45" at bounding box center [883, 181] width 219 height 23
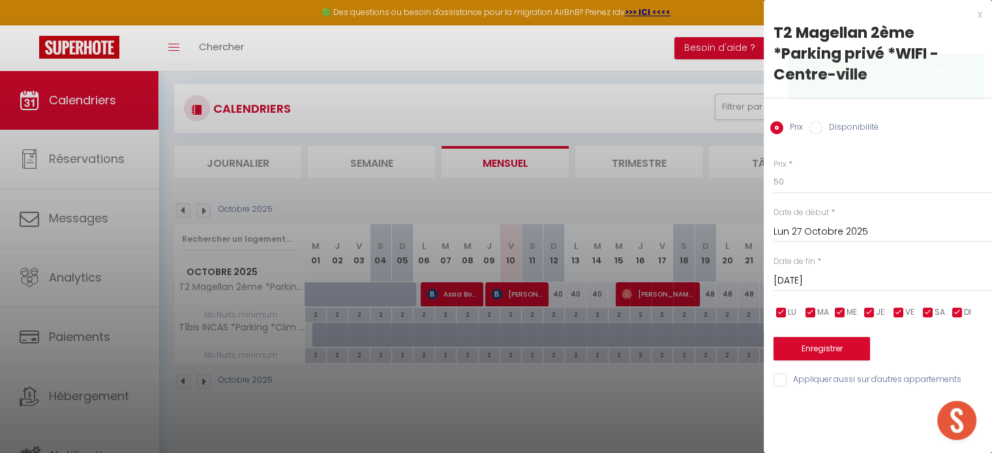
click at [800, 271] on div "[DATE] < [DATE] > Dim Lun Mar Mer Jeu Ven Sam 1 2 3 4 5 6 7 8 9 10 11 12 13 14 …" at bounding box center [883, 279] width 219 height 23
click at [801, 275] on input "[DATE]" at bounding box center [883, 281] width 219 height 17
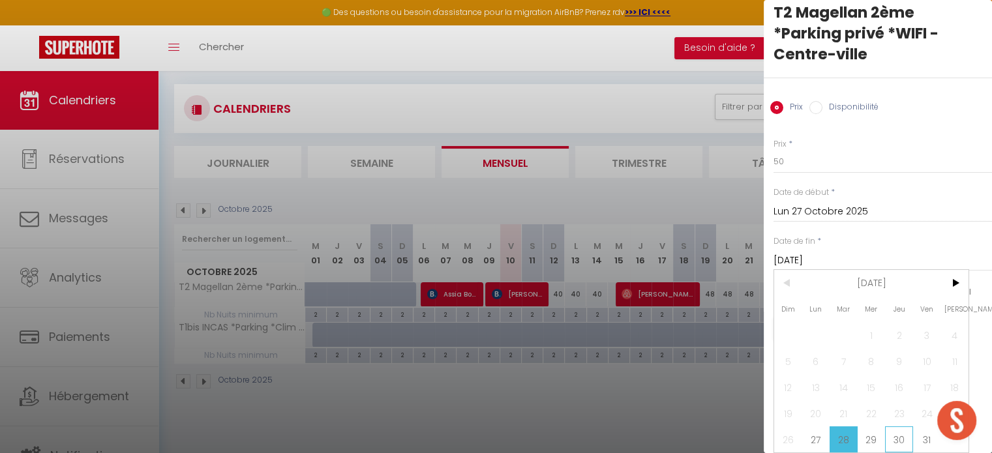
scroll to position [29, 0]
click at [901, 431] on span "30" at bounding box center [899, 440] width 28 height 26
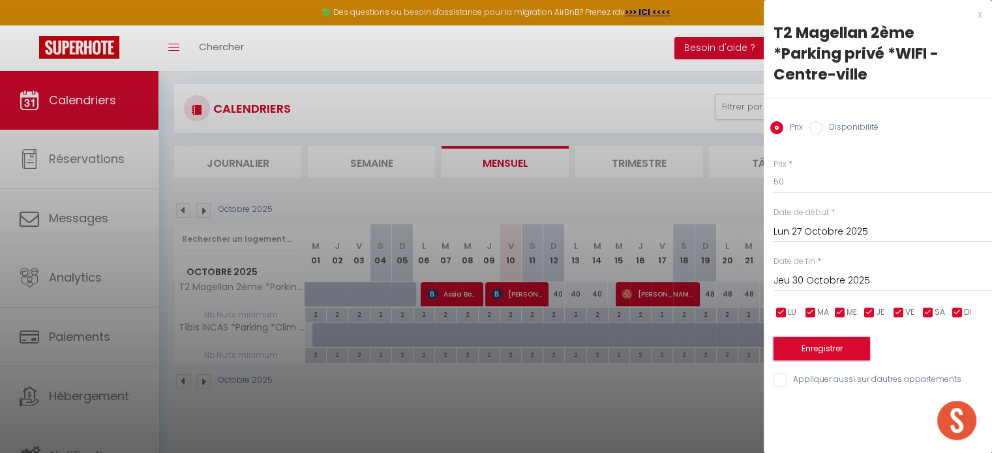
click at [845, 352] on button "Enregistrer" at bounding box center [822, 348] width 97 height 23
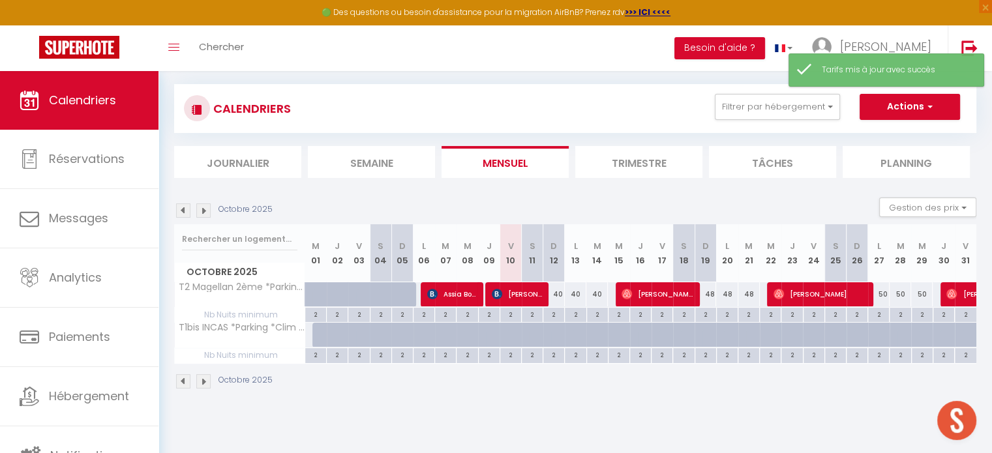
click at [204, 208] on img at bounding box center [203, 211] width 14 height 14
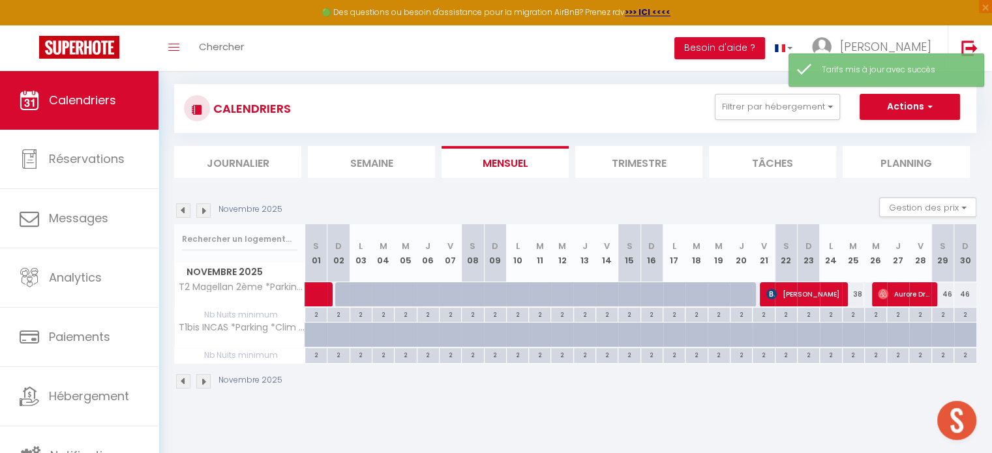
click at [198, 210] on img at bounding box center [203, 211] width 14 height 14
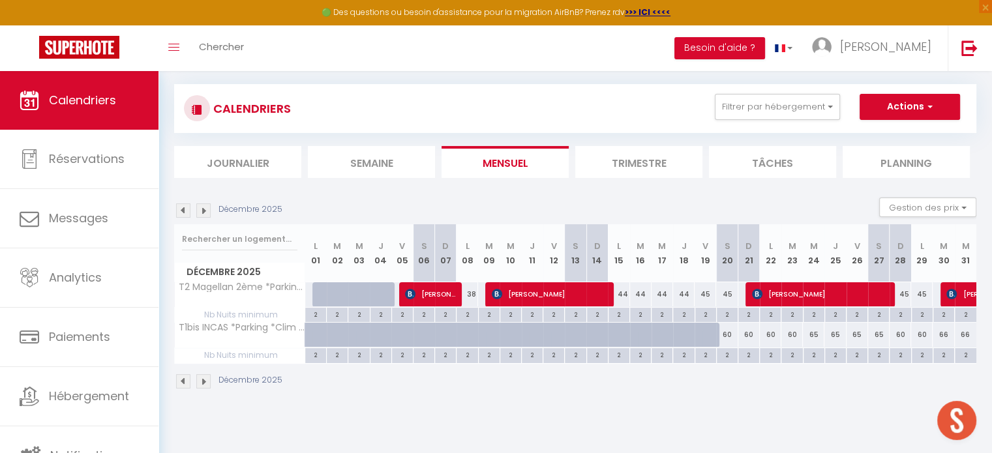
click at [187, 210] on img at bounding box center [183, 211] width 14 height 14
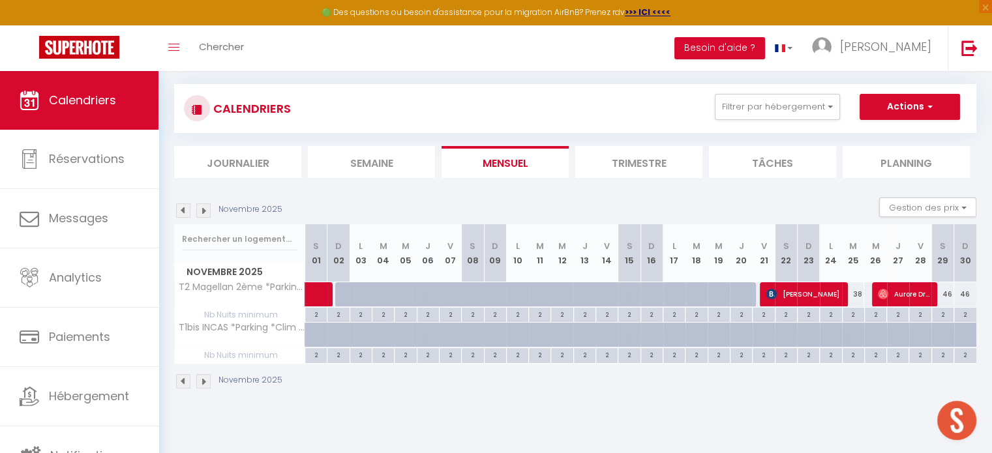
click at [264, 195] on section "Novembre 2025 Gestion des prix Nb Nuits minimum Règles Disponibilité Novembre 2…" at bounding box center [575, 294] width 802 height 218
click at [770, 99] on button "Filtrer par hébergement" at bounding box center [777, 107] width 125 height 26
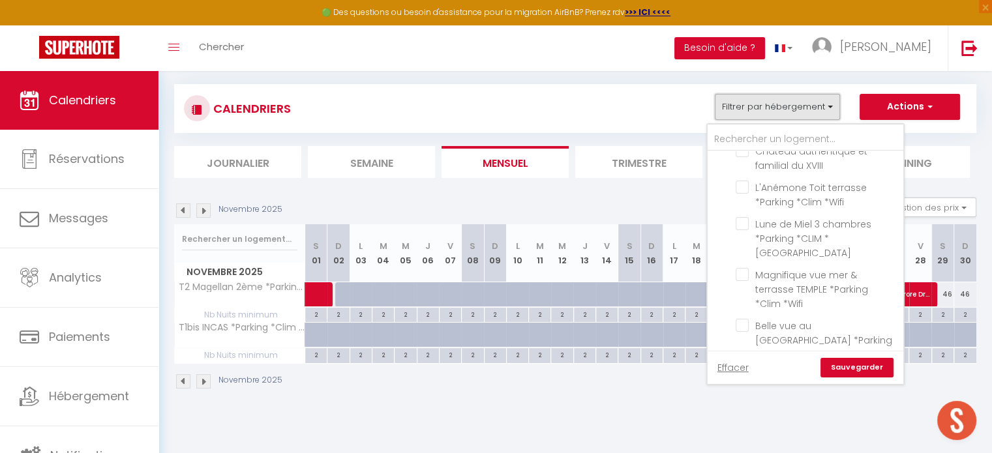
scroll to position [1155, 0]
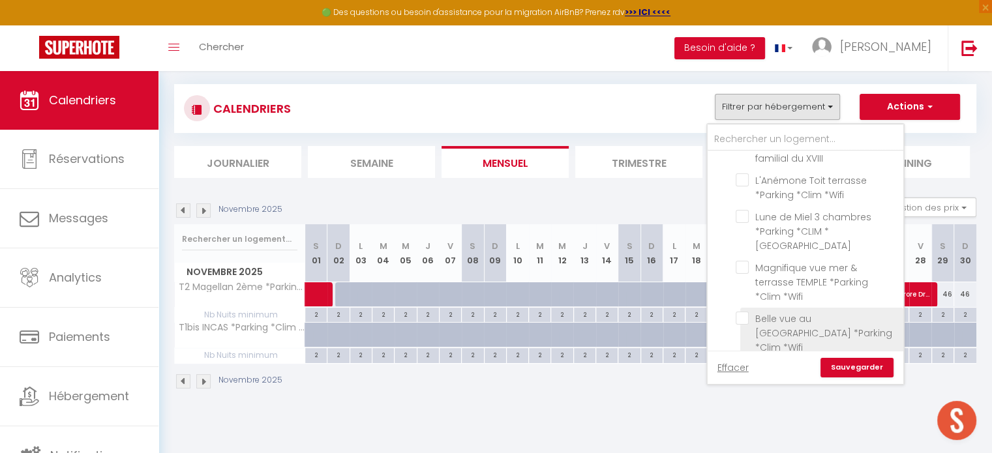
click at [804, 312] on input "Belle vue au [GEOGRAPHIC_DATA] *Parking *Clim *Wifi" at bounding box center [817, 318] width 163 height 13
click at [855, 368] on link "Sauvegarder" at bounding box center [857, 368] width 73 height 20
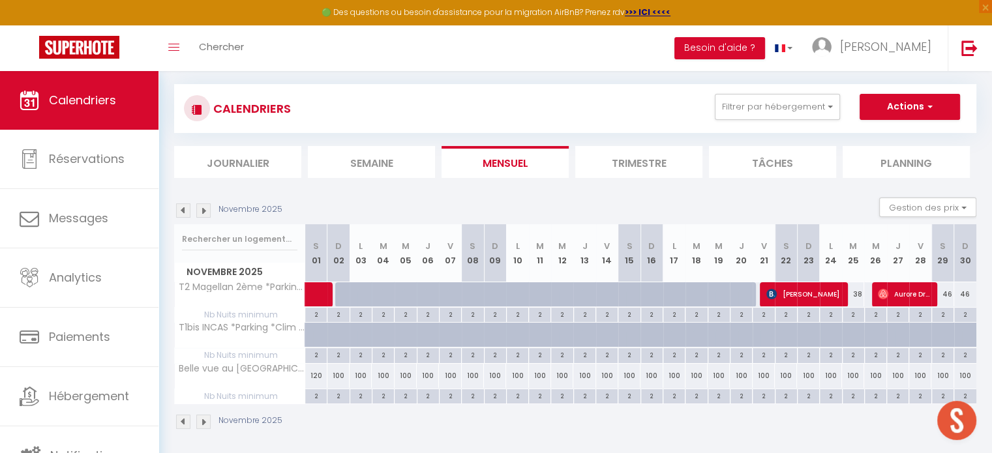
click at [185, 211] on img at bounding box center [183, 211] width 14 height 14
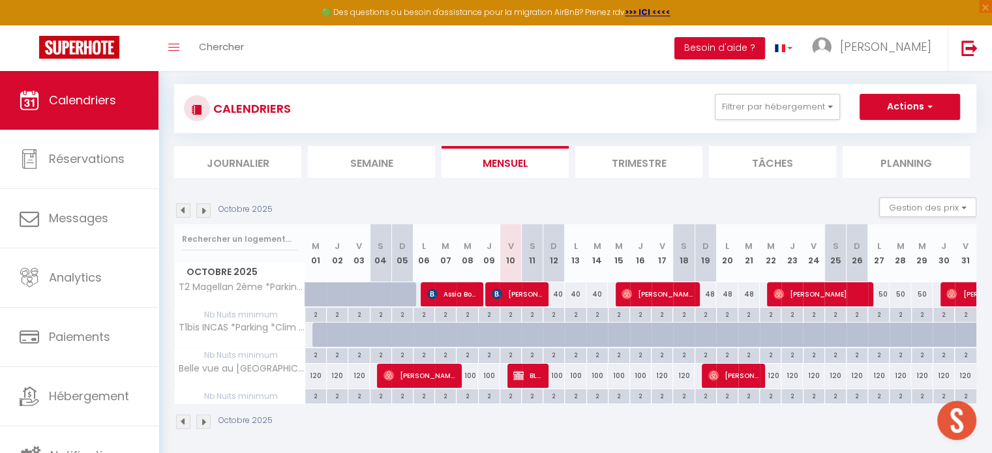
click at [703, 427] on div "Octobre 2025" at bounding box center [575, 423] width 802 height 38
click at [524, 375] on span "BLOQUE PROPRIETAIRE" at bounding box center [527, 375] width 29 height 25
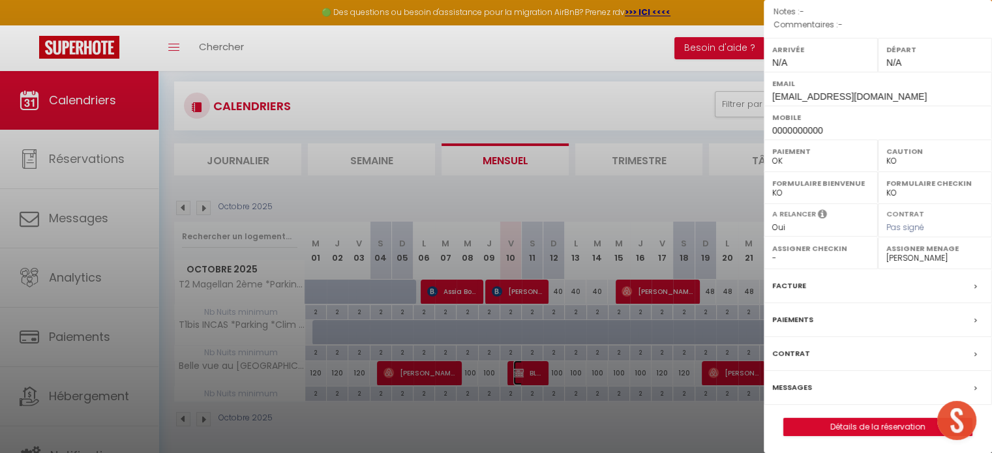
scroll to position [73, 0]
click at [856, 422] on link "Détails de la réservation" at bounding box center [878, 427] width 188 height 17
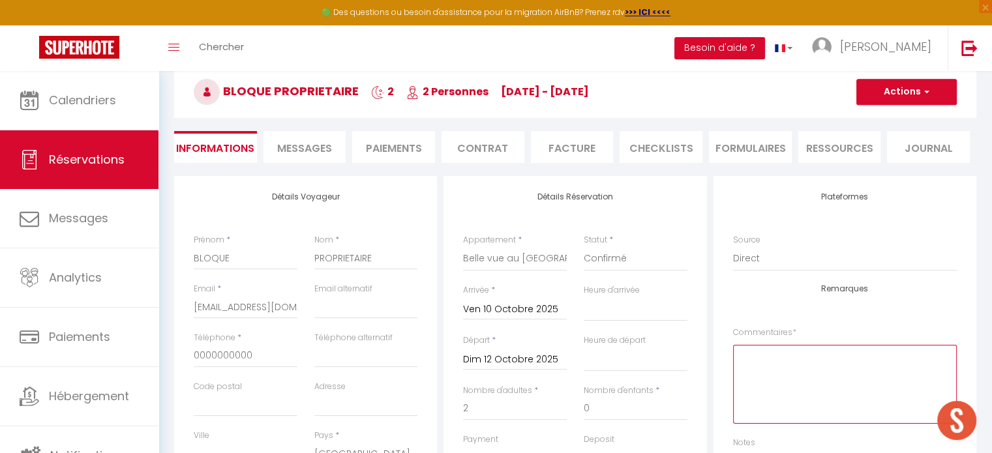
click at [832, 355] on textarea at bounding box center [845, 384] width 224 height 79
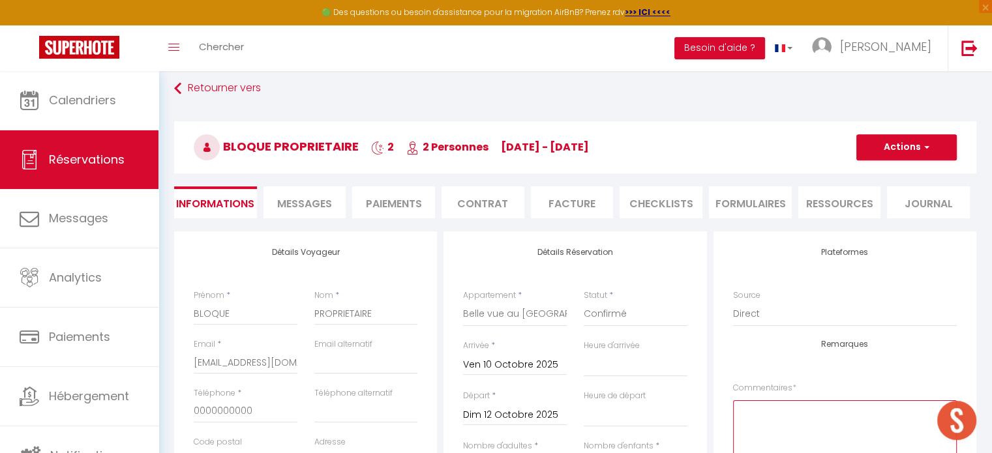
scroll to position [120, 0]
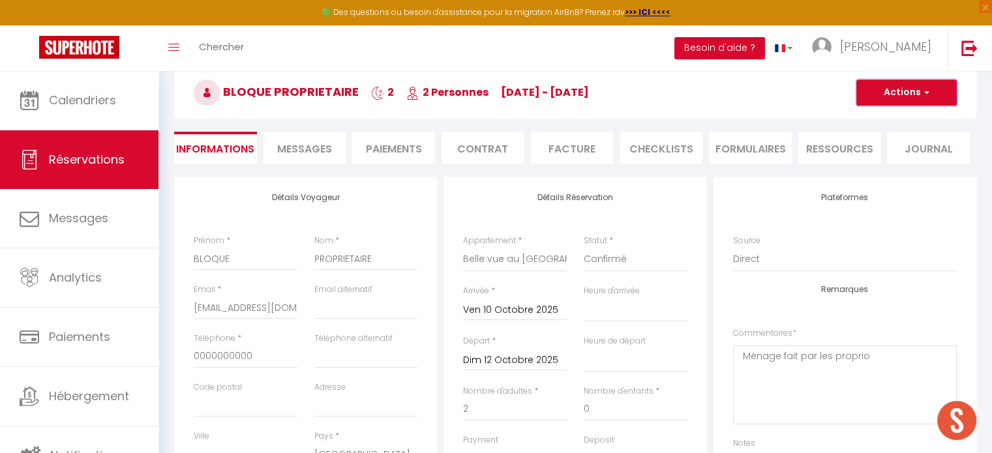
click at [899, 101] on button "Actions" at bounding box center [906, 93] width 100 height 26
click at [899, 93] on button "Actions" at bounding box center [906, 93] width 100 height 26
click at [898, 96] on button "Actions" at bounding box center [906, 93] width 100 height 26
click at [896, 114] on link "Enregistrer" at bounding box center [893, 121] width 103 height 17
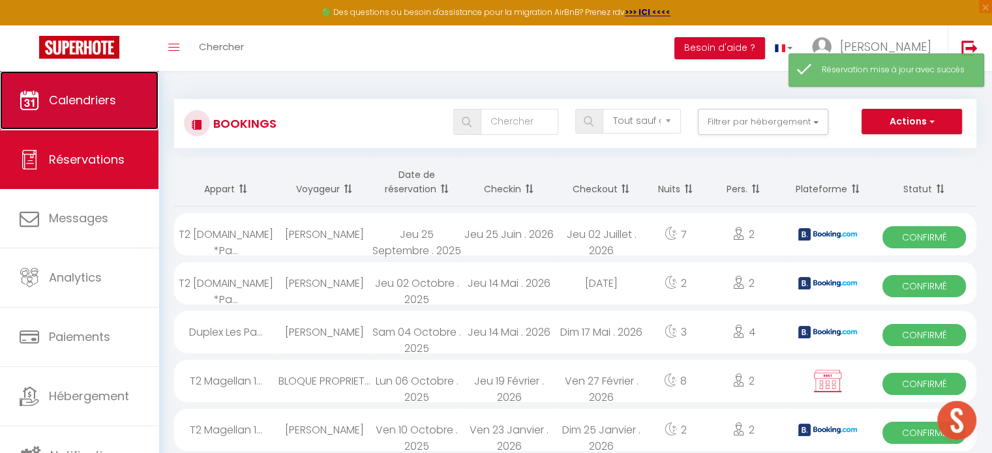
click at [109, 108] on span "Calendriers" at bounding box center [82, 100] width 67 height 16
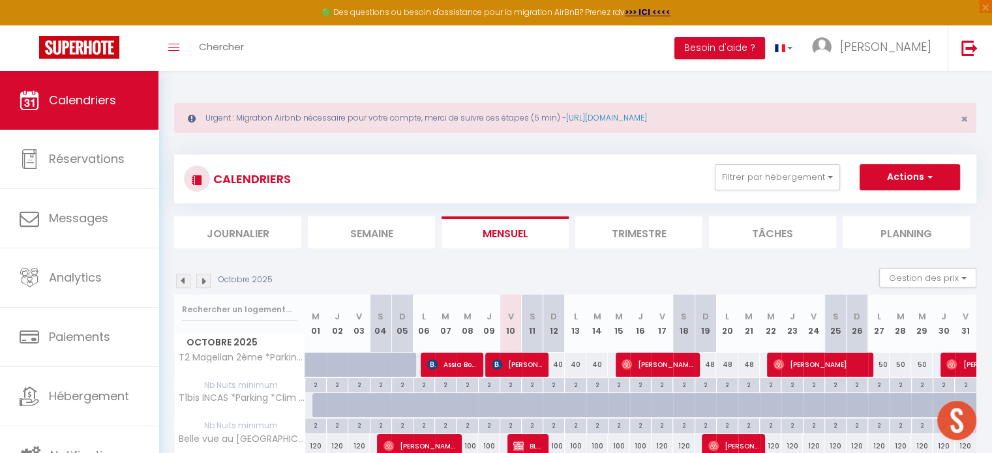
click at [690, 273] on div "Octobre 2025 Gestion des prix Nb Nuits minimum Règles Disponibilité" at bounding box center [575, 281] width 802 height 27
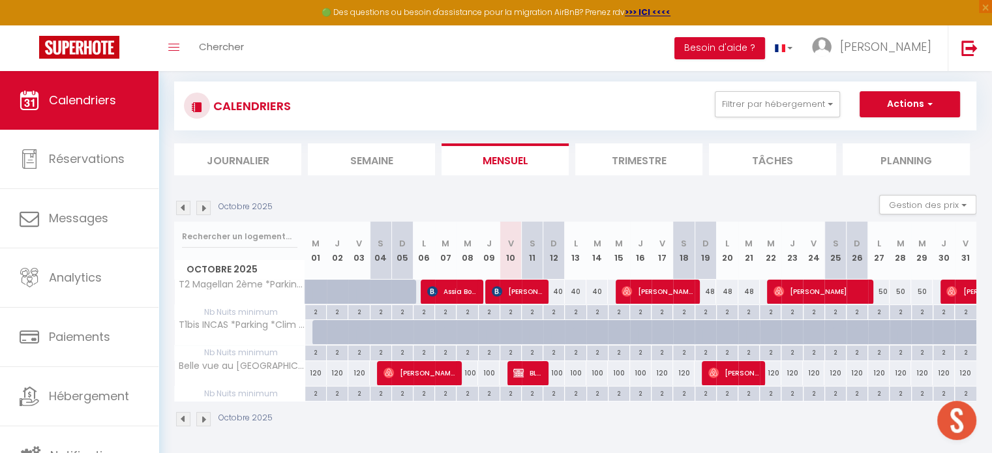
scroll to position [73, 0]
click at [818, 115] on button "Filtrer par hébergement" at bounding box center [777, 104] width 125 height 26
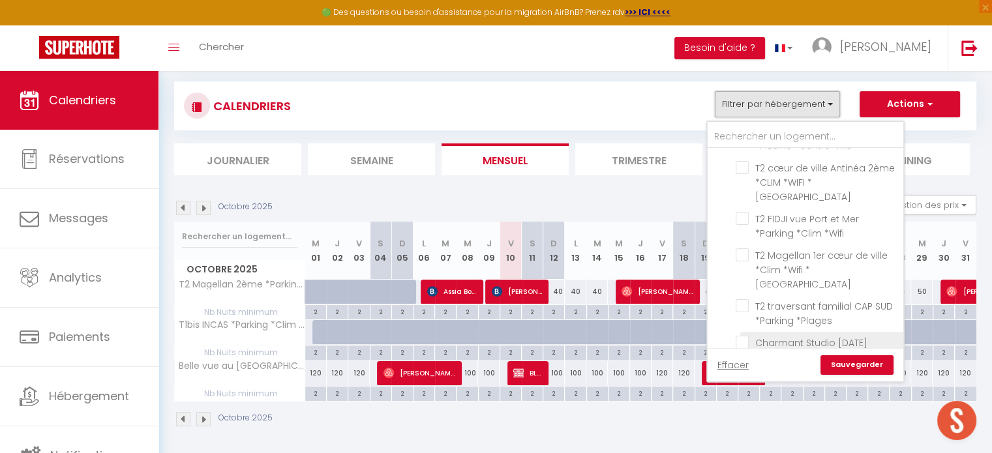
scroll to position [196, 0]
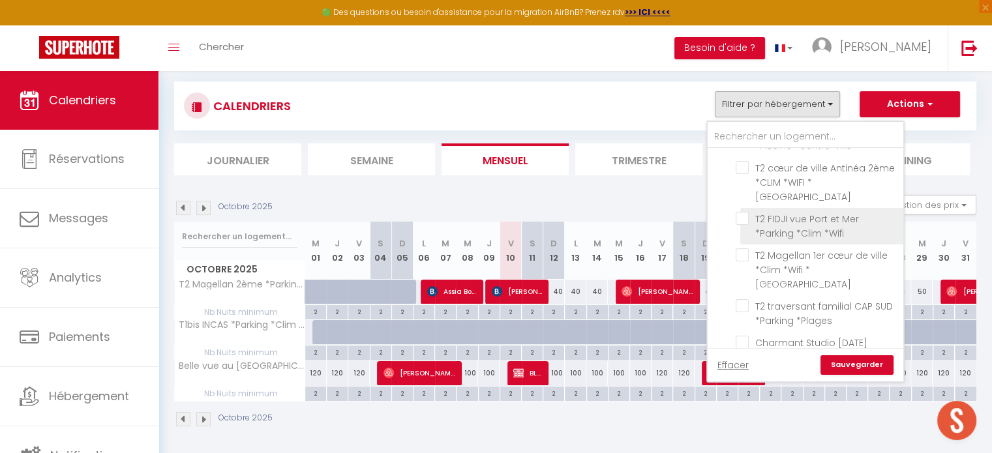
click at [793, 213] on span "T2 FIDJI vue Port et Mer *Parking *Clim *Wifi" at bounding box center [807, 226] width 104 height 27
click at [793, 212] on input "T2 FIDJI vue Port et Mer *Parking *Clim *Wifi" at bounding box center [817, 218] width 163 height 13
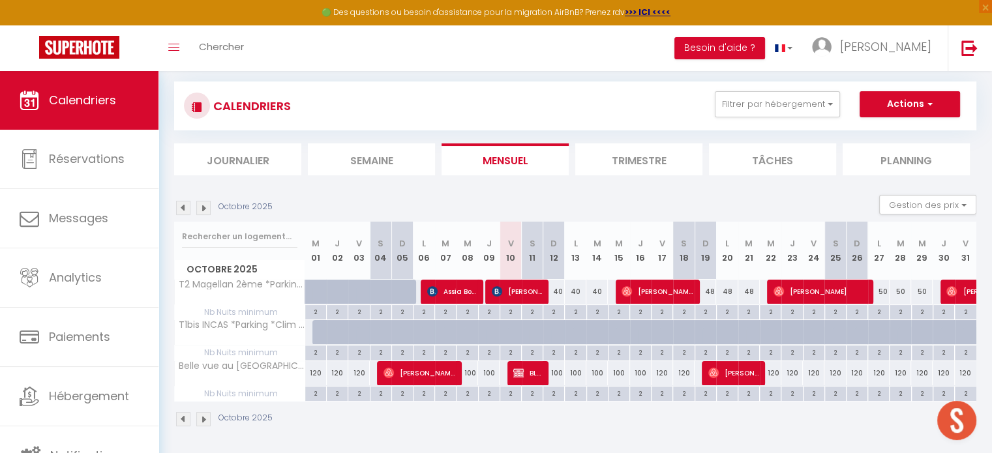
click at [786, 87] on div "CALENDRIERS Filtrer par hébergement Tous T2 Le Club *WIFI *CLIM *[GEOGRAPHIC_DA…" at bounding box center [575, 106] width 802 height 49
click at [791, 102] on button "Filtrer par hébergement" at bounding box center [777, 104] width 125 height 26
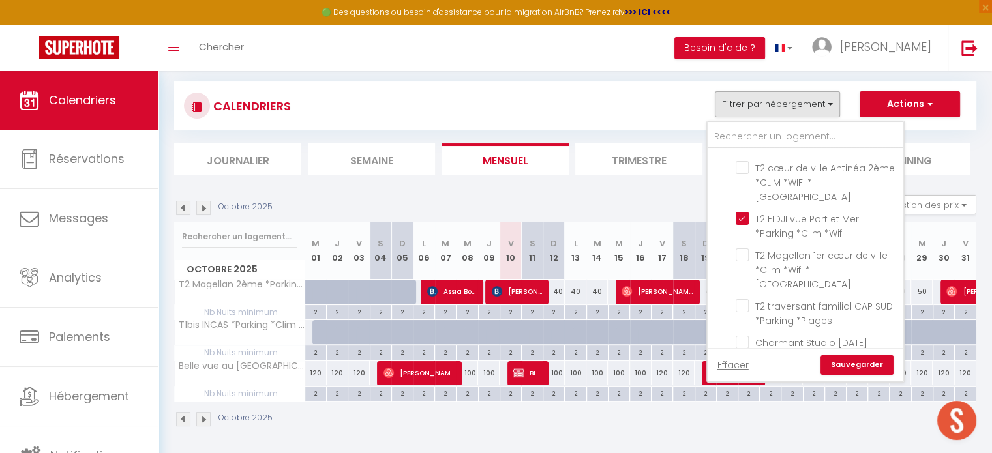
click at [853, 368] on link "Sauvegarder" at bounding box center [857, 366] width 73 height 20
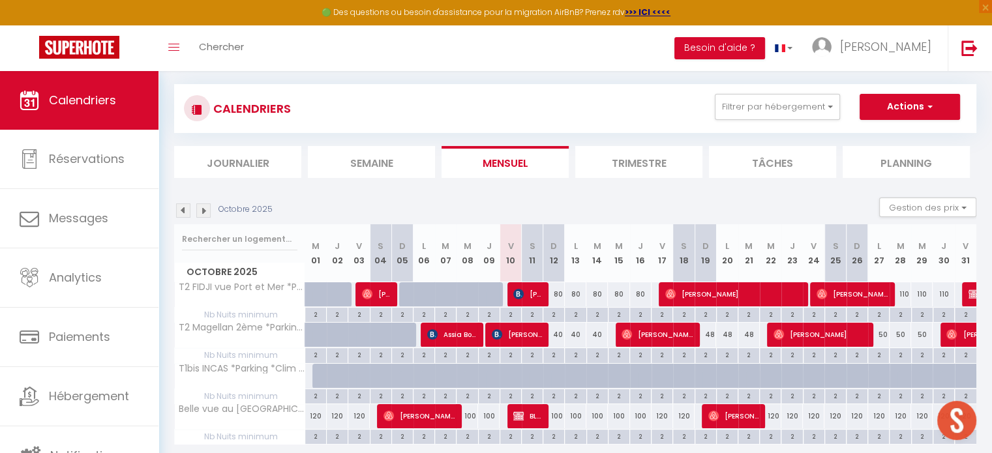
scroll to position [73, 0]
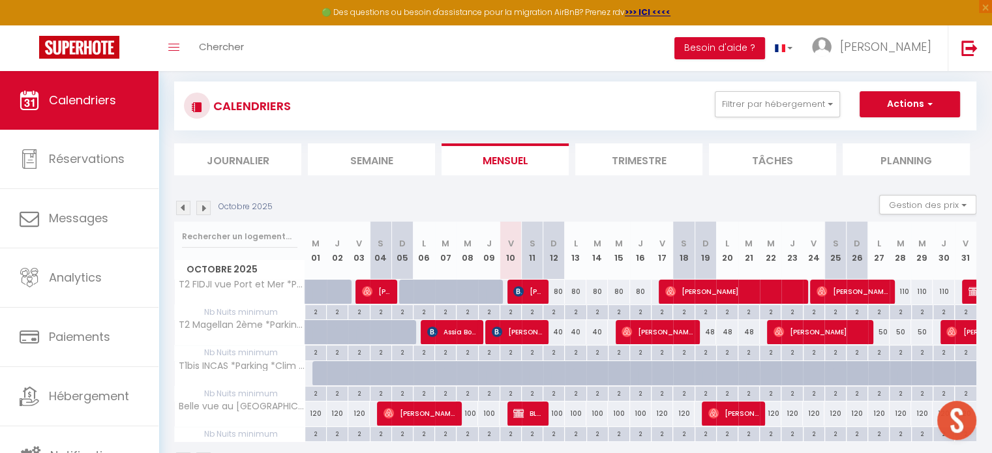
click at [206, 204] on img at bounding box center [203, 208] width 14 height 14
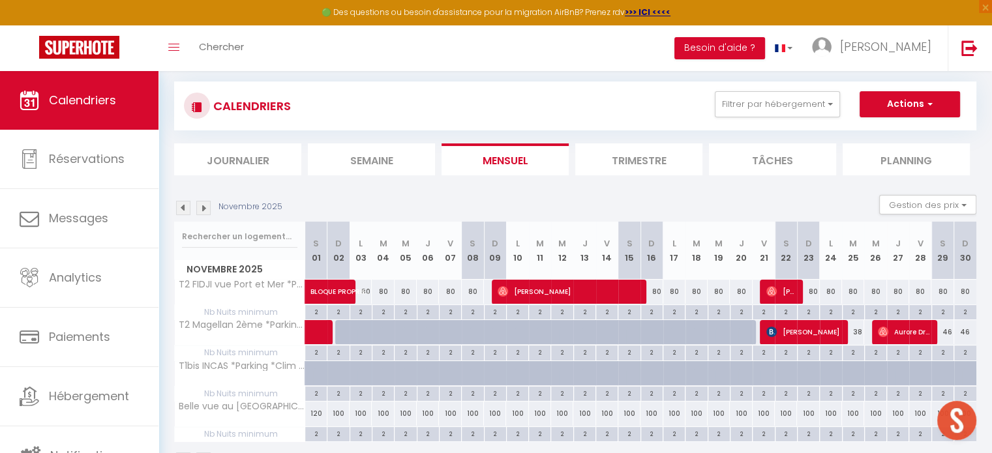
click at [206, 206] on img at bounding box center [203, 208] width 14 height 14
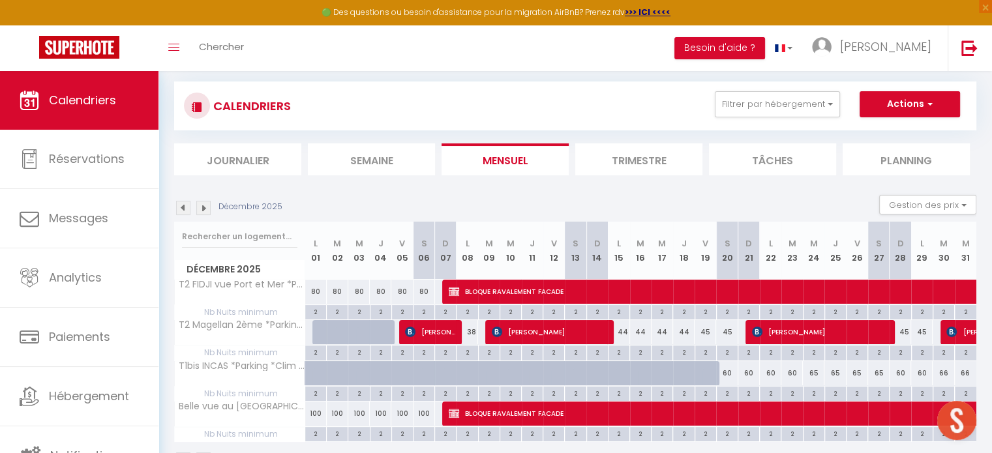
click at [184, 205] on img at bounding box center [183, 208] width 14 height 14
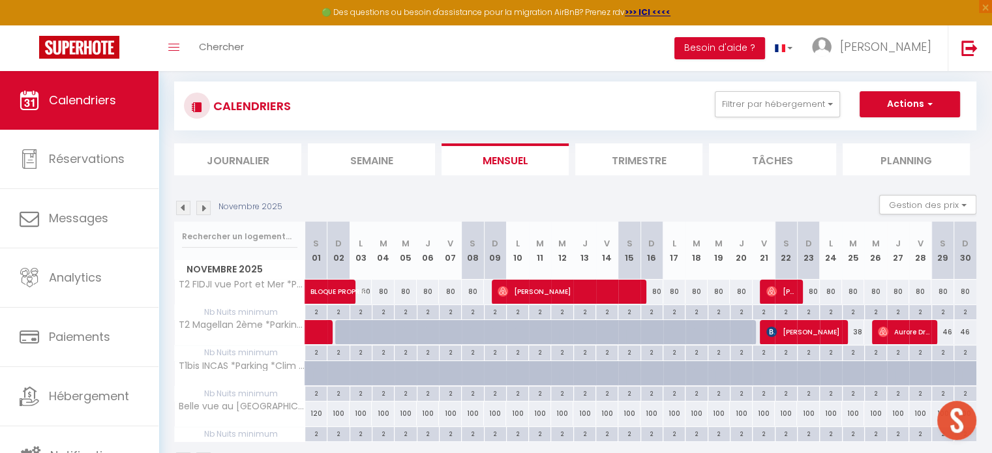
scroll to position [114, 0]
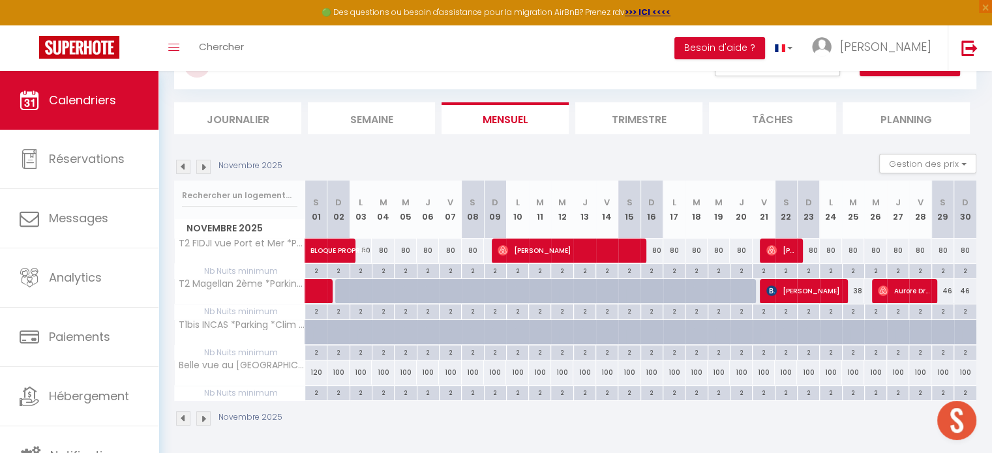
click at [185, 168] on img at bounding box center [183, 167] width 14 height 14
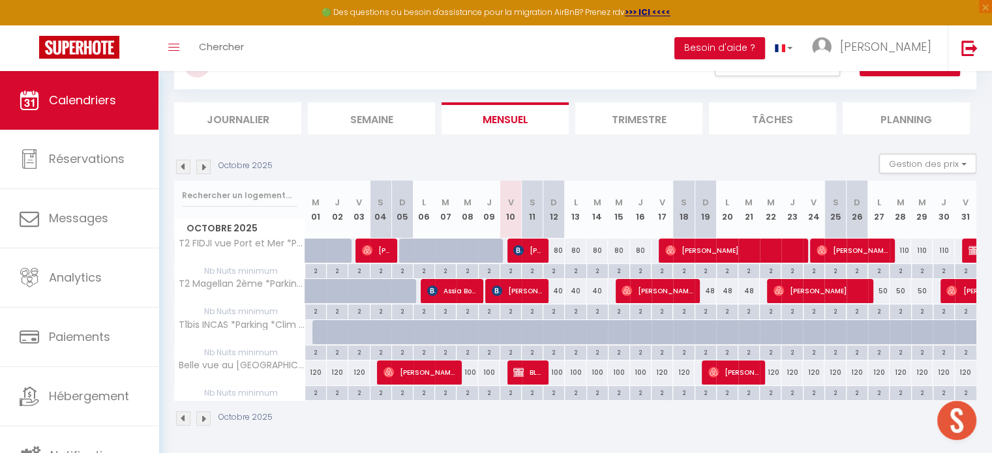
click at [673, 154] on div "Octobre 2025 Gestion des prix Nb Nuits minimum Règles Disponibilité" at bounding box center [575, 167] width 802 height 27
